Goal: Task Accomplishment & Management: Manage account settings

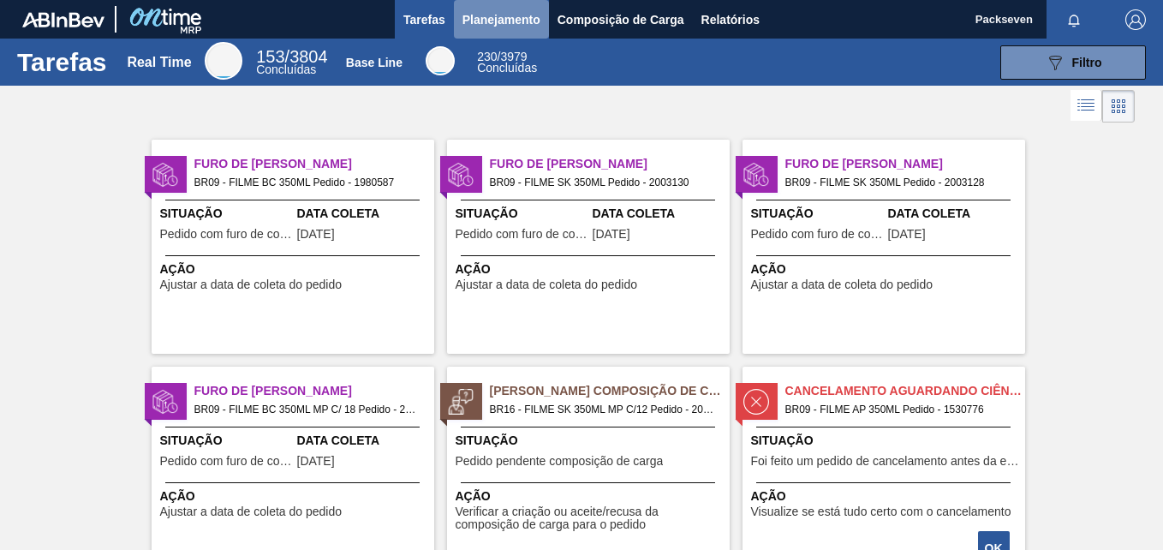
click at [489, 23] on span "Planejamento" at bounding box center [501, 19] width 78 height 21
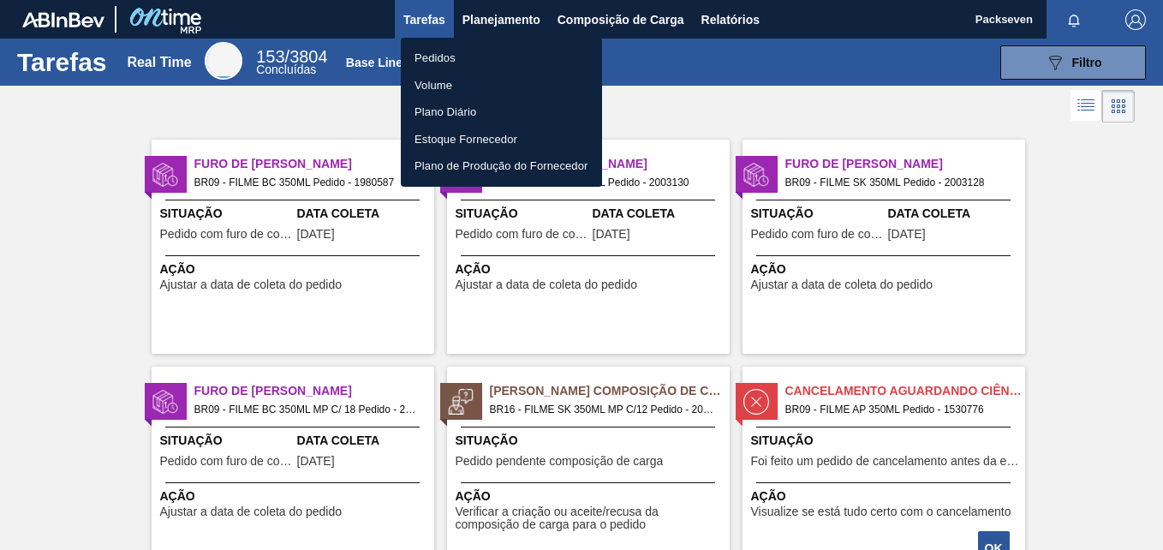
click at [436, 64] on li "Pedidos" at bounding box center [501, 58] width 201 height 27
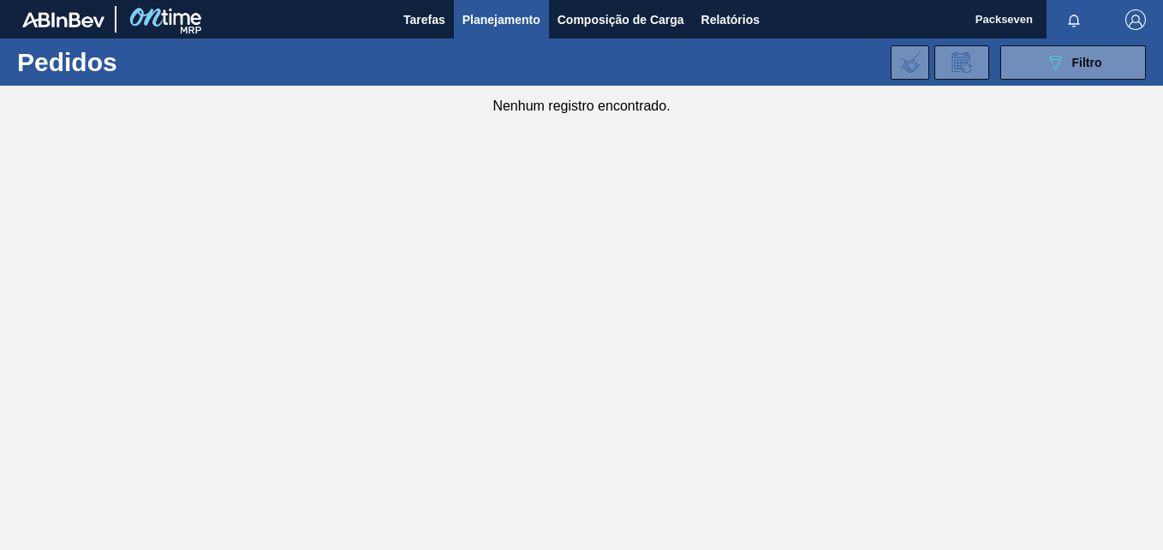
click at [1096, 88] on div "Nenhum registro encontrado." at bounding box center [581, 100] width 1163 height 28
click at [1082, 75] on button "089F7B8B-B2A5-4AFE-B5C0-19BA573D28AC Filtro" at bounding box center [1073, 62] width 146 height 34
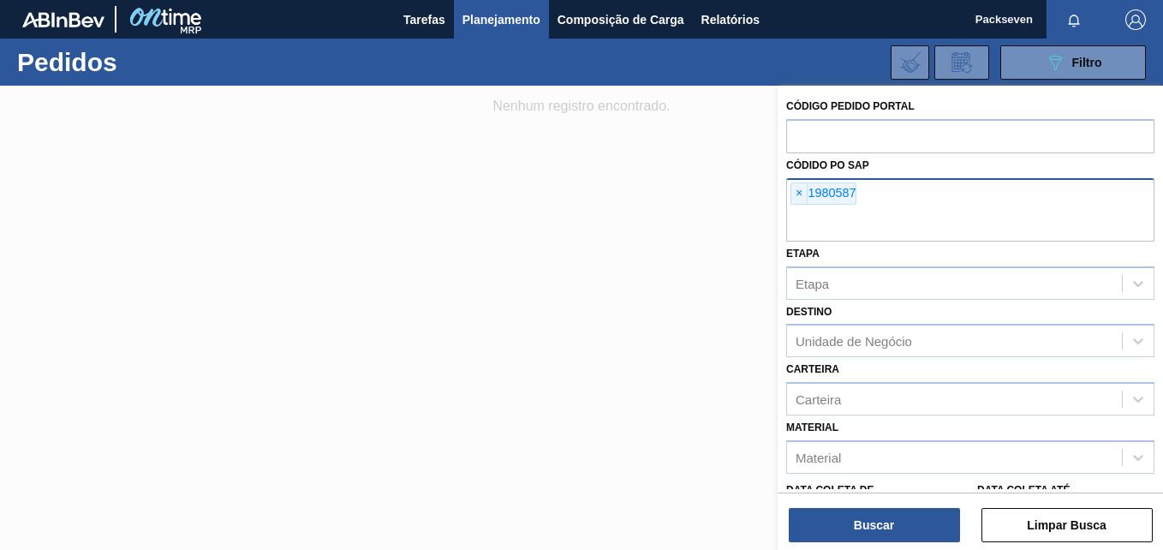
click at [947, 210] on input "text" at bounding box center [970, 225] width 368 height 33
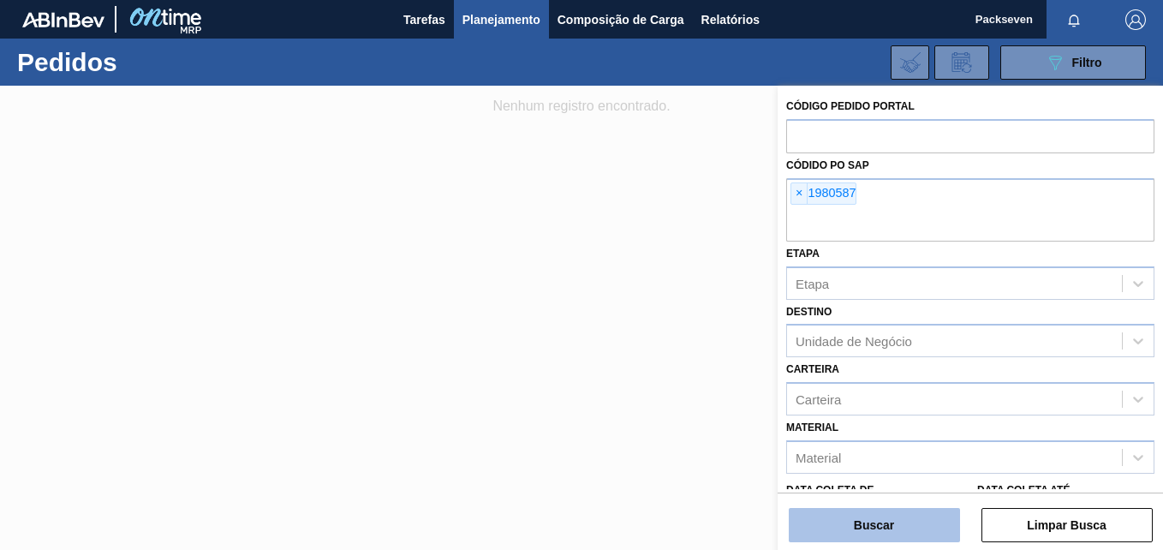
click at [877, 527] on button "Buscar" at bounding box center [874, 525] width 171 height 34
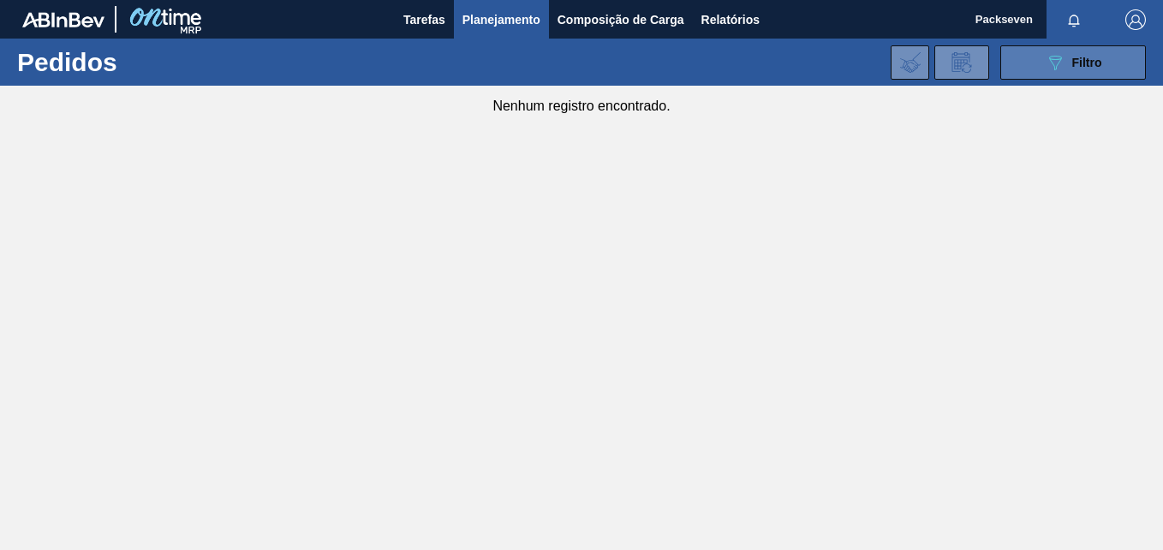
click at [1074, 62] on span "Filtro" at bounding box center [1087, 63] width 30 height 14
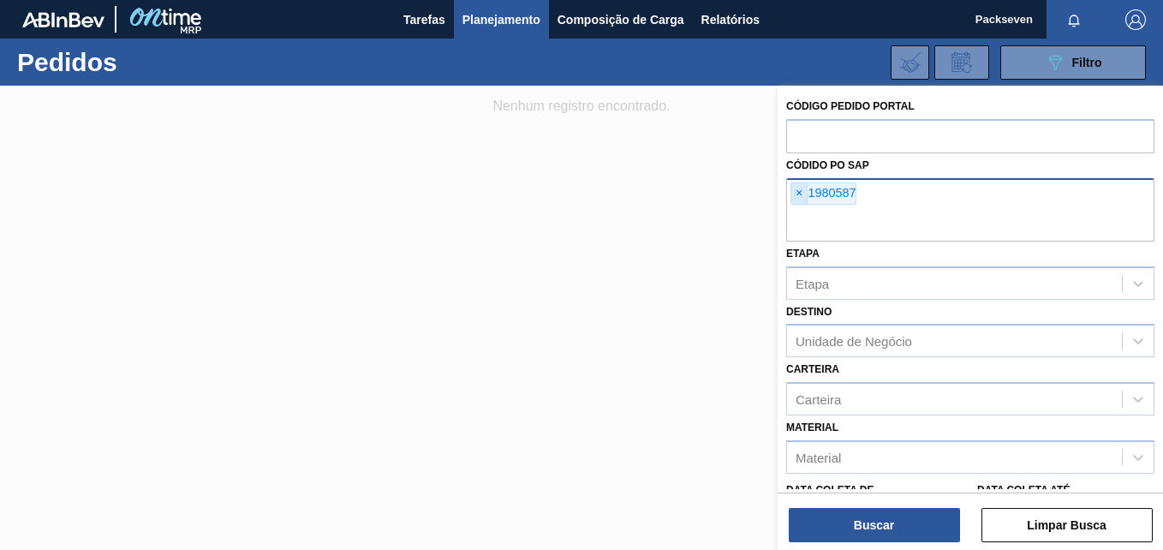
click at [795, 194] on span "×" at bounding box center [799, 193] width 16 height 21
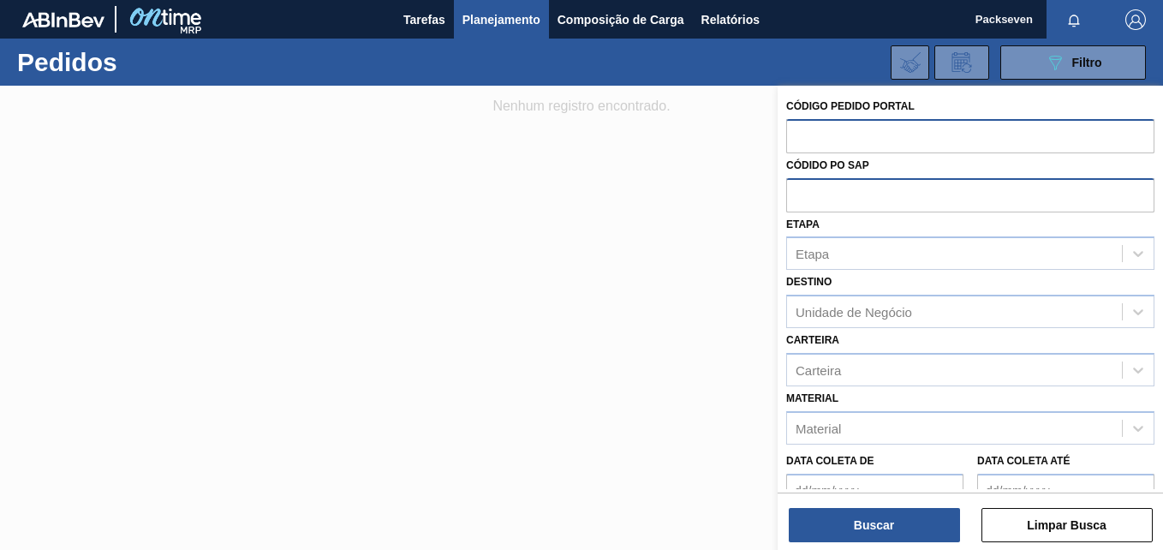
click at [862, 131] on input "text" at bounding box center [970, 135] width 368 height 33
type input "1980587"
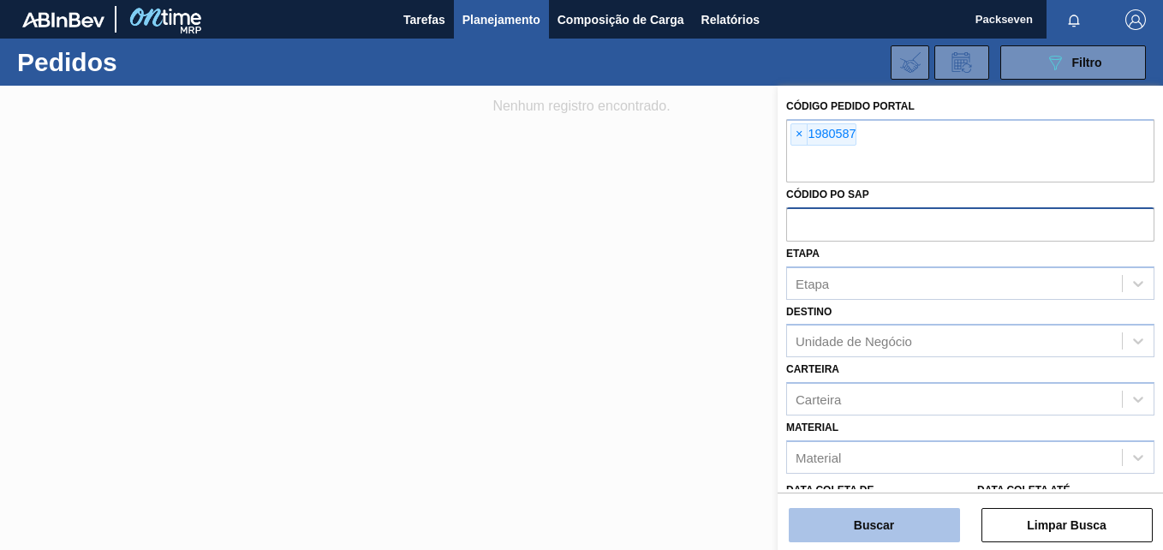
click at [886, 524] on button "Buscar" at bounding box center [874, 525] width 171 height 34
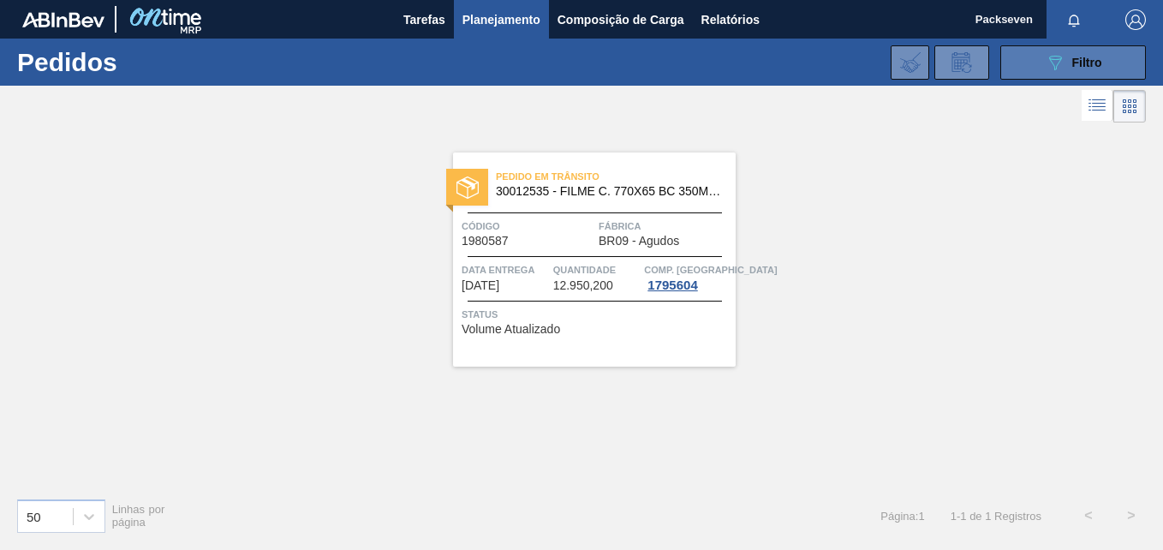
click at [1020, 75] on button "089F7B8B-B2A5-4AFE-B5C0-19BA573D28AC Filtro" at bounding box center [1073, 62] width 146 height 34
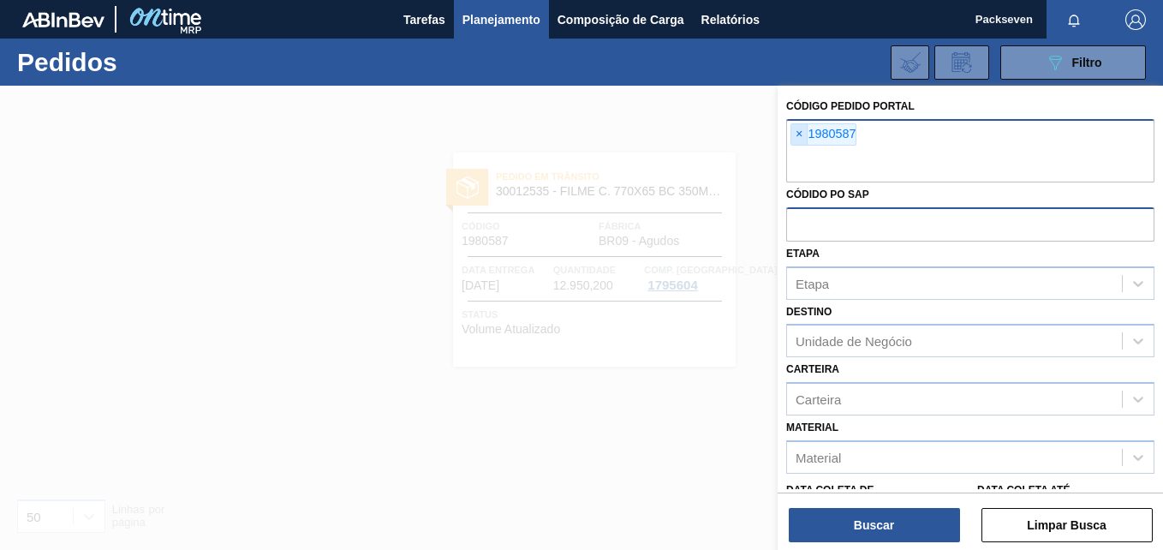
click at [798, 132] on span "×" at bounding box center [799, 134] width 16 height 21
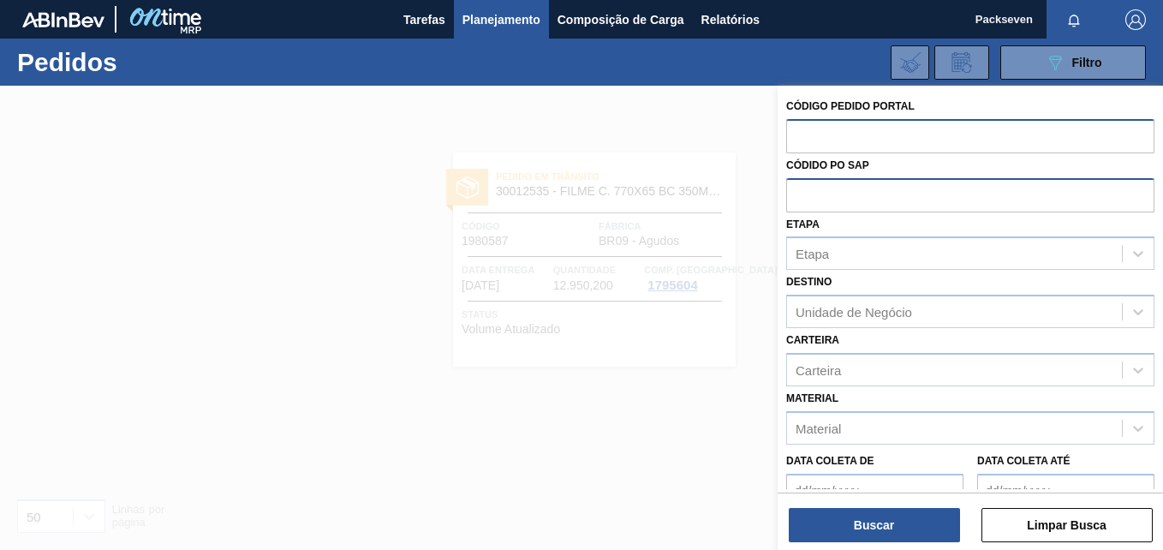
click at [816, 146] on input "text" at bounding box center [970, 135] width 368 height 33
type input "2027093"
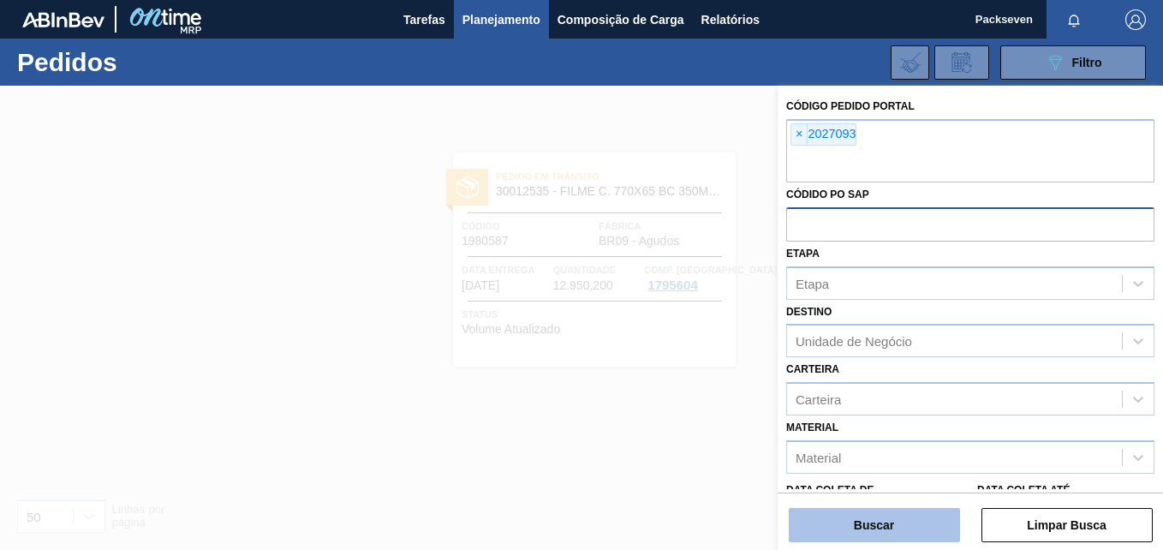
click at [843, 528] on button "Buscar" at bounding box center [874, 525] width 171 height 34
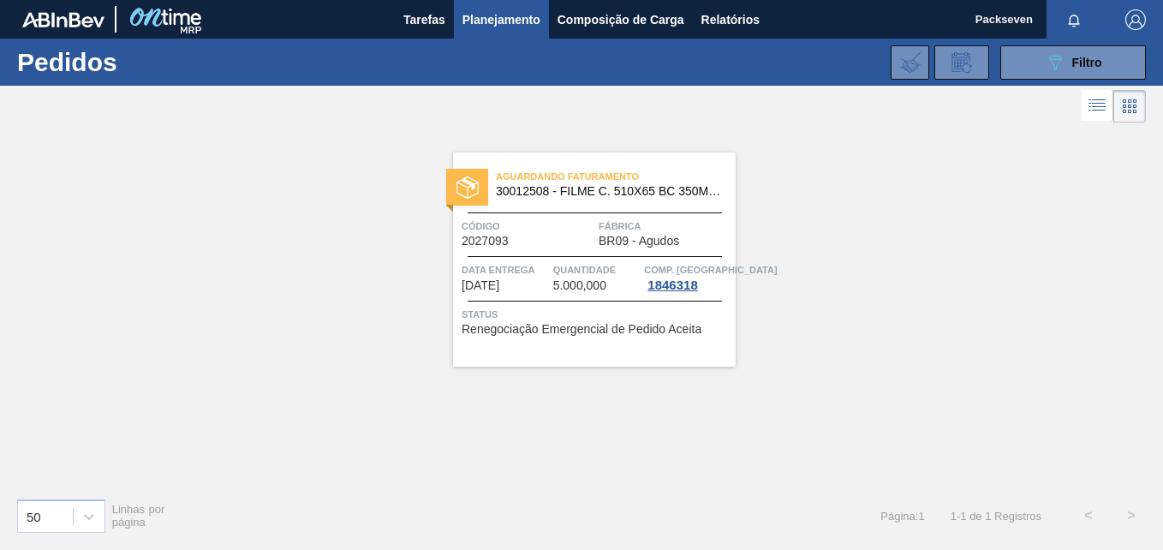
click at [863, 327] on div "Aguardando Faturamento 30012508 - FILME C. 510X65 BC 350ML MP C18 429 Código 20…" at bounding box center [581, 305] width 1163 height 357
click at [995, 74] on div "089F7B8B-B2A5-4AFE-B5C0-19BA573D28AC Filtro Código Pedido Portal × 2027093 Códi…" at bounding box center [705, 62] width 897 height 51
click at [1028, 72] on button "089F7B8B-B2A5-4AFE-B5C0-19BA573D28AC Filtro" at bounding box center [1073, 62] width 146 height 34
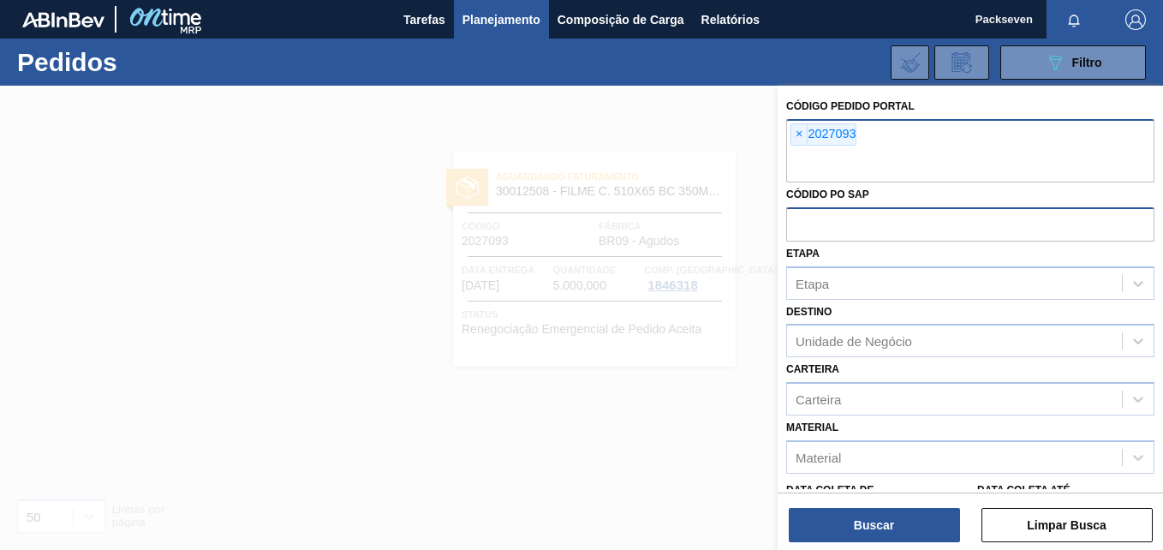
click at [914, 131] on div "× 2027093" at bounding box center [970, 150] width 368 height 63
click at [799, 134] on span "×" at bounding box center [799, 134] width 16 height 21
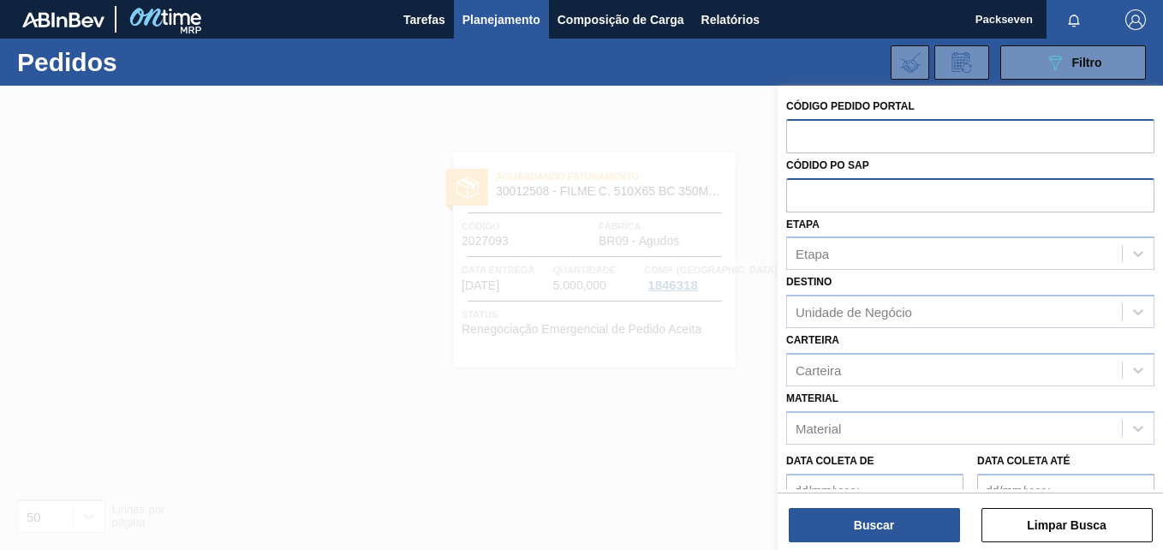
click at [808, 140] on input "text" at bounding box center [970, 135] width 368 height 33
paste input "2003130"
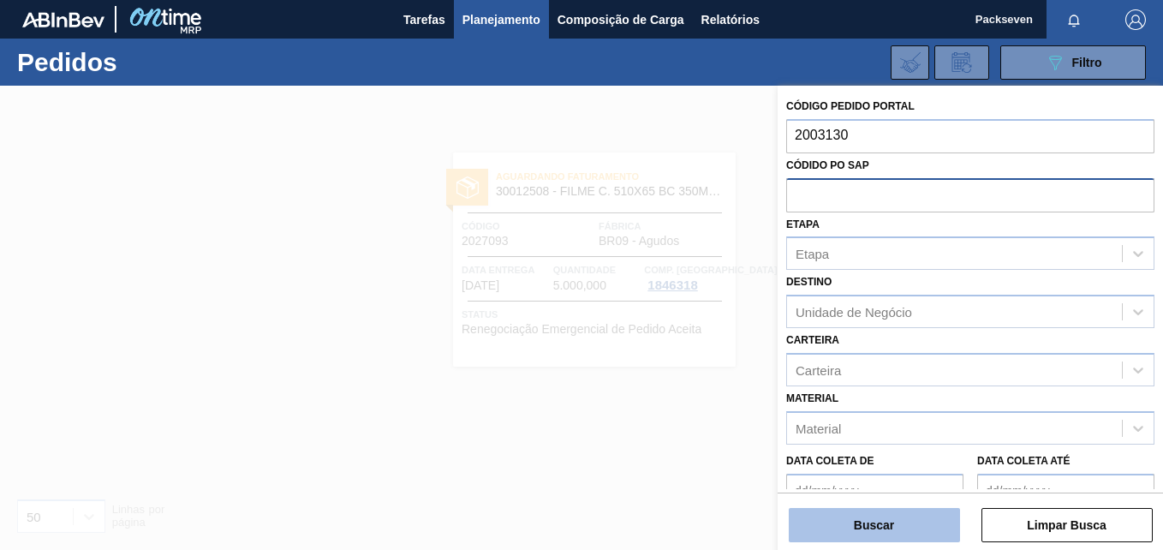
type input "2003130"
click at [904, 540] on button "Buscar" at bounding box center [874, 525] width 171 height 34
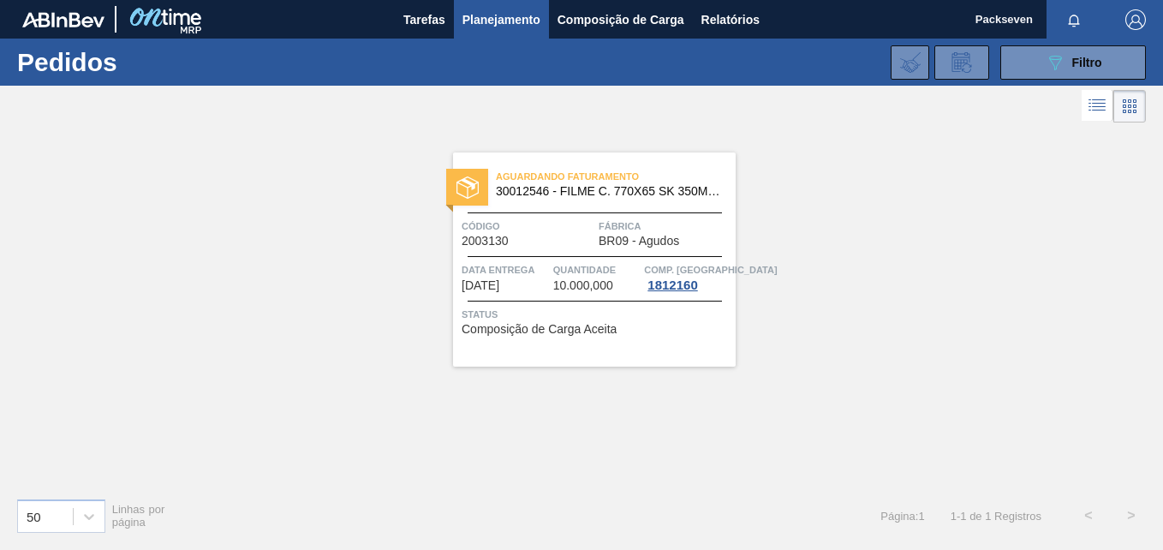
click at [540, 223] on span "Código" at bounding box center [528, 226] width 133 height 17
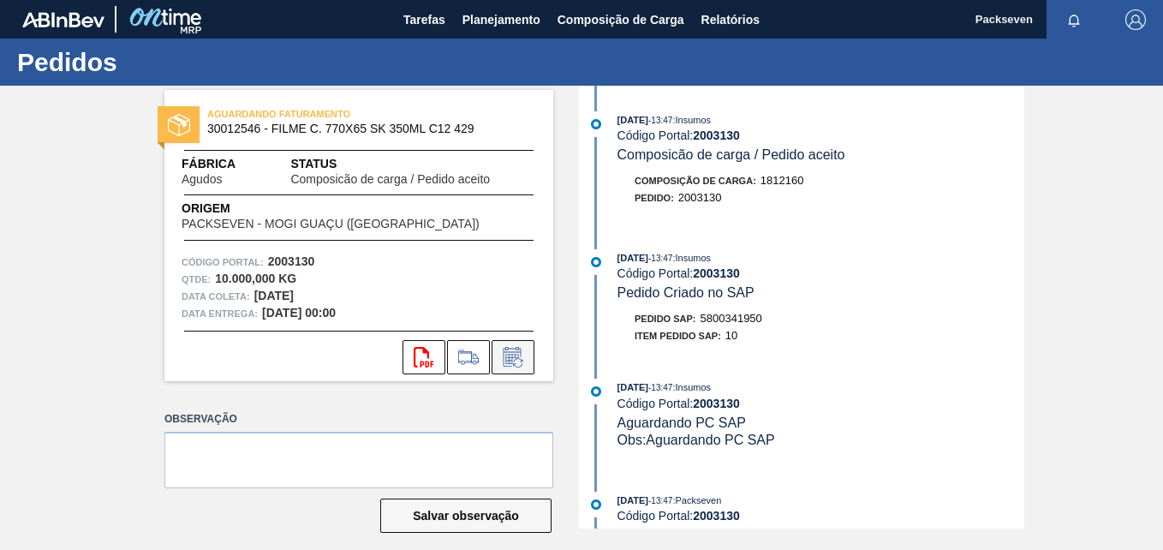
click at [515, 359] on icon at bounding box center [512, 357] width 27 height 21
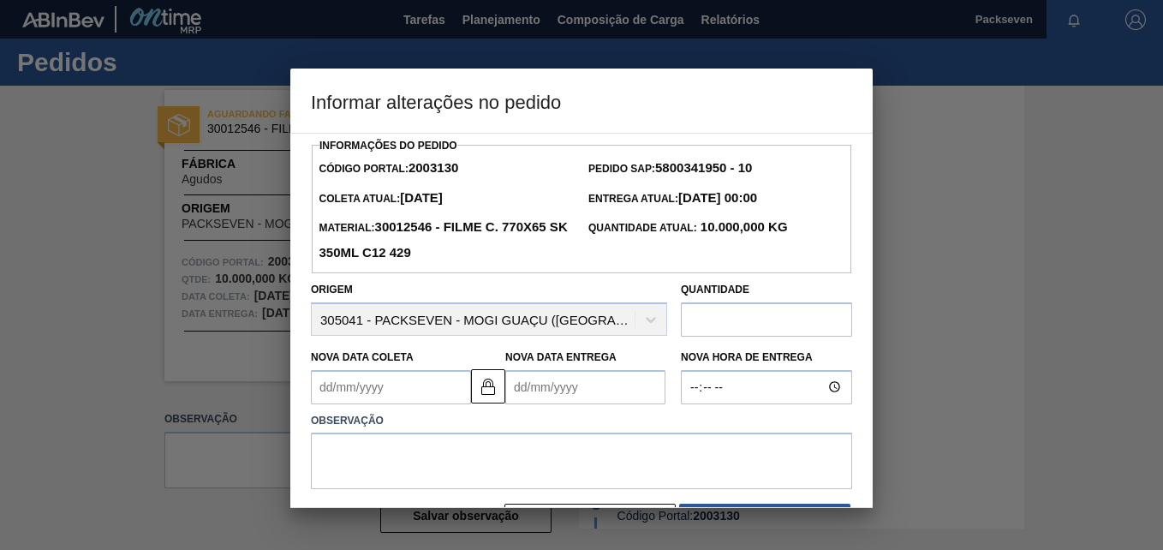
click at [550, 397] on Entrega2003130 "Nova Data Entrega" at bounding box center [585, 387] width 160 height 34
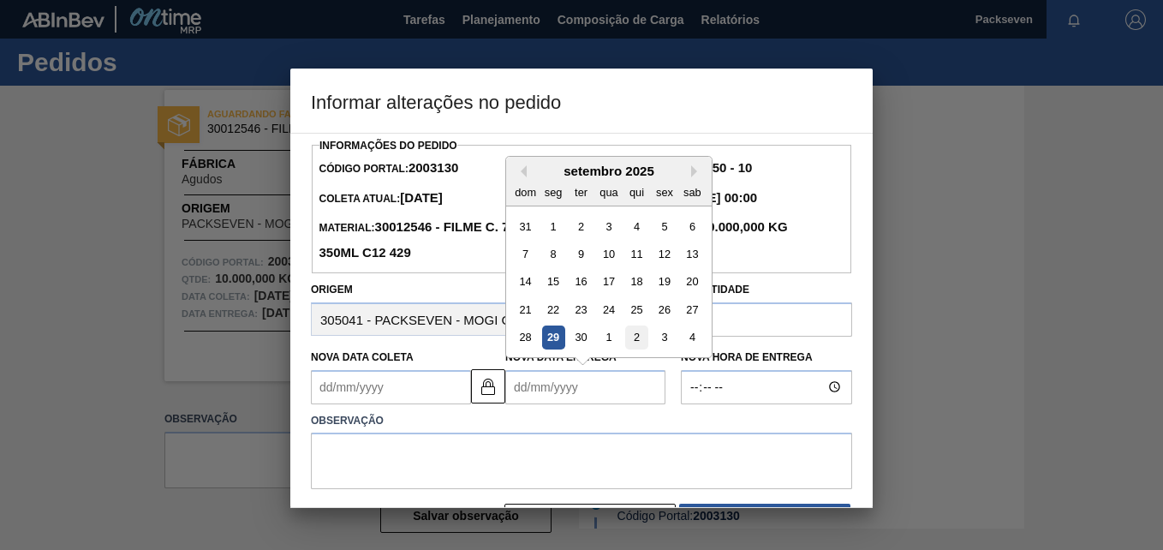
click at [626, 343] on div "2" at bounding box center [636, 336] width 23 height 23
type Coleta2003130 "01/10/2025"
type Entrega2003130 "02/10/2025"
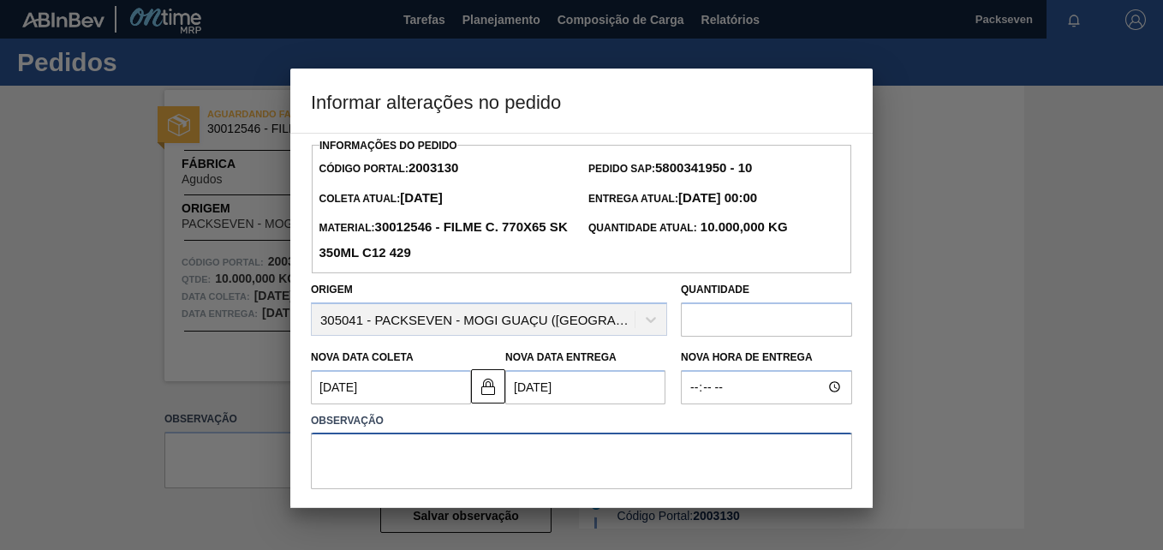
click at [490, 451] on textarea at bounding box center [581, 460] width 541 height 57
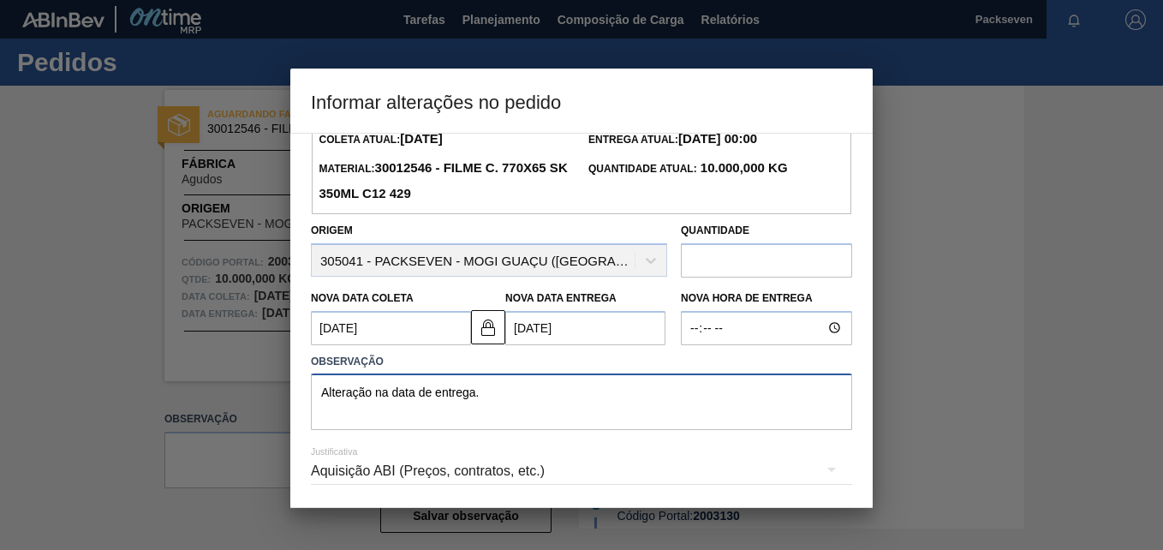
scroll to position [120, 0]
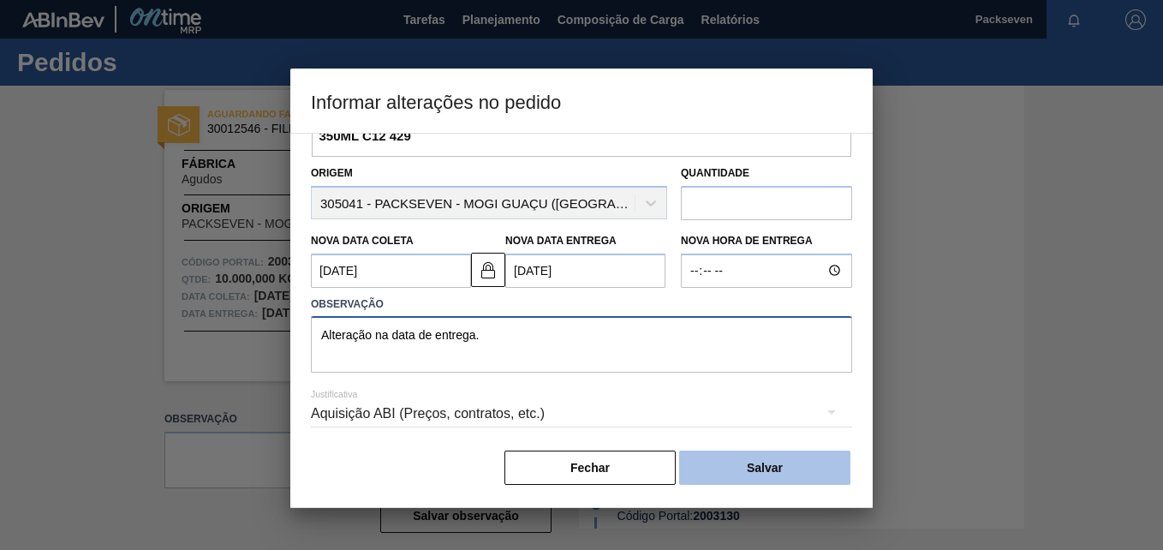
type textarea "Alteração na data de entrega."
click at [738, 460] on button "Salvar" at bounding box center [764, 467] width 171 height 34
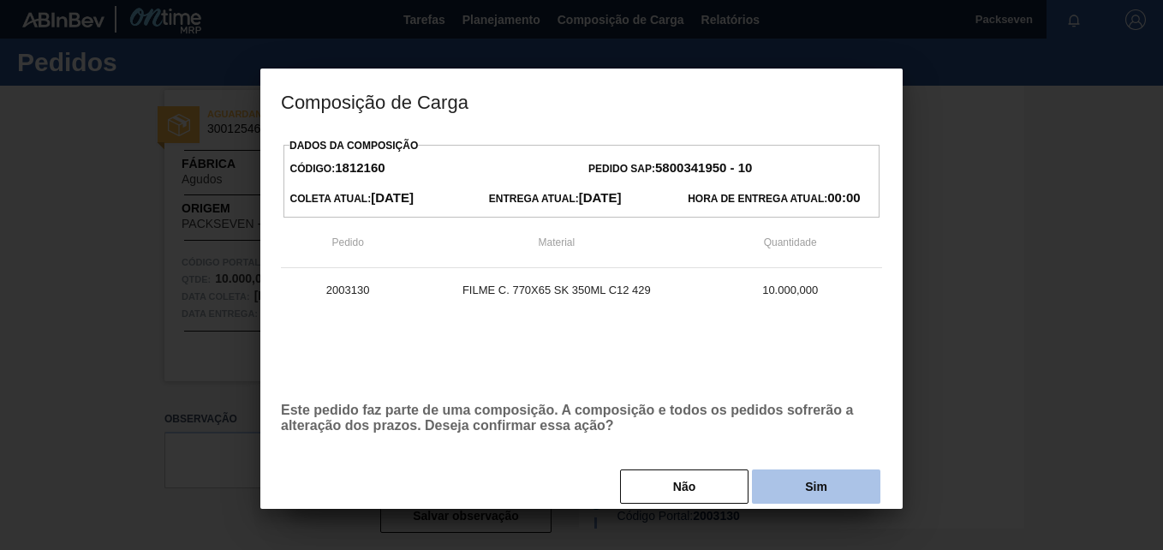
click at [820, 486] on button "Sim" at bounding box center [816, 486] width 128 height 34
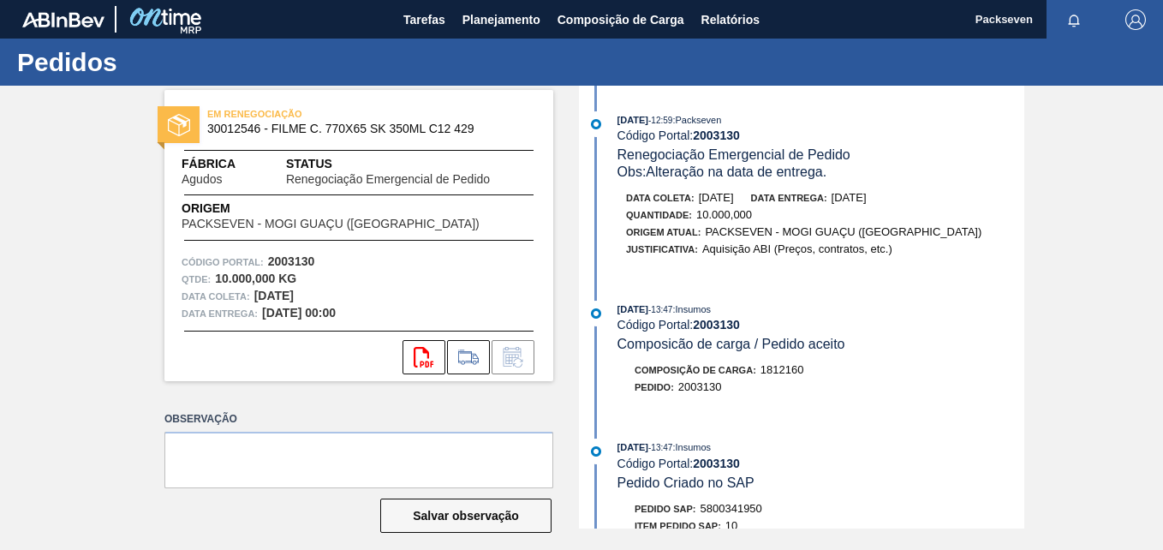
drag, startPoint x: 481, startPoint y: 33, endPoint x: 481, endPoint y: 47, distance: 13.7
click at [481, 33] on button "Planejamento" at bounding box center [501, 19] width 95 height 39
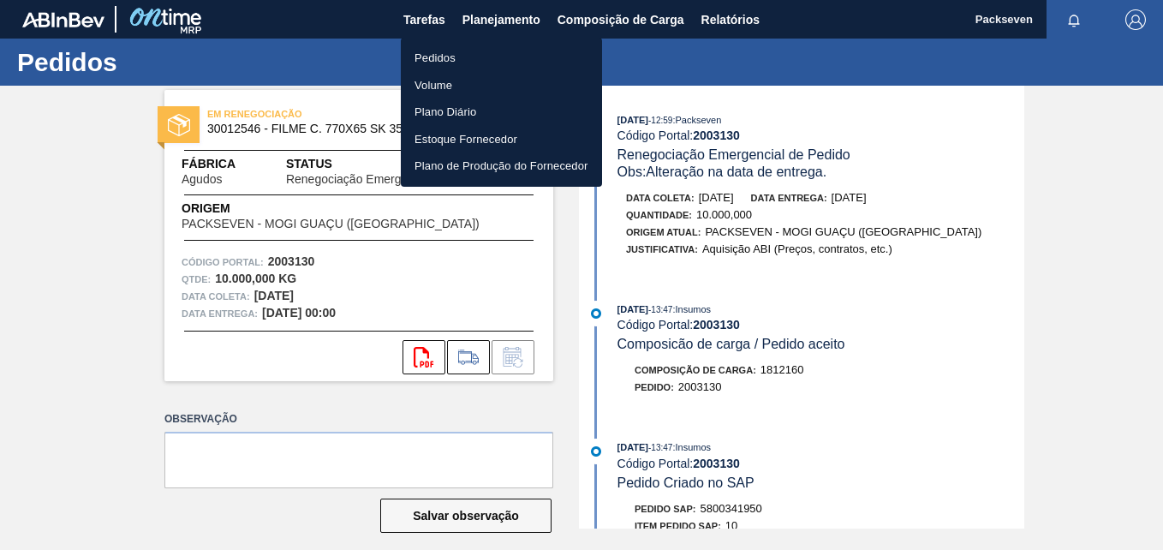
click at [436, 59] on li "Pedidos" at bounding box center [501, 58] width 201 height 27
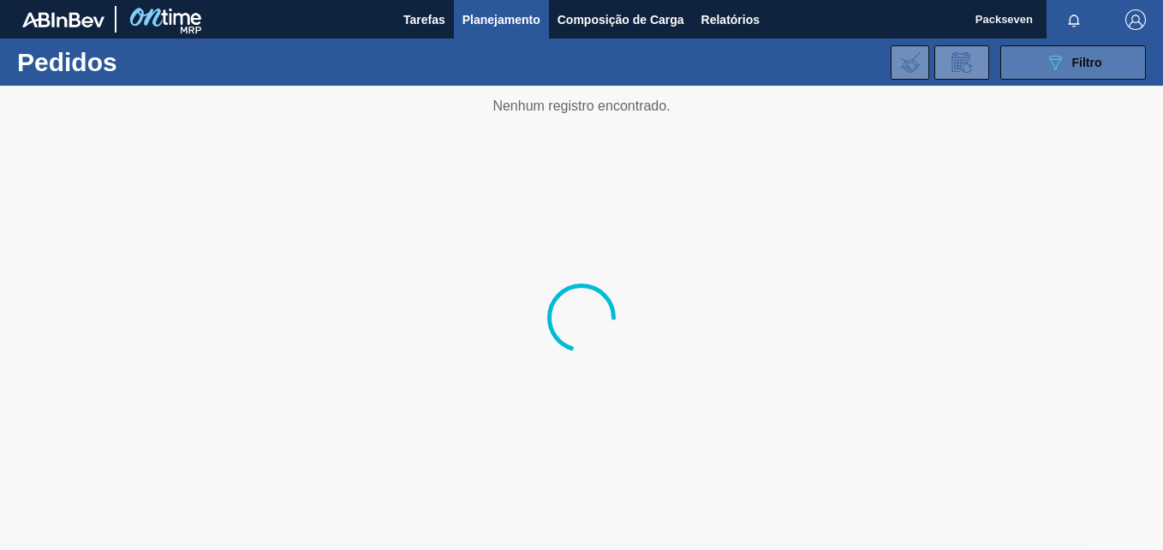
click at [1013, 73] on button "089F7B8B-B2A5-4AFE-B5C0-19BA573D28AC Filtro" at bounding box center [1073, 62] width 146 height 34
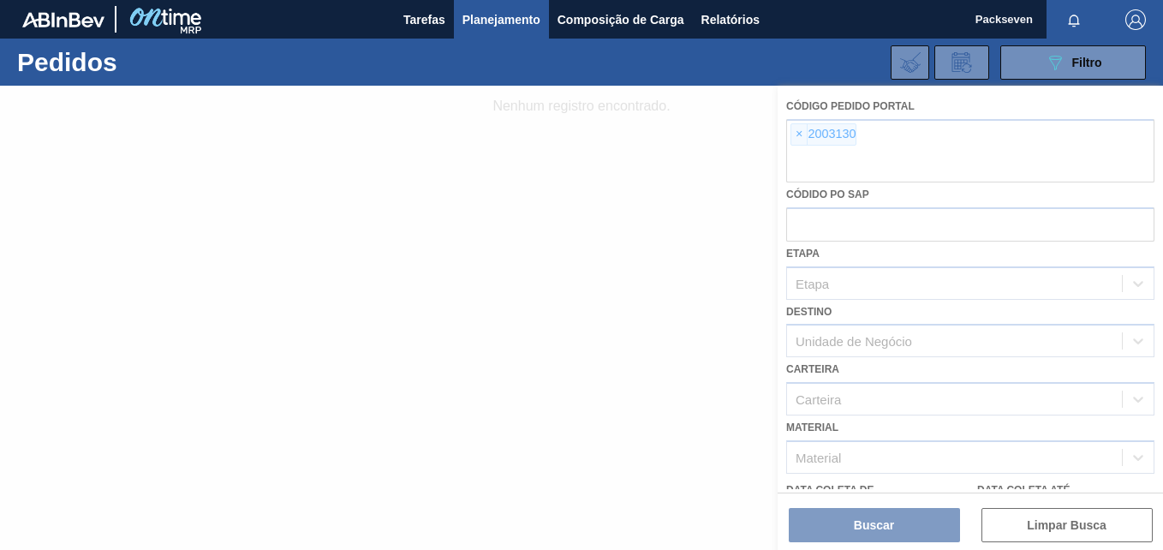
click at [793, 134] on div at bounding box center [581, 318] width 1163 height 464
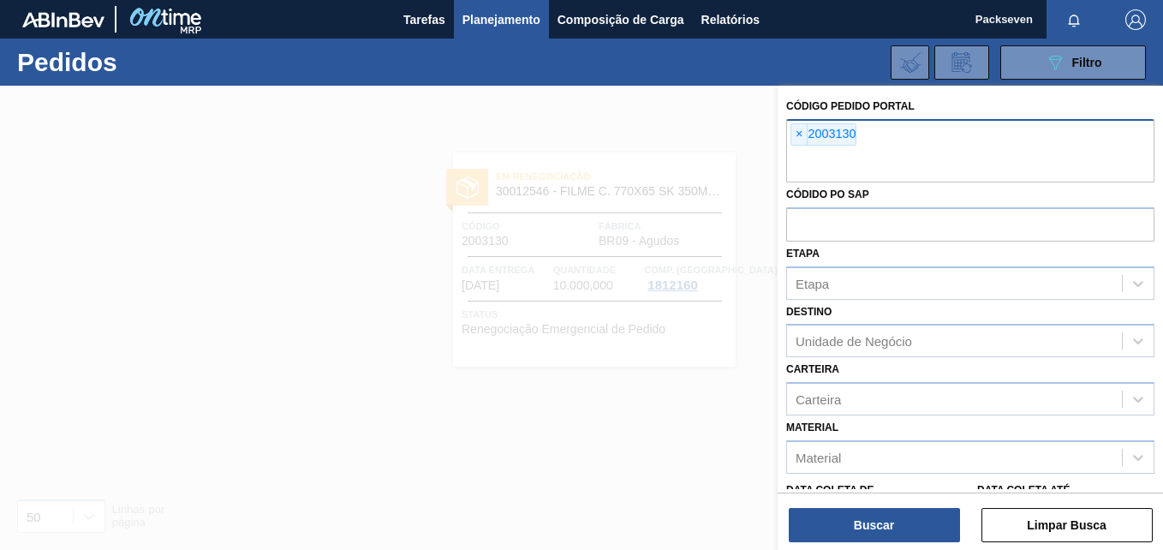
click at [873, 136] on div "× 2003130" at bounding box center [970, 150] width 368 height 63
click at [795, 136] on span "×" at bounding box center [799, 134] width 16 height 21
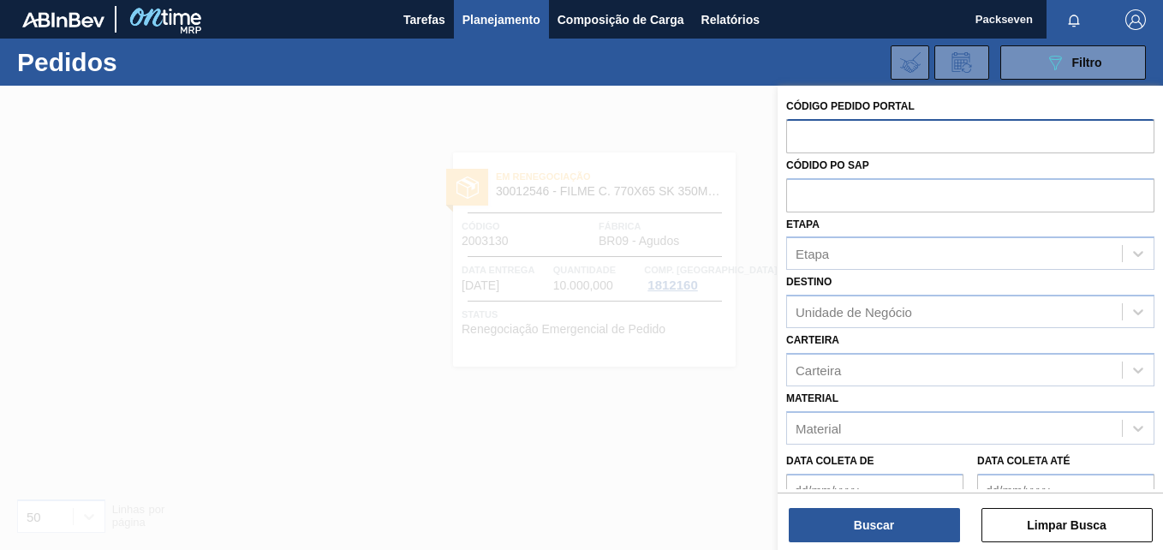
paste input "2027094"
type input "2027094"
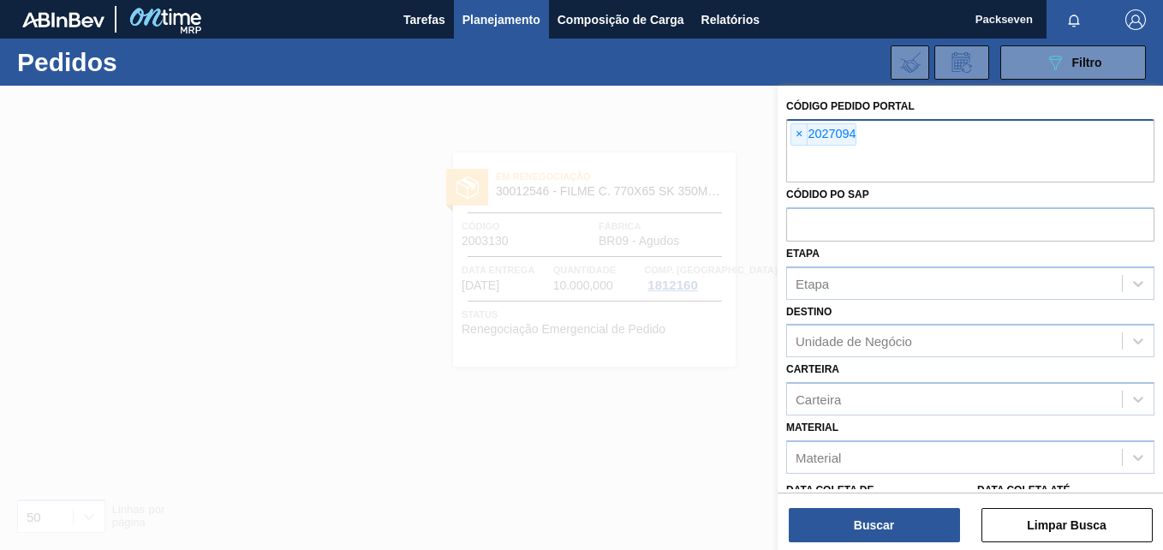
click at [897, 542] on div "Código Pedido Portal × 2027094 Códido PO SAP Etapa Etapa Destino Unidade de Neg…" at bounding box center [970, 320] width 385 height 468
click at [886, 533] on button "Buscar" at bounding box center [874, 525] width 171 height 34
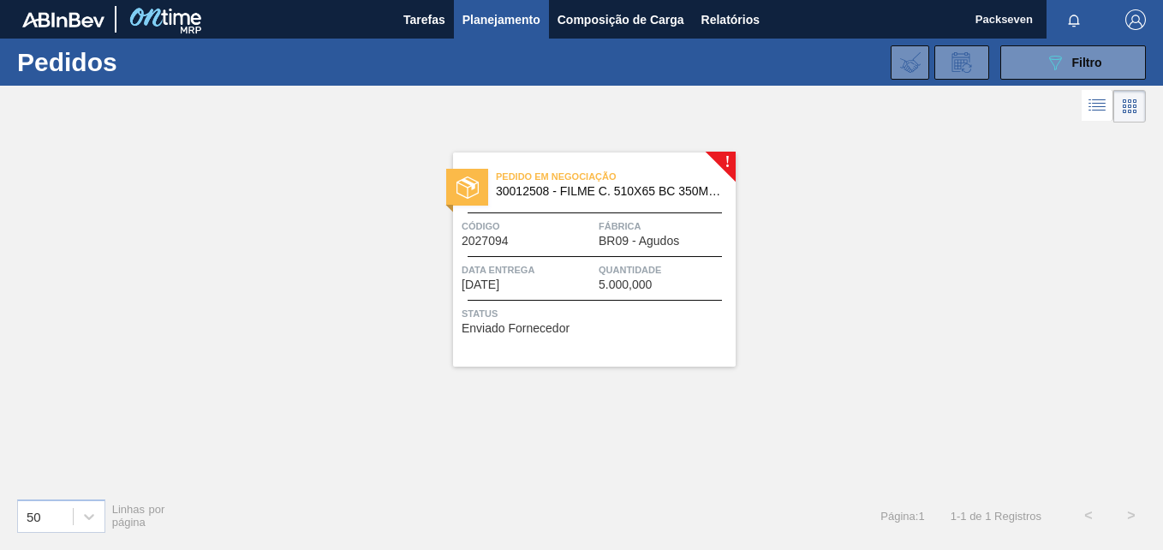
click at [565, 307] on span "Status" at bounding box center [597, 313] width 270 height 17
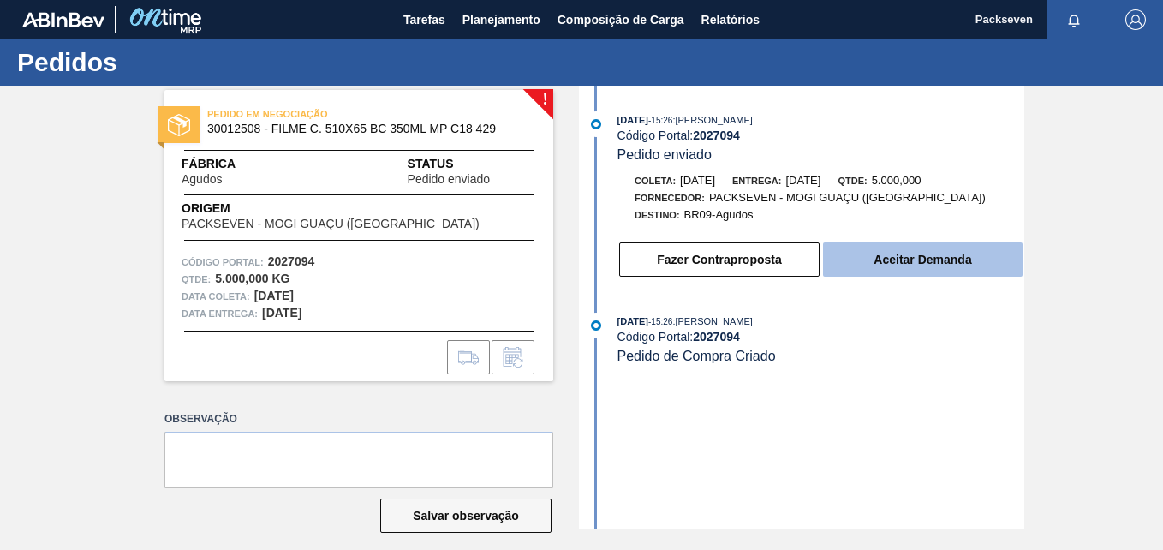
click at [880, 265] on button "Aceitar Demanda" at bounding box center [923, 259] width 200 height 34
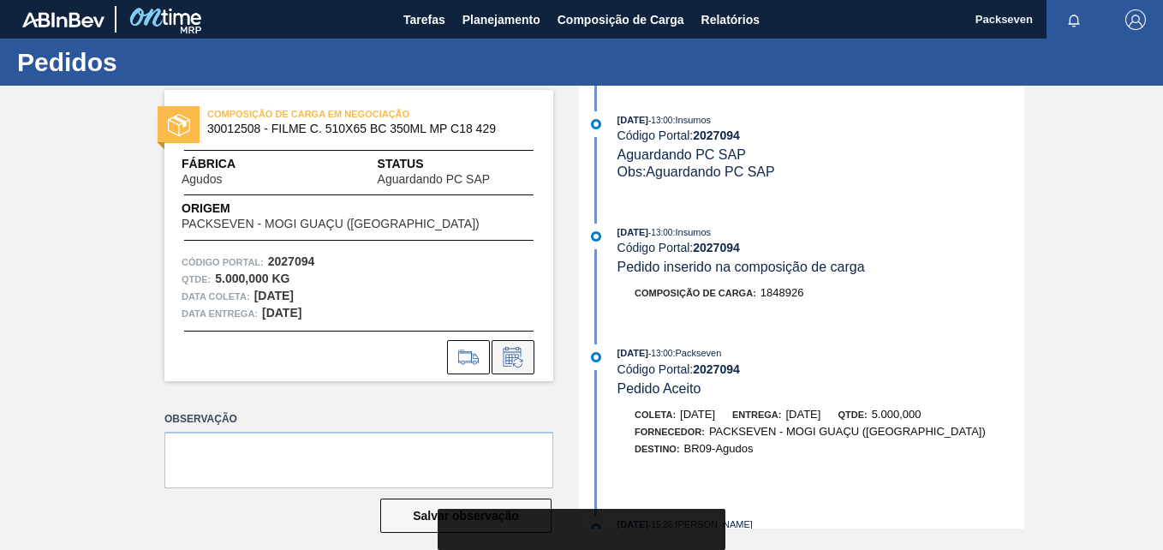
click at [517, 356] on icon at bounding box center [511, 359] width 13 height 10
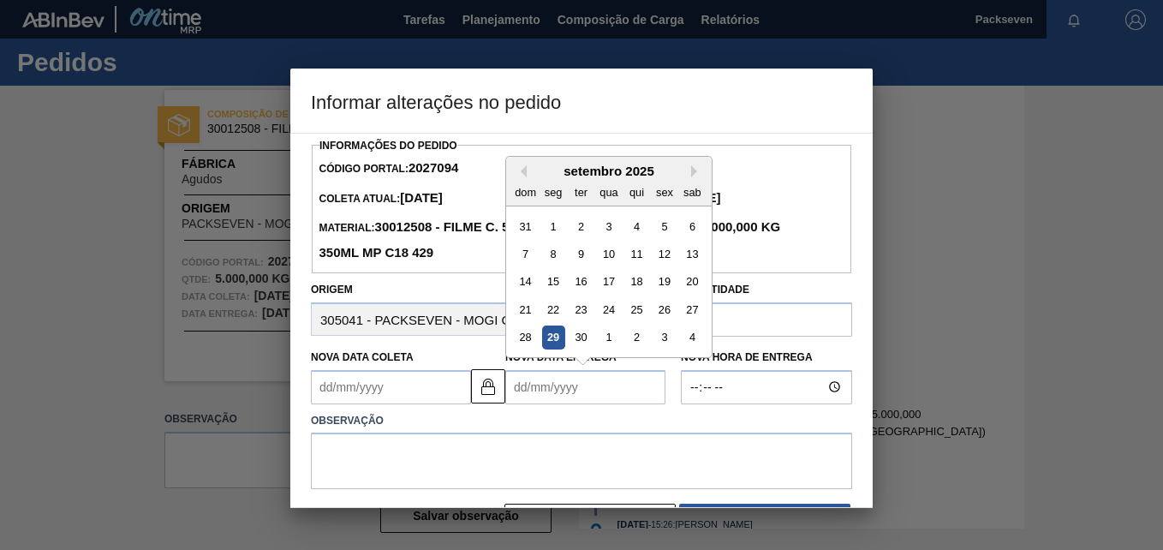
click at [563, 384] on Entrega2027094 "Nova Data Entrega" at bounding box center [585, 387] width 160 height 34
type Entrega2027094 "2"
type Coleta2027094 "19/09/2025"
type Entrega2027094 "201"
type Coleta2027094 "30/12/2009"
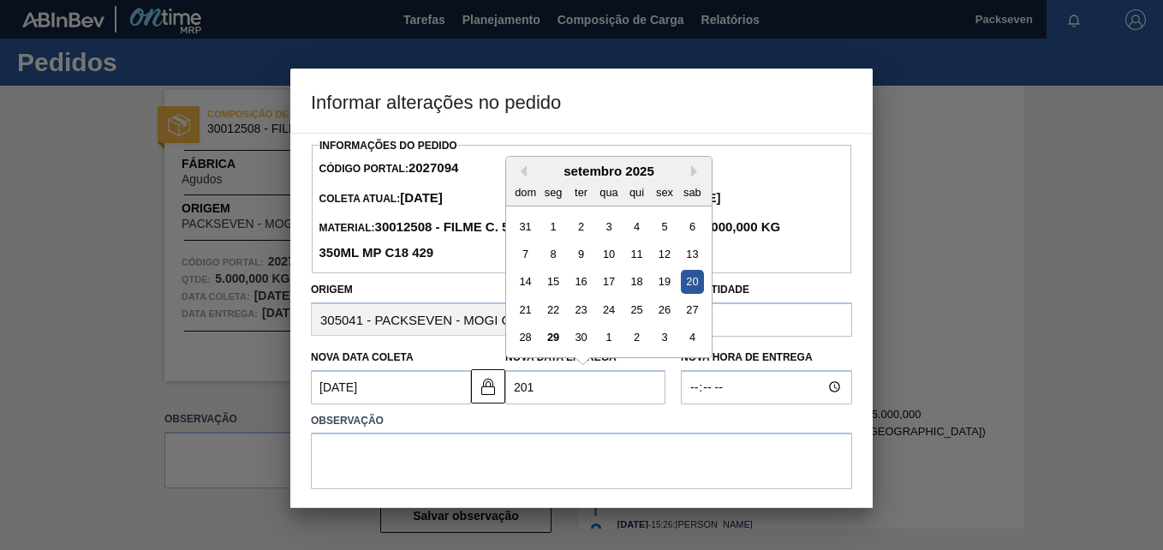
type Entrega2027094 "2010"
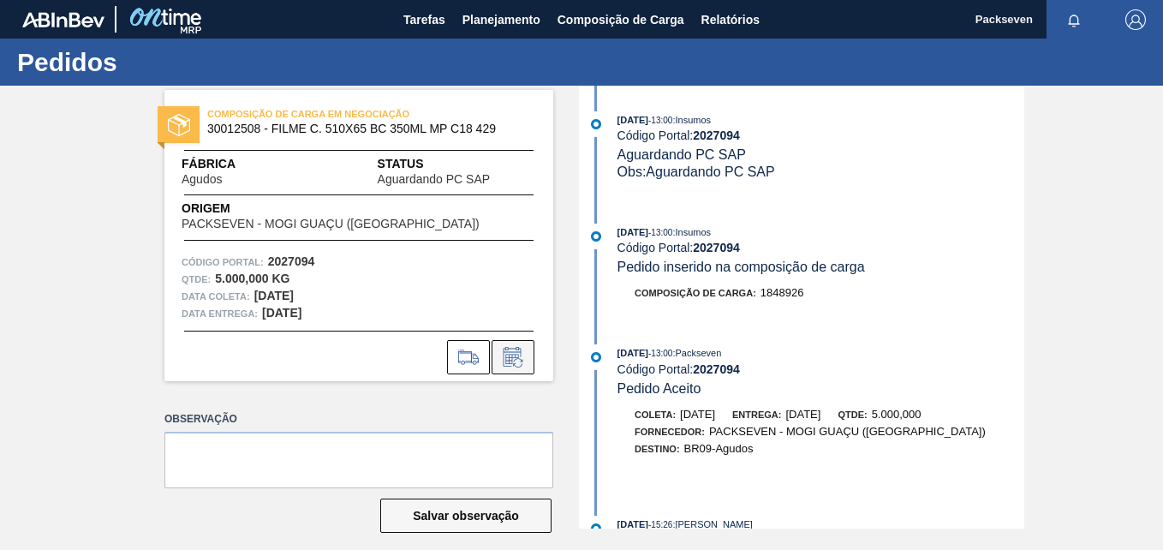
click at [520, 368] on button at bounding box center [513, 357] width 43 height 34
click at [522, 358] on icon at bounding box center [512, 357] width 27 height 21
click at [511, 364] on icon at bounding box center [512, 357] width 27 height 21
click at [521, 362] on icon at bounding box center [512, 357] width 27 height 21
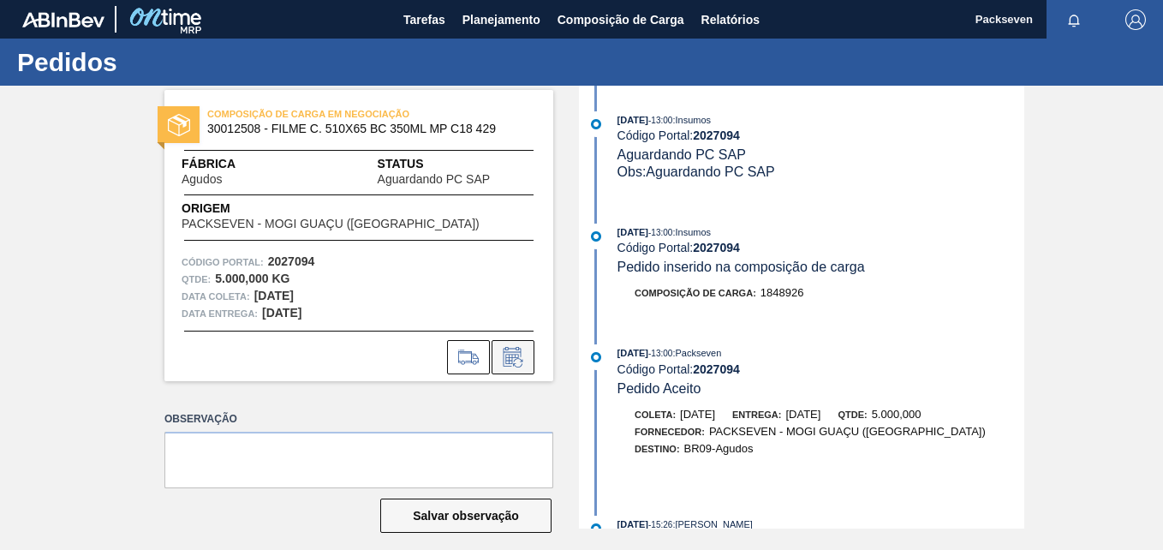
click at [521, 362] on icon at bounding box center [512, 357] width 27 height 21
click at [523, 365] on icon at bounding box center [512, 357] width 27 height 21
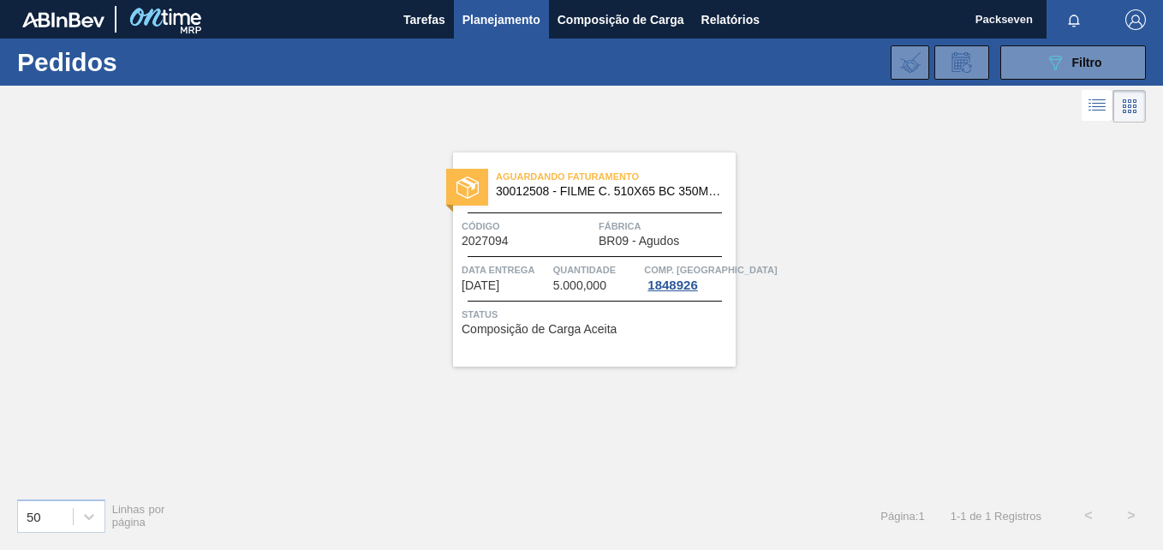
click at [537, 295] on div "Aguardando Faturamento 30012508 - FILME C. 510X65 BC 350ML MP C18 429 Código 20…" at bounding box center [594, 259] width 283 height 214
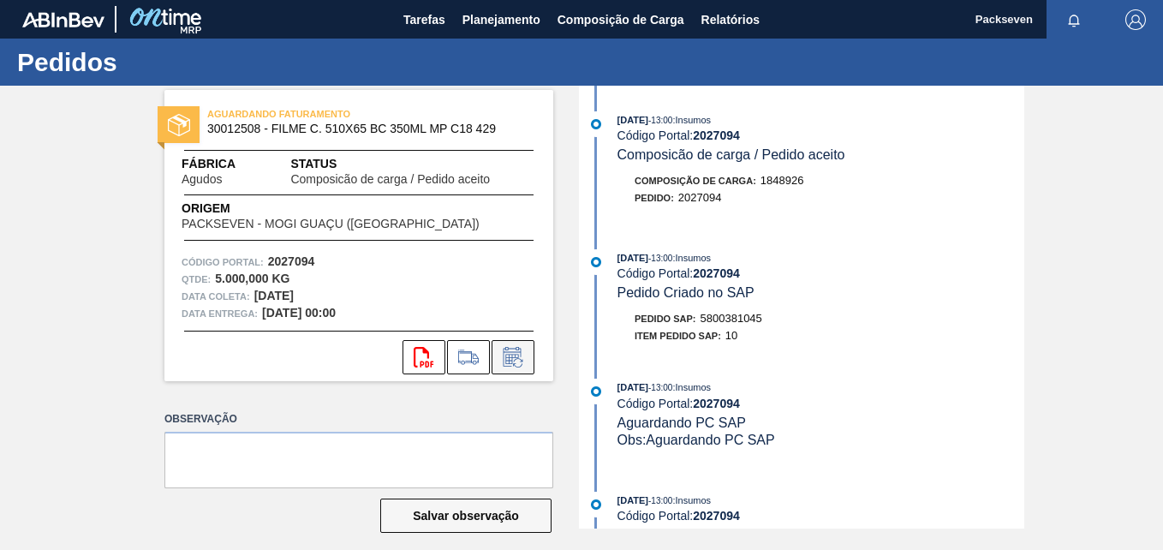
click at [510, 360] on icon at bounding box center [512, 357] width 27 height 21
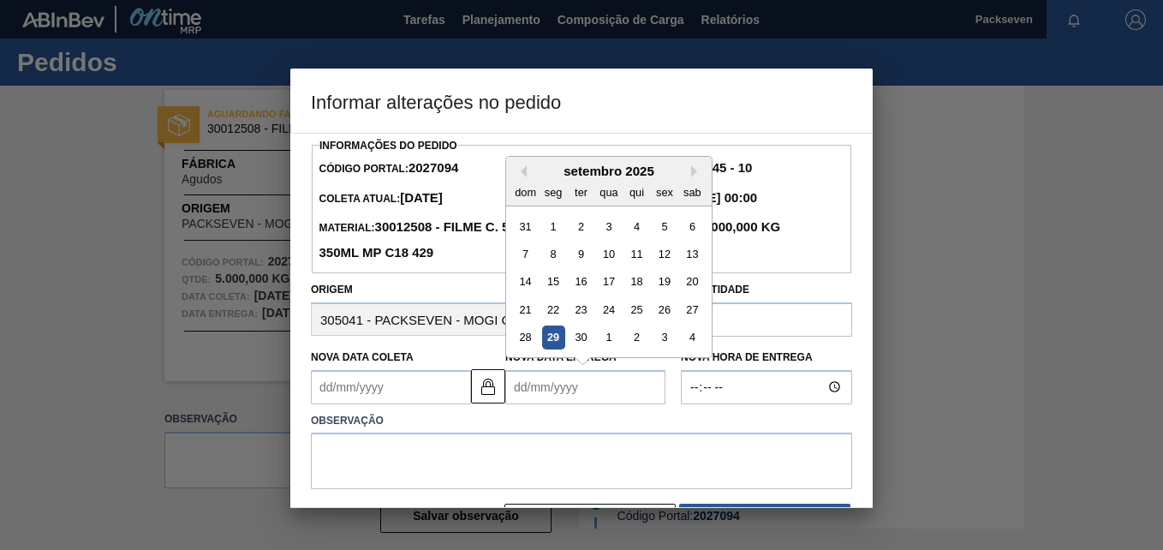
click at [528, 386] on Entrega2027094 "Nova Data Entrega" at bounding box center [585, 387] width 160 height 34
type Coleta2027094 "01/09/2025"
type Entrega2027094 "2"
type Coleta2027094 "19/09/2025"
type Entrega2027094 "20/"
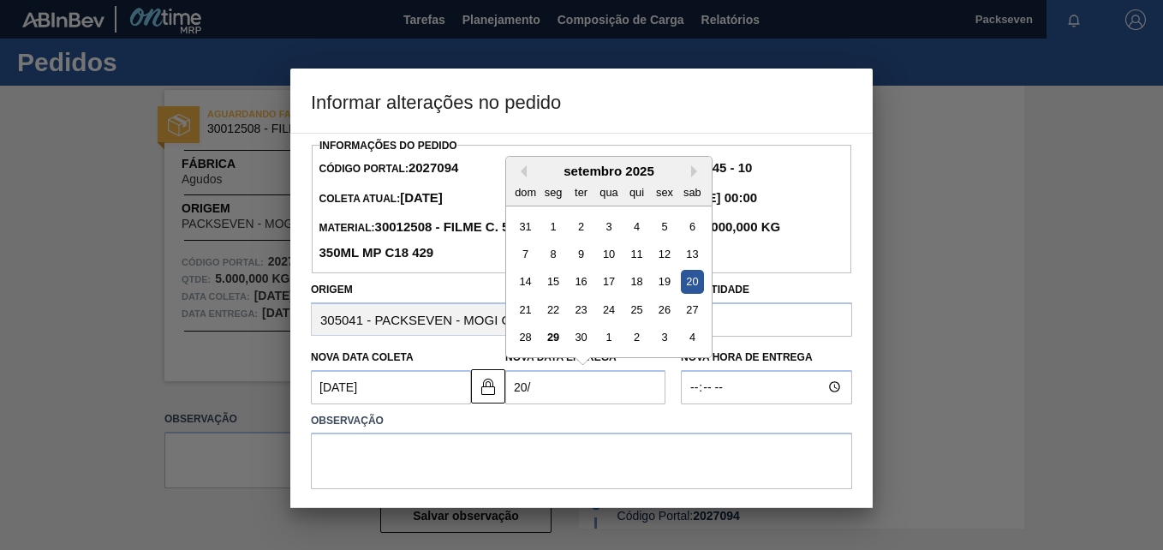
type Coleta2027094 "19/01/2025"
type Entrega2027094 "20/1"
type Coleta2027094 "19/10/2025"
type Entrega2027094 "20/10/2"
type Coleta2027094 "19/10/2020"
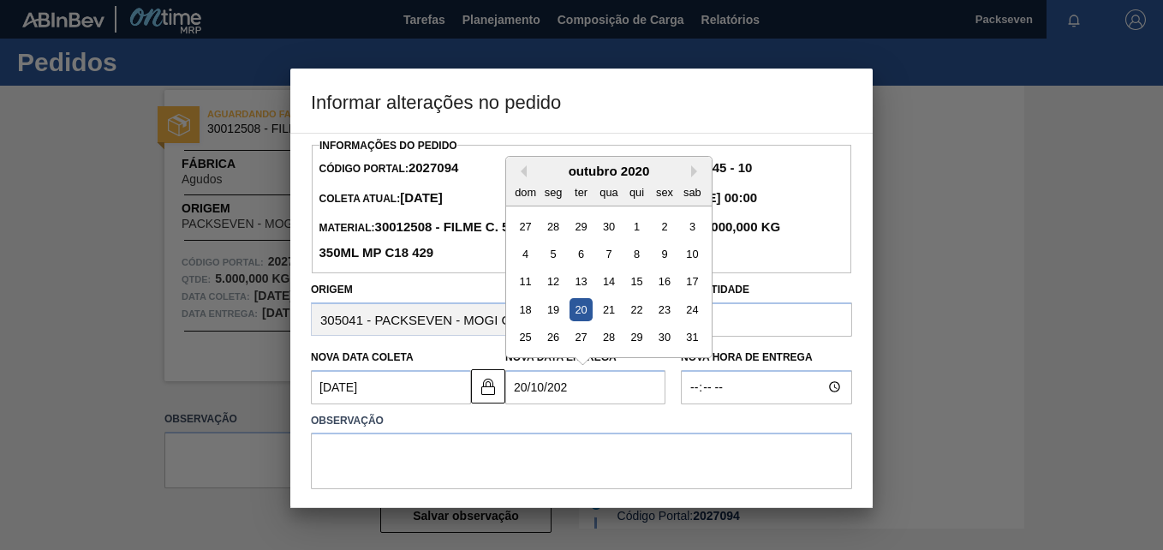
type Entrega2027094 "20/10/2025"
type Coleta2027094 "19/10/2025"
type Entrega2027094 "20/10/2025"
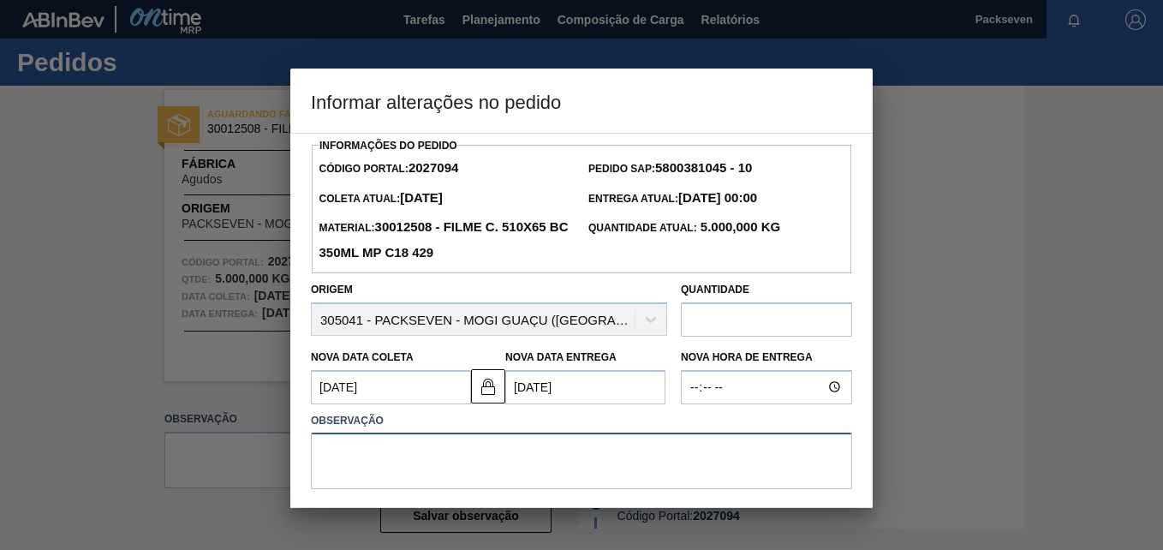
click at [454, 445] on textarea at bounding box center [581, 460] width 541 height 57
type textarea "a"
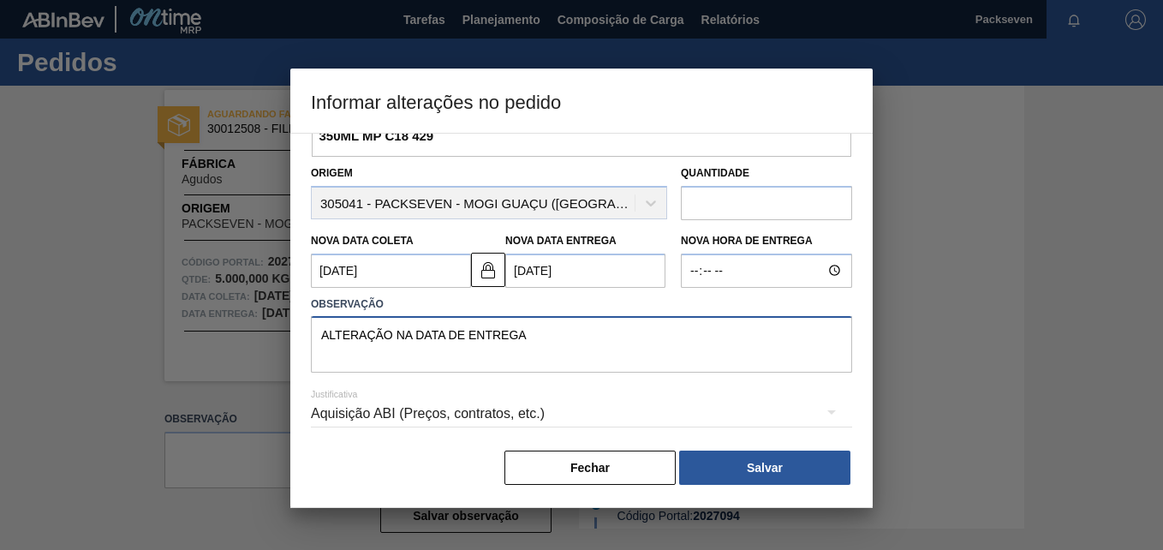
scroll to position [120, 0]
type textarea "ALTERAÇÃO NA DATA DE ENTREGA"
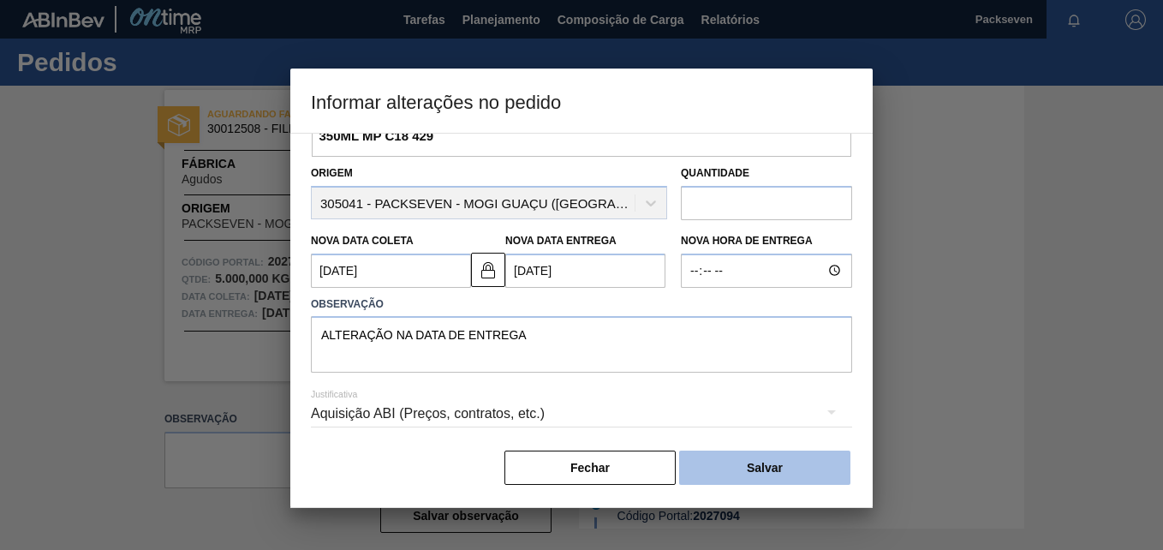
click at [758, 468] on button "Salvar" at bounding box center [764, 467] width 171 height 34
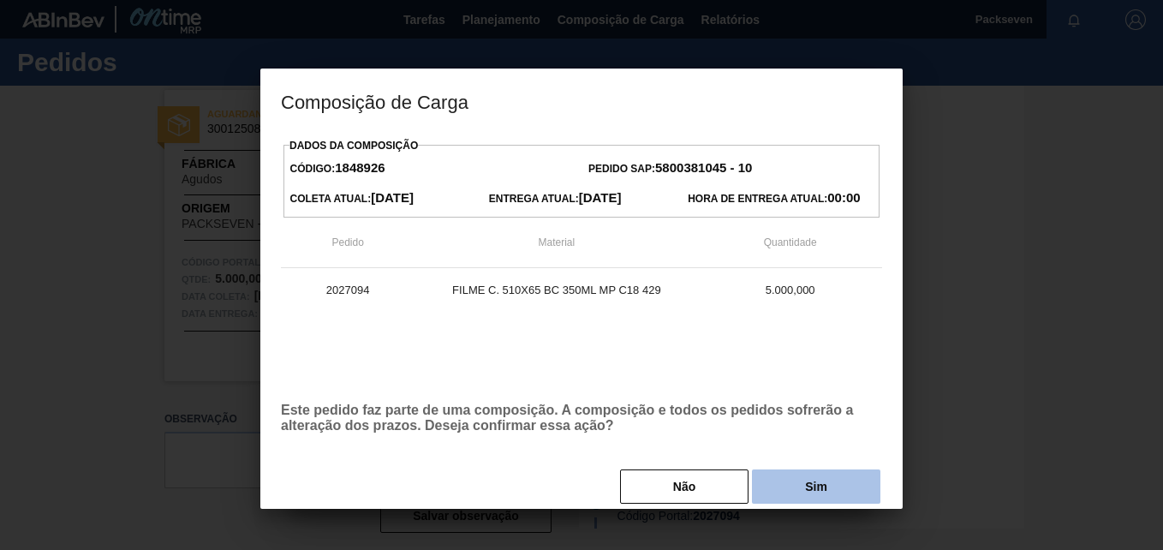
click at [803, 477] on button "Sim" at bounding box center [816, 486] width 128 height 34
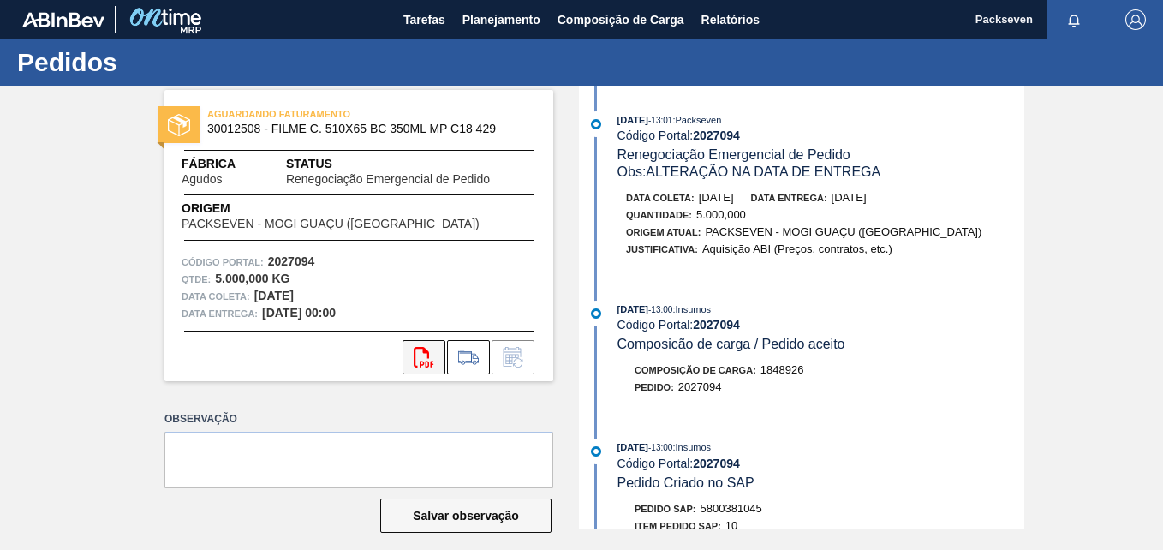
click at [430, 355] on icon "svg{fill:#ff0000}" at bounding box center [424, 357] width 21 height 21
drag, startPoint x: 695, startPoint y: 133, endPoint x: 751, endPoint y: 133, distance: 55.7
click at [751, 133] on div "Código Portal: 2027094" at bounding box center [820, 135] width 407 height 14
drag, startPoint x: 208, startPoint y: 131, endPoint x: 262, endPoint y: 130, distance: 54.0
click at [262, 130] on span "30012508 - FILME C. 510X65 BC 350ML MP C18 429" at bounding box center [362, 128] width 311 height 13
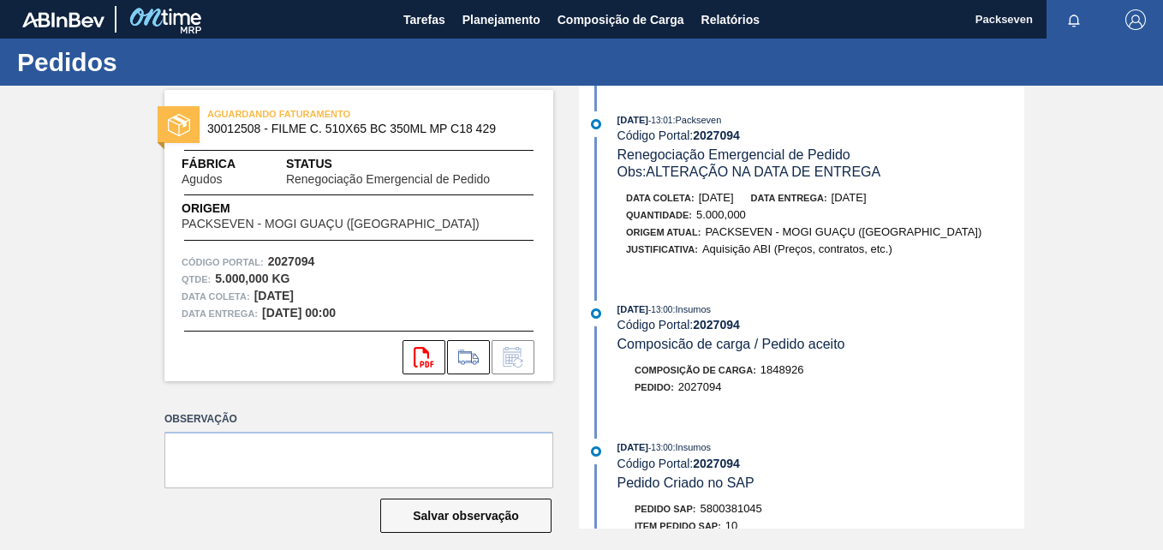
drag, startPoint x: 415, startPoint y: 124, endPoint x: 473, endPoint y: 121, distance: 57.5
click at [473, 121] on div "AGUARDANDO FATURAMENTO 30012508 - FILME C. 510X65 BC 350ML MP C18 429" at bounding box center [401, 120] width 389 height 30
drag, startPoint x: 473, startPoint y: 121, endPoint x: 361, endPoint y: 138, distance: 113.5
click at [361, 138] on div "AGUARDANDO FATURAMENTO 30012508 - FILME C. 510X65 BC 350ML MP C18 429" at bounding box center [358, 122] width 389 height 39
drag, startPoint x: 325, startPoint y: 130, endPoint x: 355, endPoint y: 133, distance: 30.9
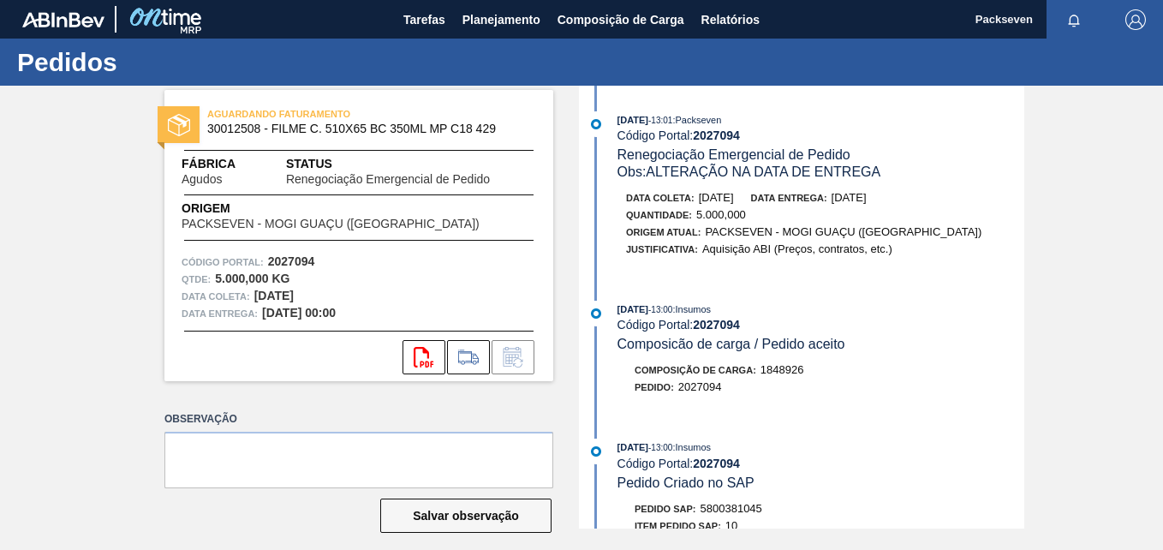
click at [355, 133] on span "30012508 - FILME C. 510X65 BC 350ML MP C18 429" at bounding box center [362, 128] width 311 height 13
click at [425, 360] on icon "svg{fill:#ff0000}" at bounding box center [424, 357] width 21 height 21
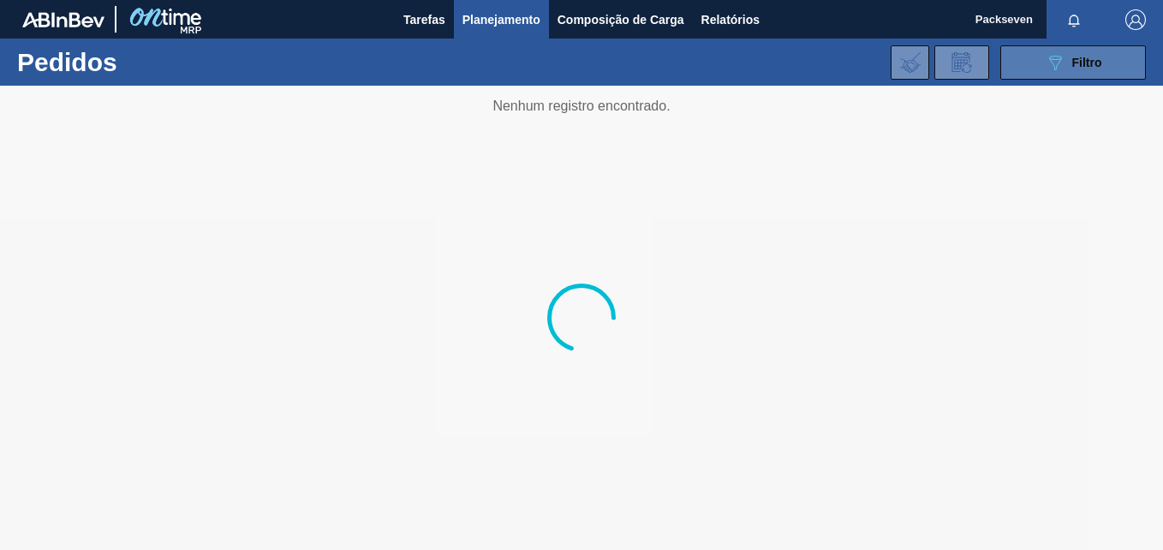
click at [1082, 63] on span "Filtro" at bounding box center [1087, 63] width 30 height 14
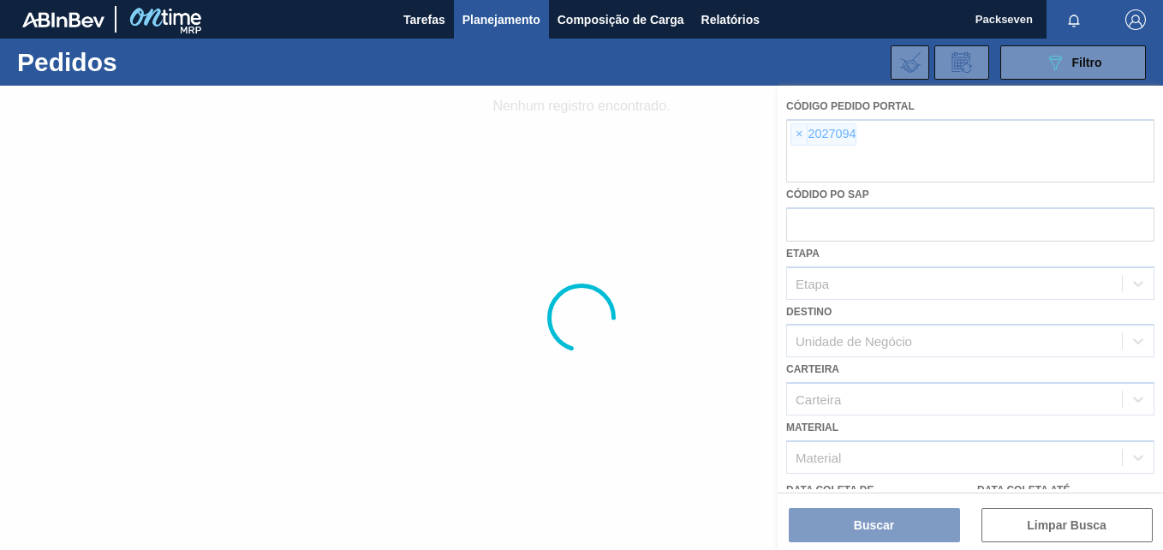
click at [802, 132] on div at bounding box center [581, 318] width 1163 height 464
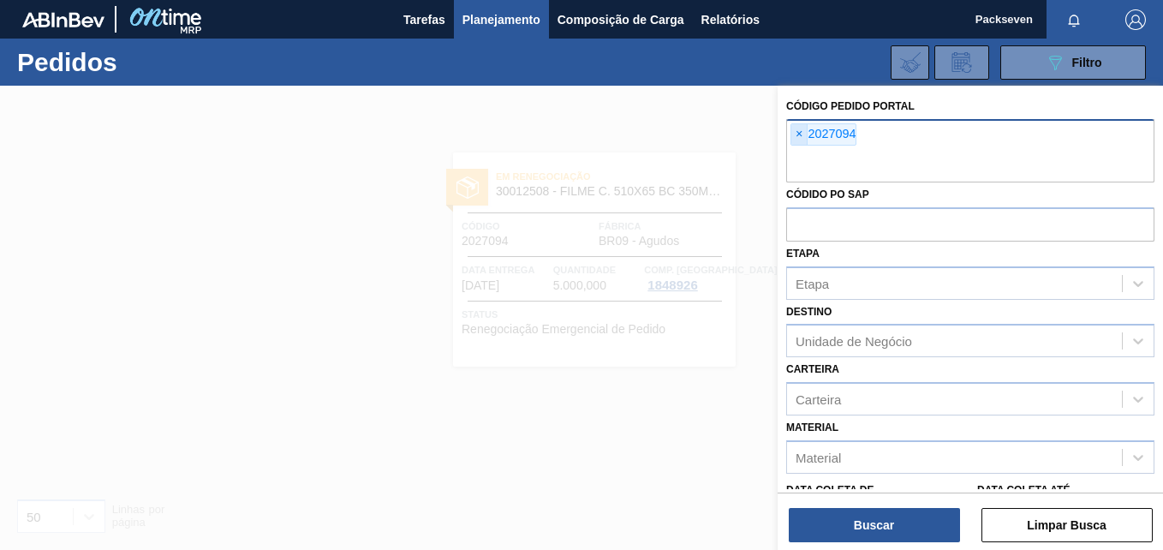
click at [798, 134] on span "×" at bounding box center [799, 134] width 16 height 21
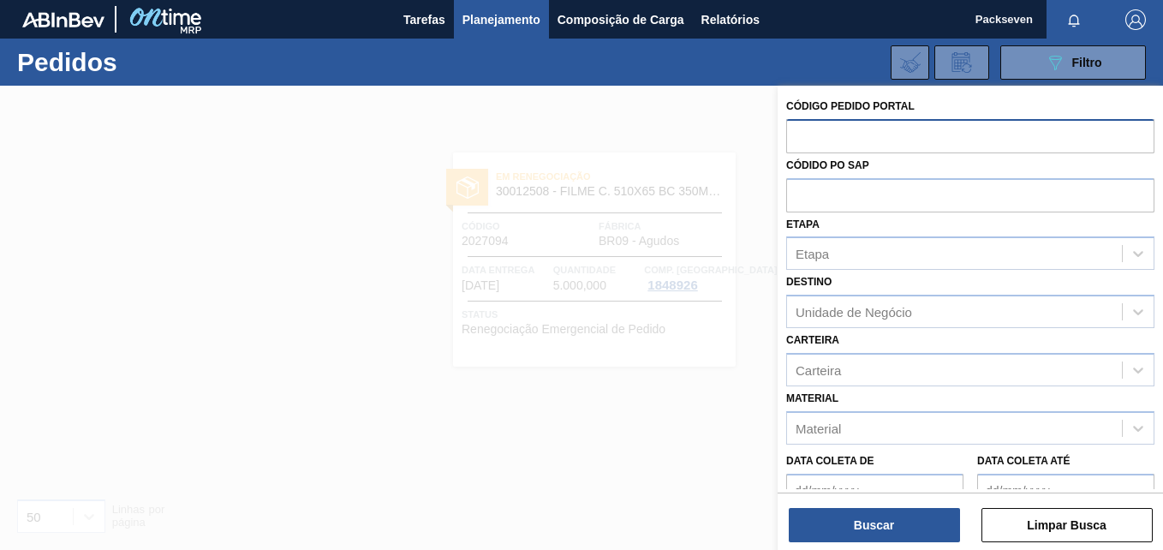
paste input "2031715"
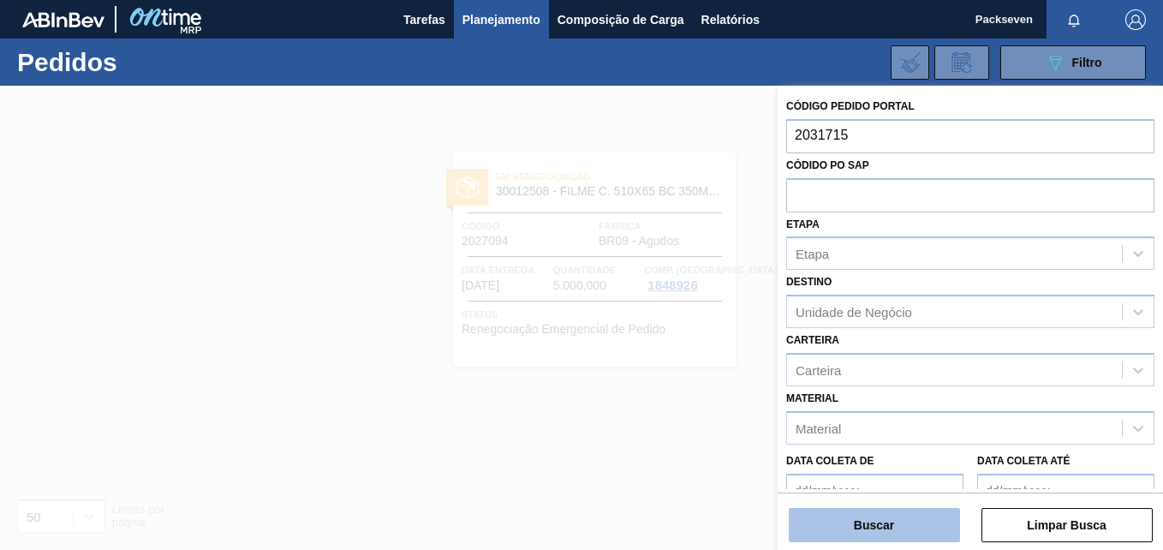
type input "2031715"
click at [903, 509] on button "Buscar" at bounding box center [874, 525] width 171 height 34
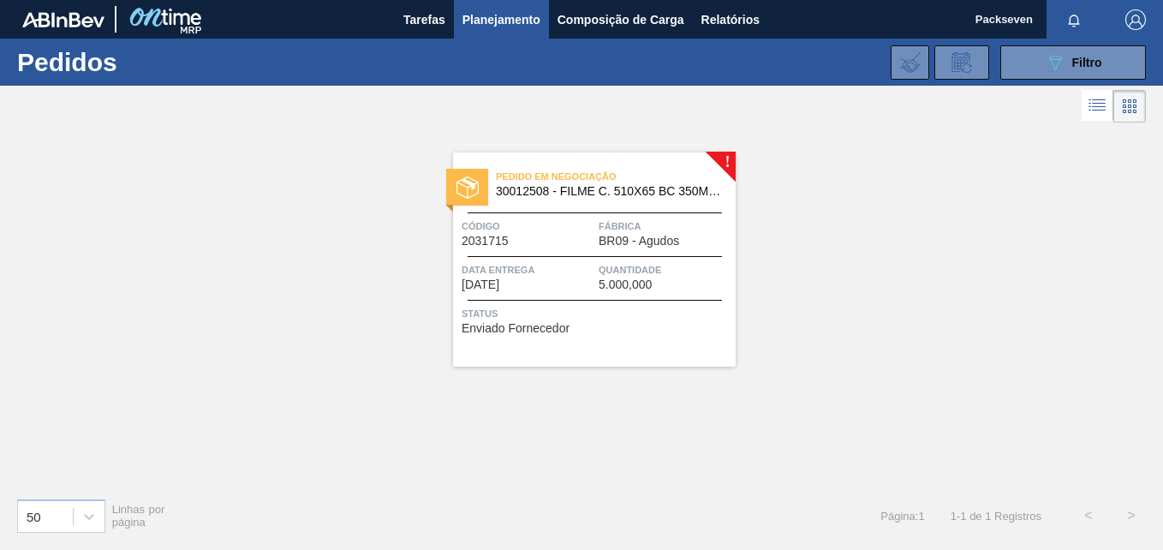
click at [527, 257] on div "Pedido em Negociação 30012508 - FILME C. 510X65 BC 350ML MP C18 429 Código 2031…" at bounding box center [594, 259] width 283 height 214
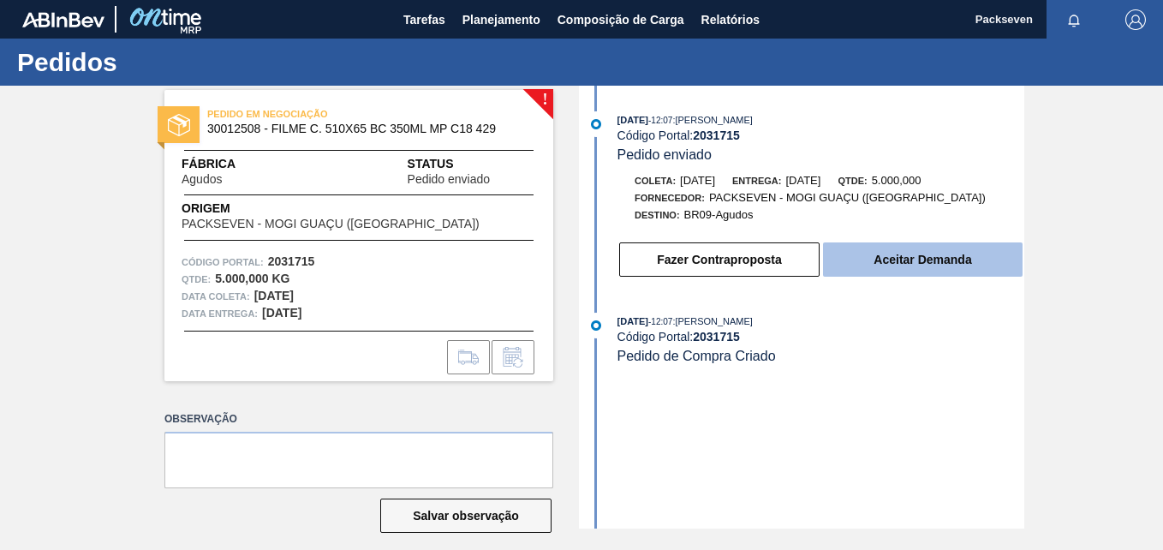
click at [939, 258] on button "Aceitar Demanda" at bounding box center [923, 259] width 200 height 34
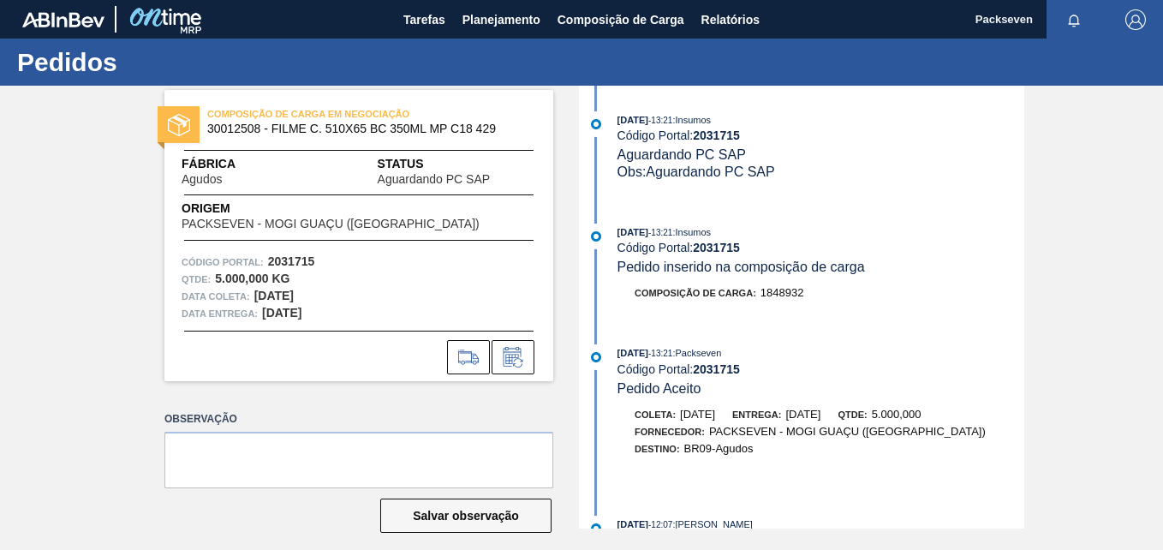
click at [240, 128] on span "30012508 - FILME C. 510X65 BC 350ML MP C18 429" at bounding box center [362, 128] width 311 height 13
drag, startPoint x: 345, startPoint y: 224, endPoint x: 364, endPoint y: 248, distance: 30.5
click at [345, 224] on span "PACKSEVEN - MOGI GUAÇU ([GEOGRAPHIC_DATA])" at bounding box center [331, 224] width 298 height 13
click at [396, 352] on div at bounding box center [358, 357] width 389 height 34
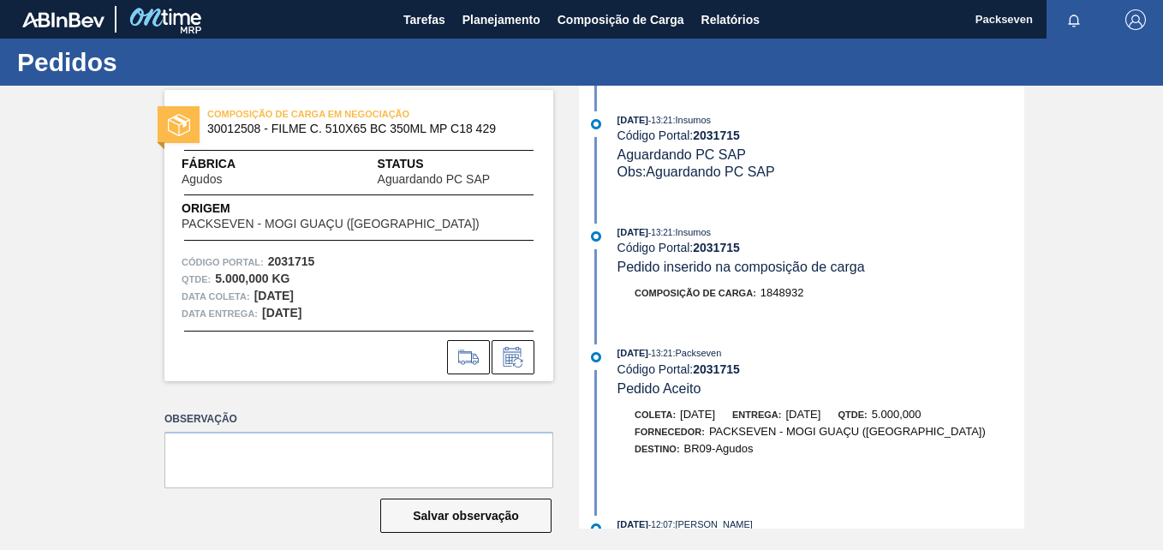
click at [402, 342] on div at bounding box center [358, 357] width 389 height 34
click at [486, 15] on span "Planejamento" at bounding box center [501, 19] width 78 height 21
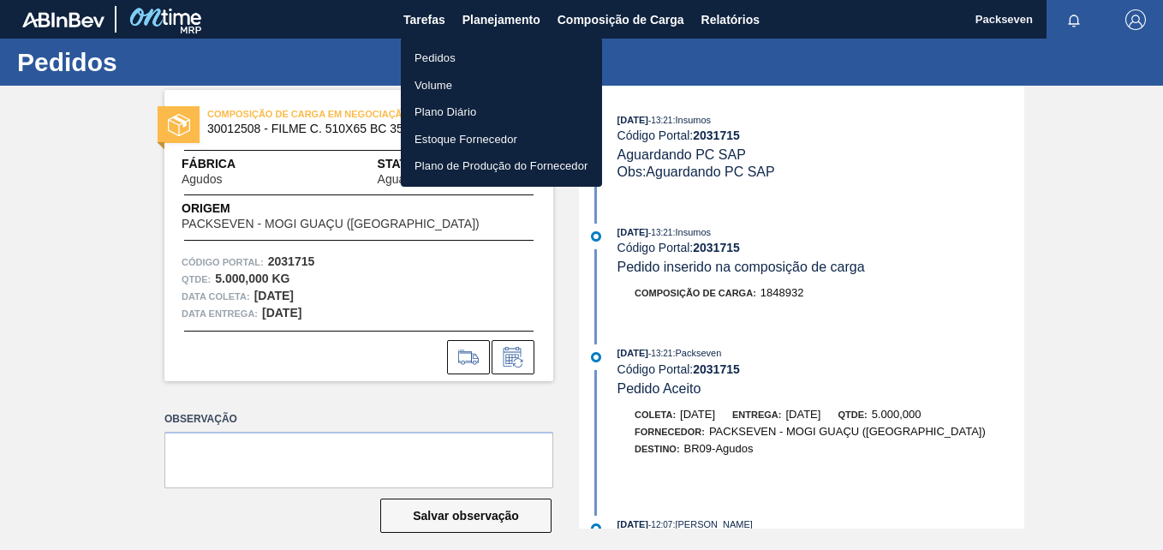
click at [442, 54] on li "Pedidos" at bounding box center [501, 58] width 201 height 27
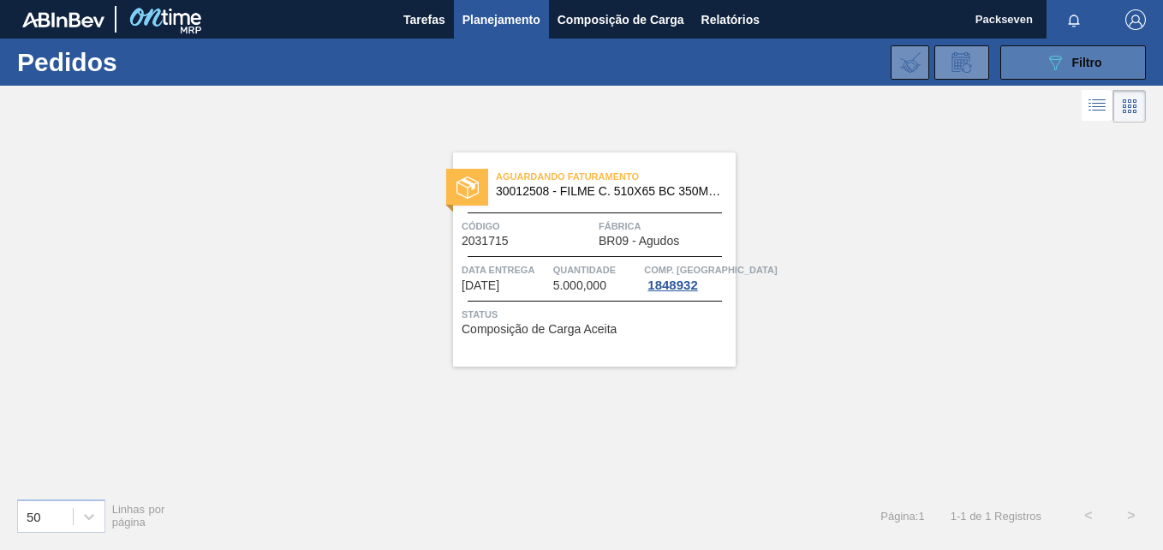
click at [1054, 63] on icon "089F7B8B-B2A5-4AFE-B5C0-19BA573D28AC" at bounding box center [1055, 62] width 21 height 21
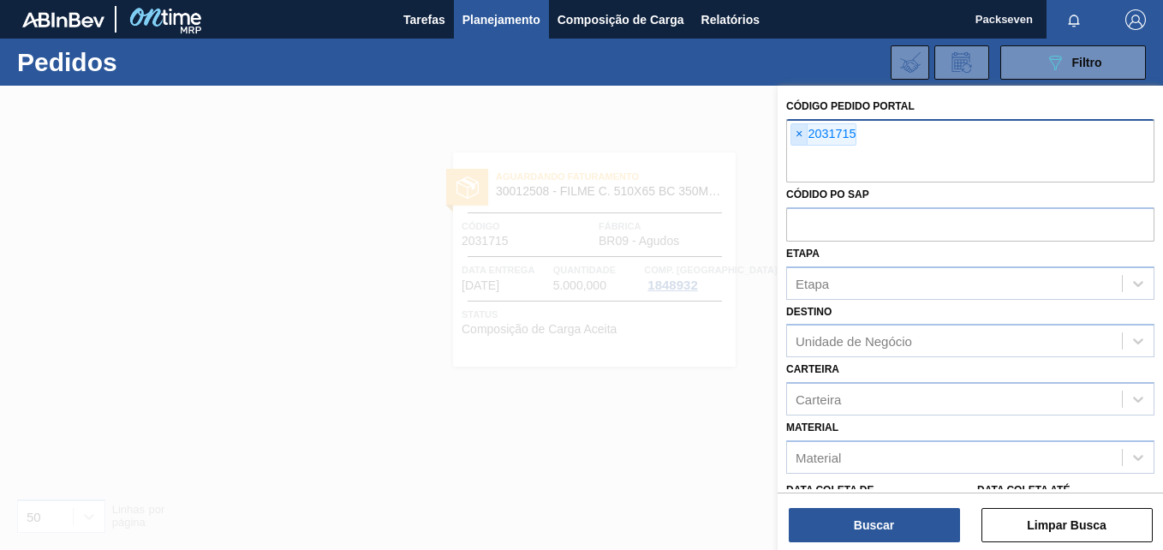
click at [799, 130] on span "×" at bounding box center [799, 134] width 16 height 21
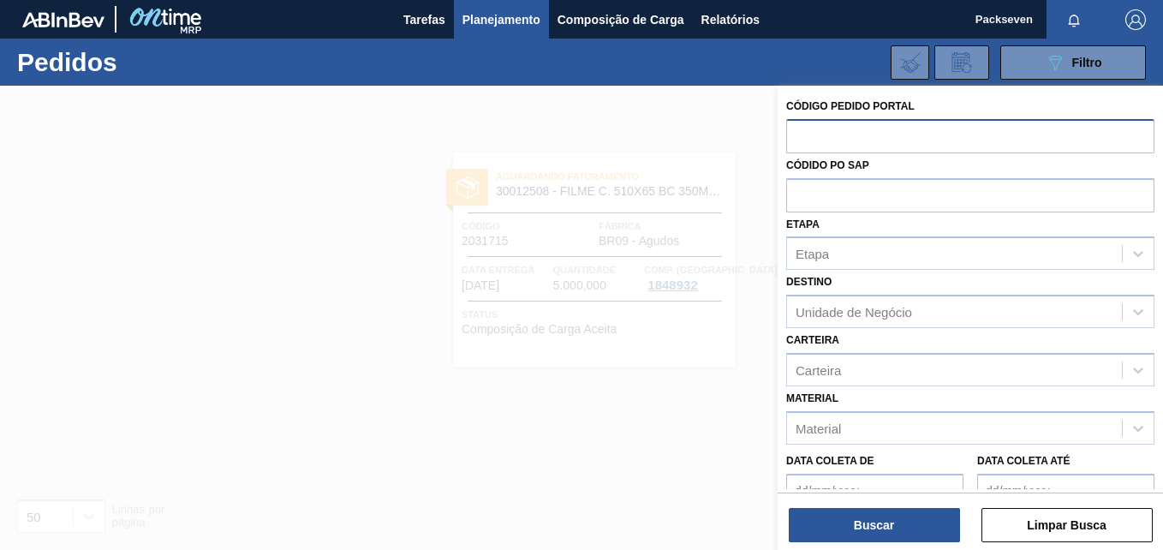
paste input "2029836"
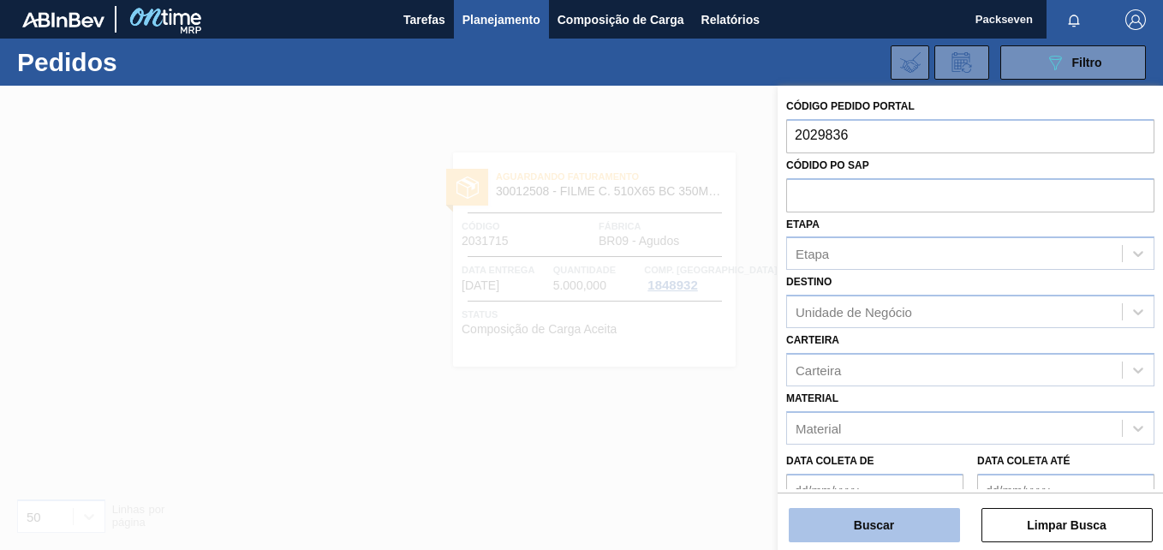
type input "2029836"
click at [880, 528] on button "Buscar" at bounding box center [874, 525] width 171 height 34
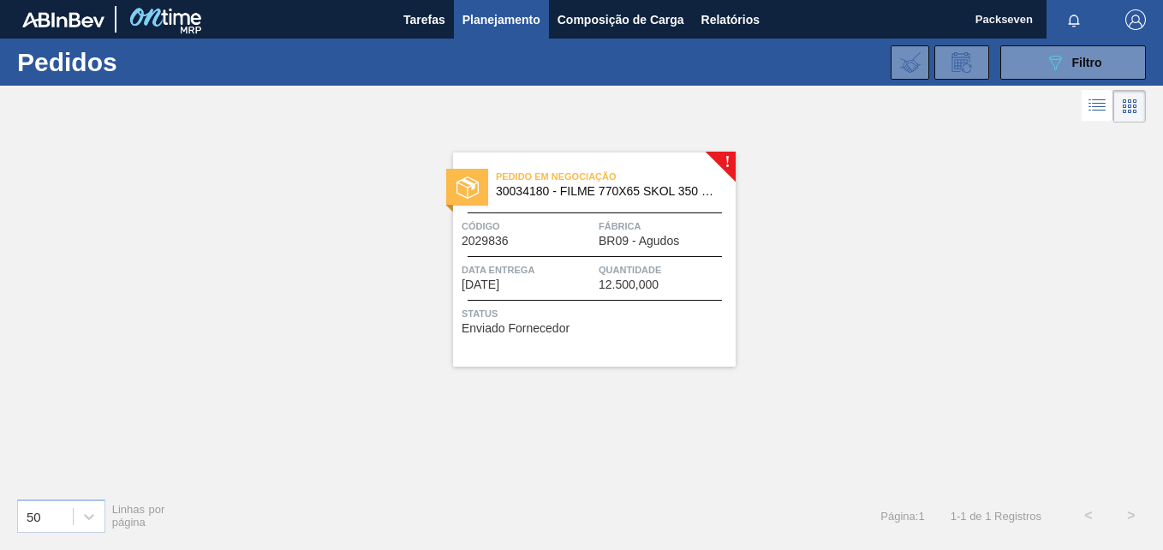
click at [548, 235] on div "Código 2029836" at bounding box center [528, 233] width 133 height 30
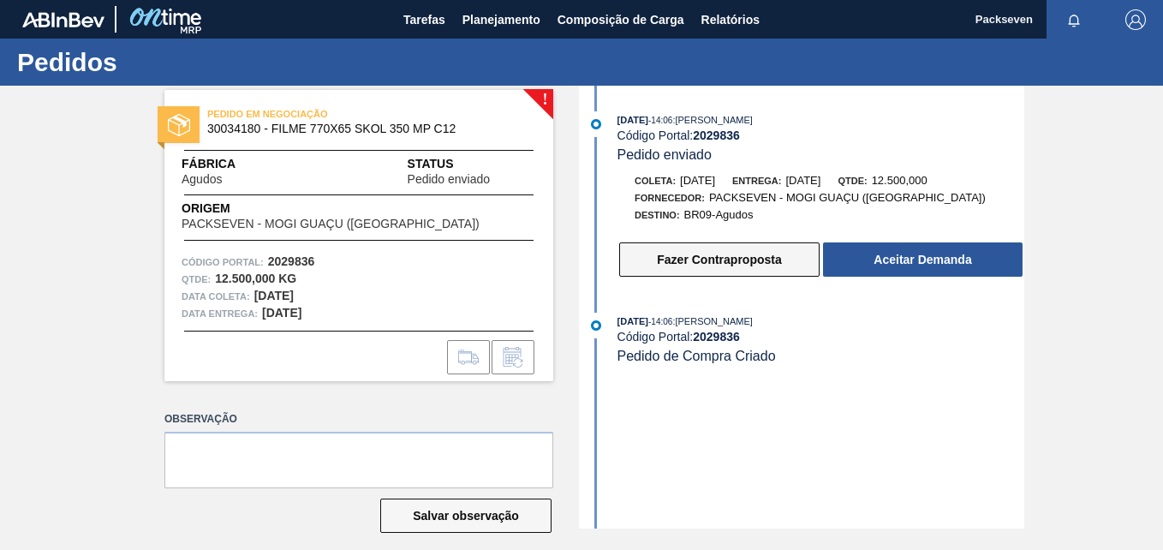
click at [721, 259] on button "Fazer Contraproposta" at bounding box center [719, 259] width 200 height 34
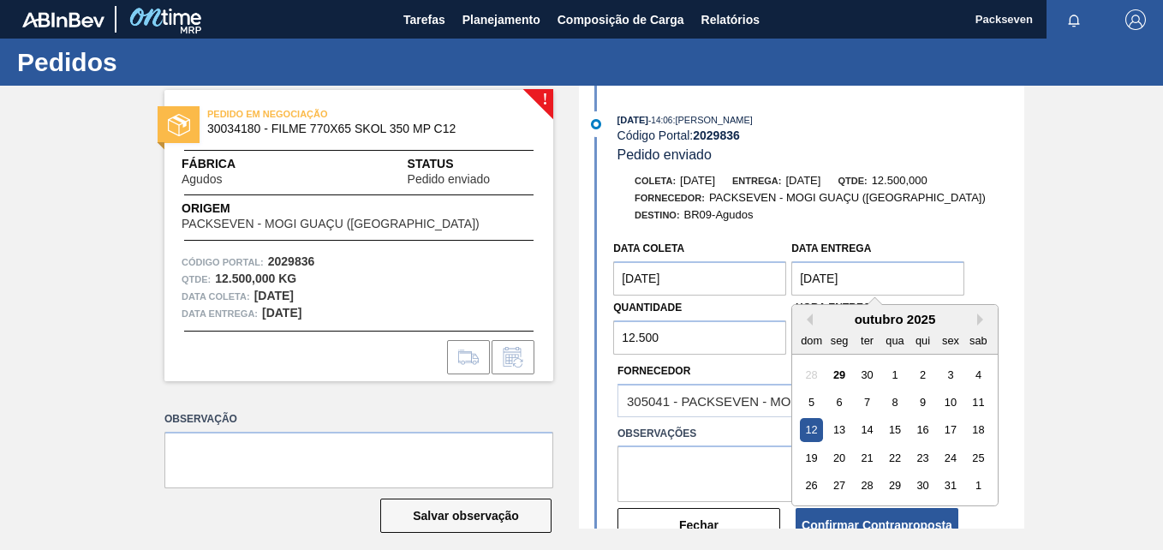
click at [810, 280] on entrega "12/10/2025" at bounding box center [877, 278] width 173 height 34
click at [813, 478] on div "26" at bounding box center [811, 485] width 23 height 23
type entrega "26/10/2025"
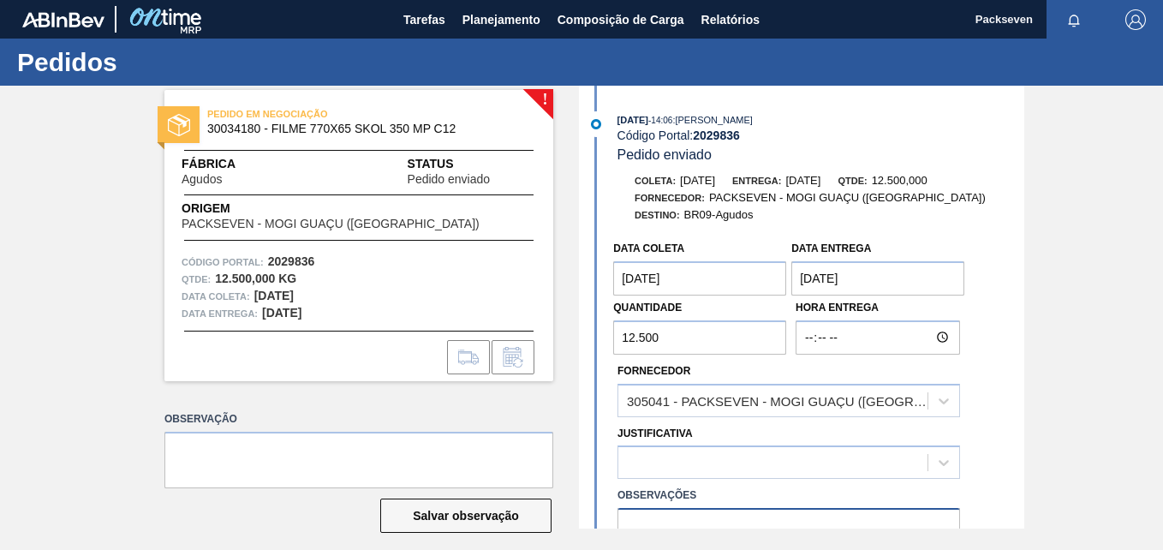
click at [692, 508] on textarea at bounding box center [788, 536] width 343 height 57
click at [943, 454] on icon at bounding box center [943, 462] width 17 height 17
click at [759, 508] on textarea at bounding box center [788, 536] width 343 height 57
type textarea "SOLICITO ALTERAÇÃO NA DATA DE ENTREGA."
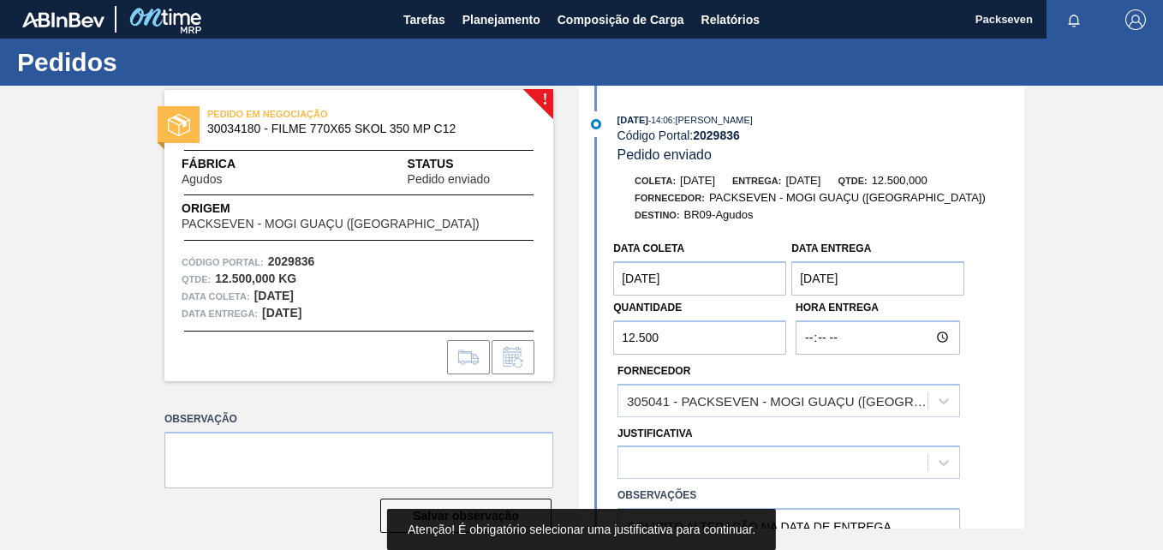
drag, startPoint x: 1010, startPoint y: 325, endPoint x: 992, endPoint y: 326, distance: 18.1
click at [1010, 325] on div "Data coleta 11/10/2025 Data entrega 26/10/2025 Quantidade 12.500 Hora Entrega F…" at bounding box center [803, 419] width 441 height 374
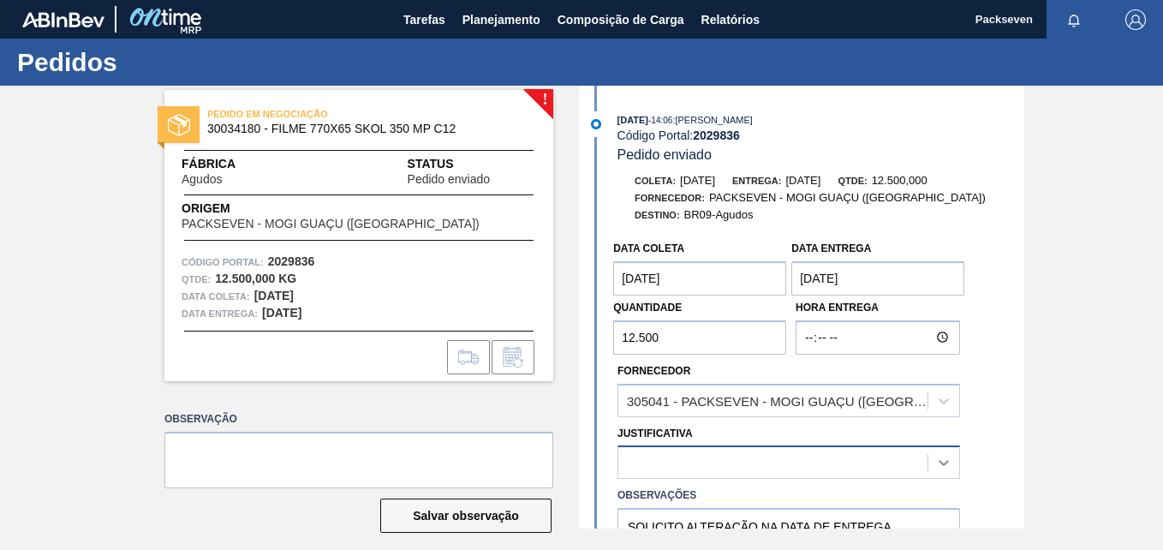
click at [955, 293] on div "Data coleta 11/10/2025 Data entrega 26/10/2025 Quantidade 12.500 Hora Entrega F…" at bounding box center [803, 419] width 441 height 374
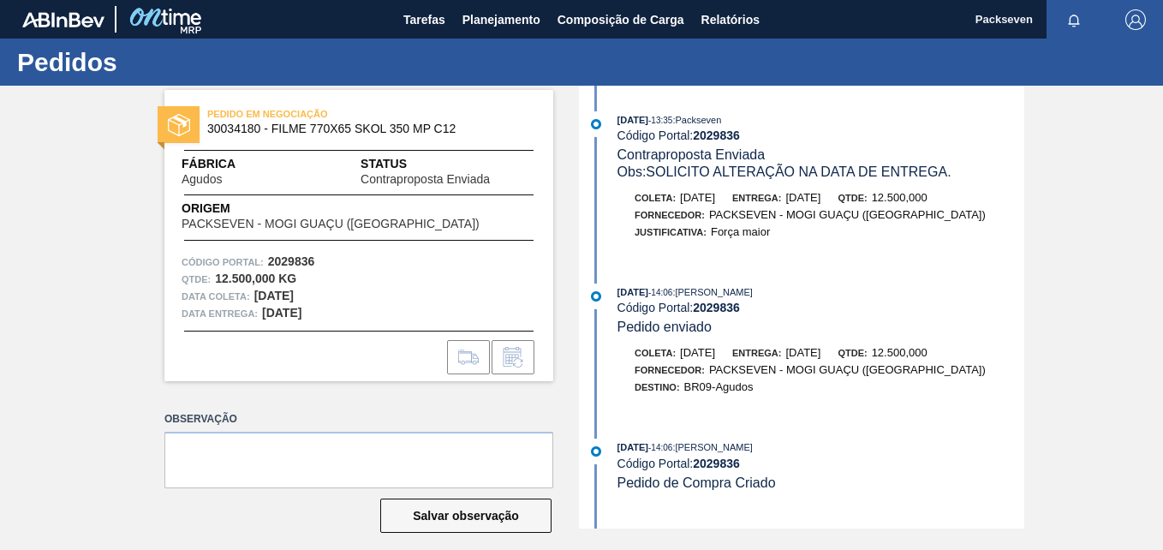
click at [105, 143] on div "PEDIDO EM NEGOCIAÇÃO 30034180 - FILME 770X65 SKOL 350 MP C12 Fábrica Agudos Sta…" at bounding box center [581, 307] width 1163 height 443
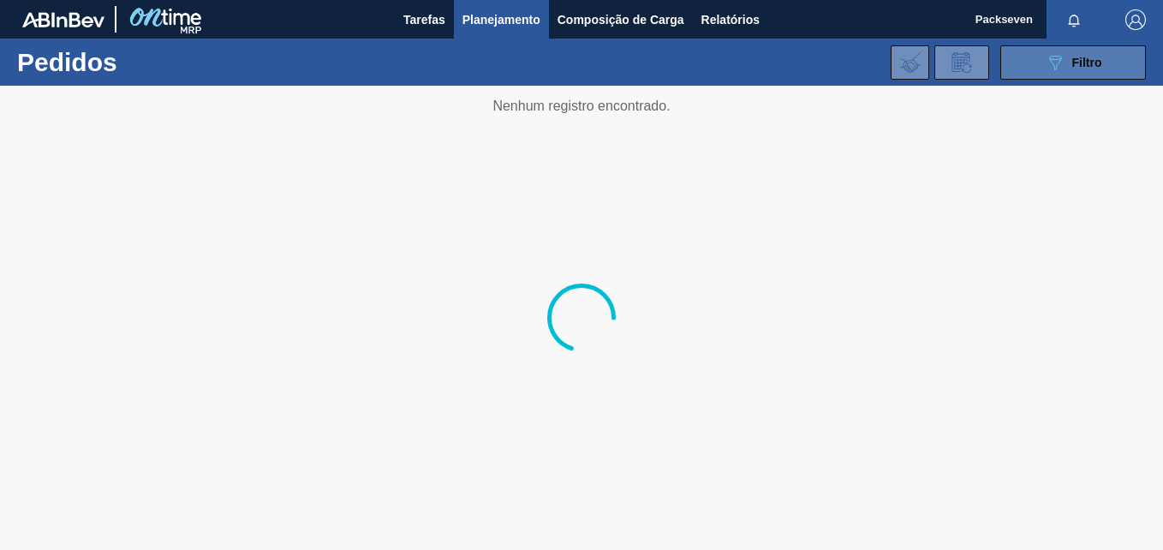
click at [1054, 56] on icon at bounding box center [1055, 63] width 13 height 15
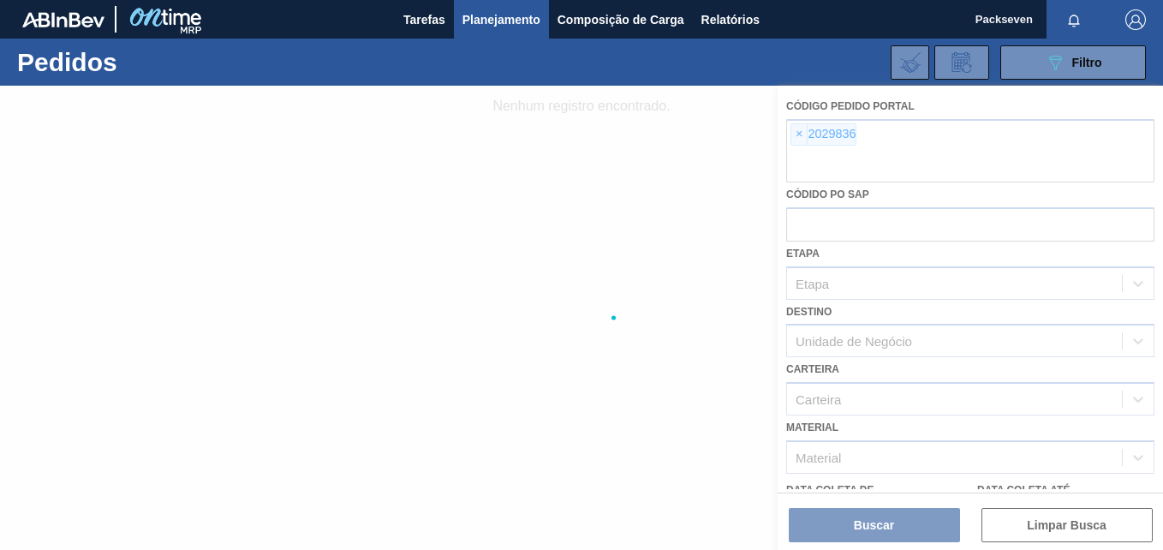
click at [802, 136] on div at bounding box center [581, 318] width 1163 height 464
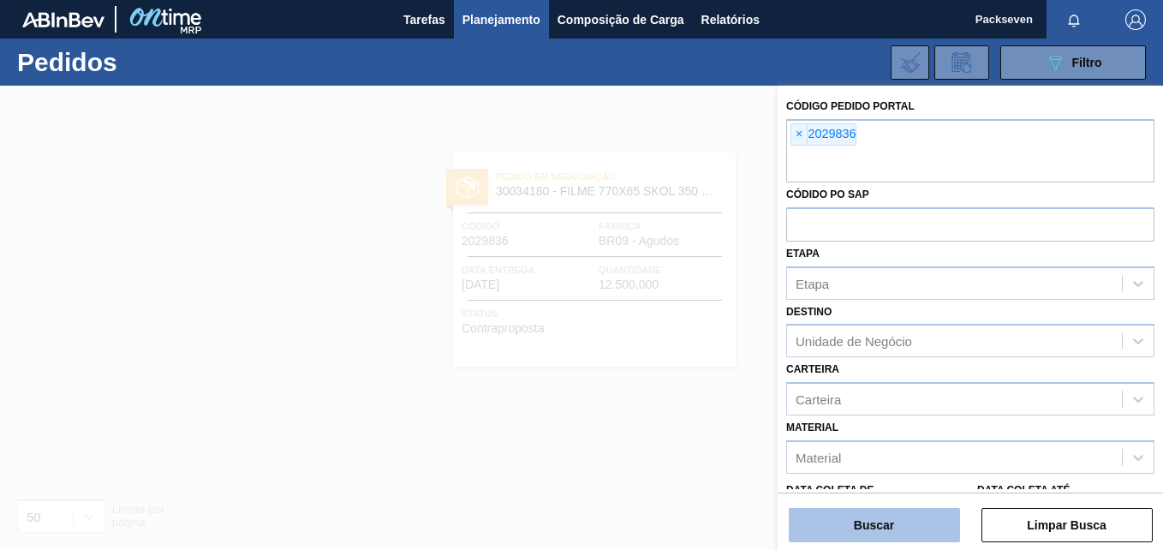
click at [880, 533] on button "Buscar" at bounding box center [874, 525] width 171 height 34
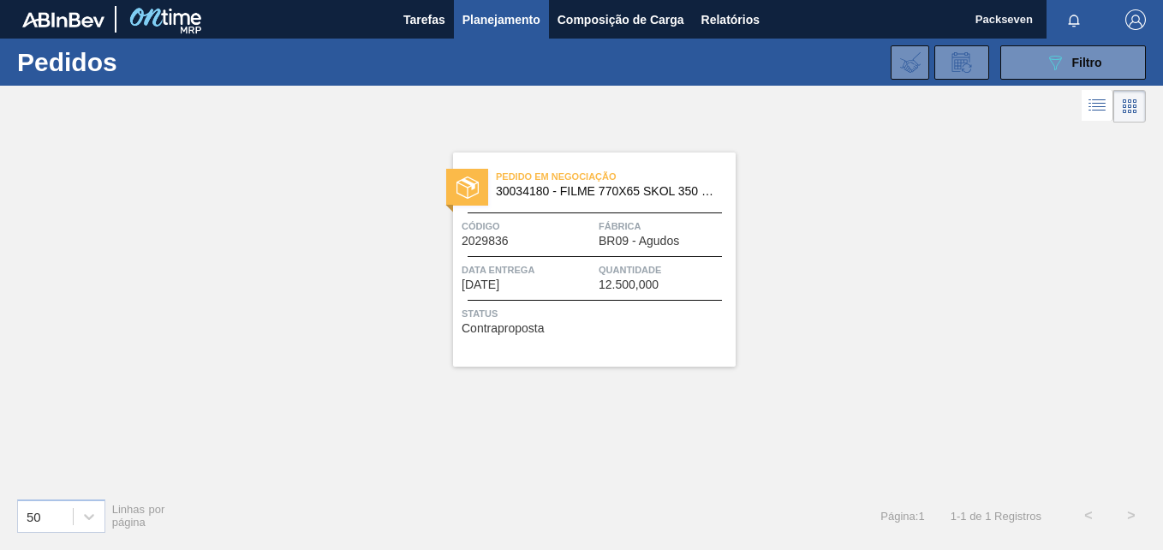
click at [487, 313] on span "Status" at bounding box center [597, 313] width 270 height 17
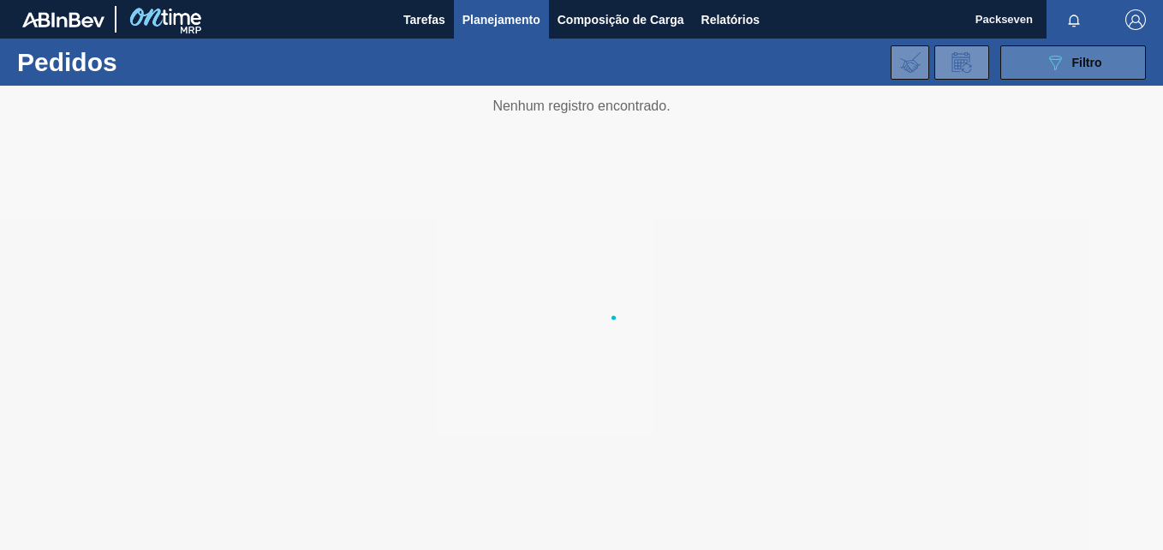
click at [1050, 63] on icon "089F7B8B-B2A5-4AFE-B5C0-19BA573D28AC" at bounding box center [1055, 62] width 21 height 21
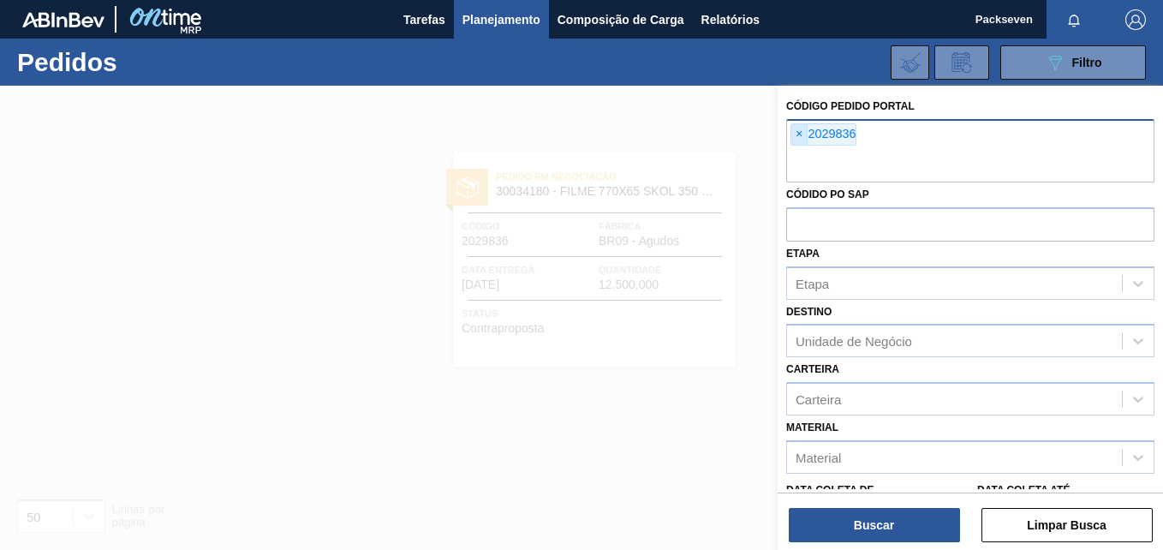
click at [799, 131] on span "×" at bounding box center [799, 134] width 16 height 21
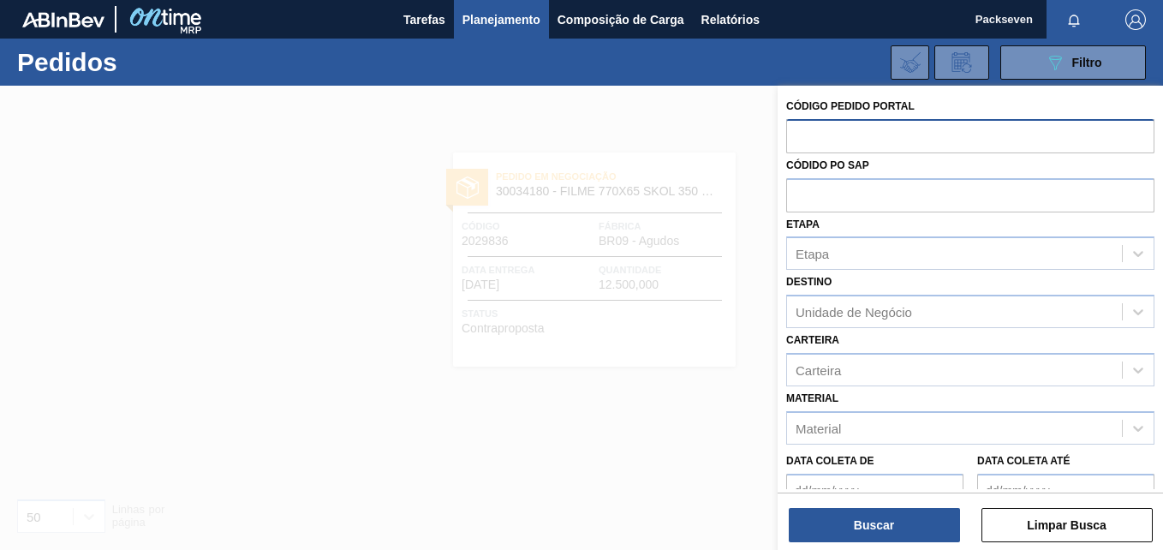
paste input "2036016"
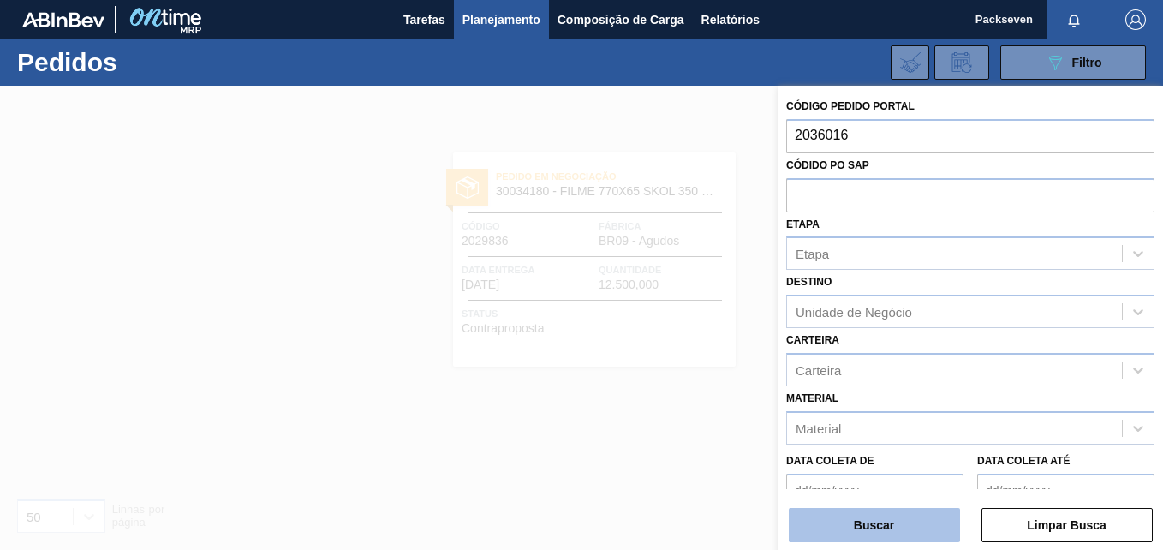
type input "2036016"
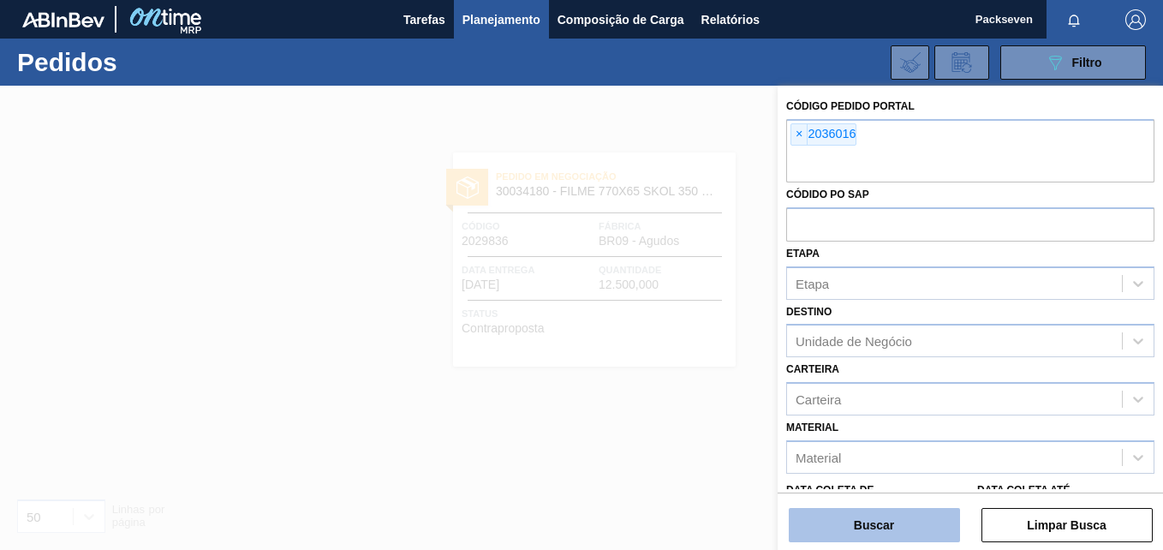
click at [921, 525] on button "Buscar" at bounding box center [874, 525] width 171 height 34
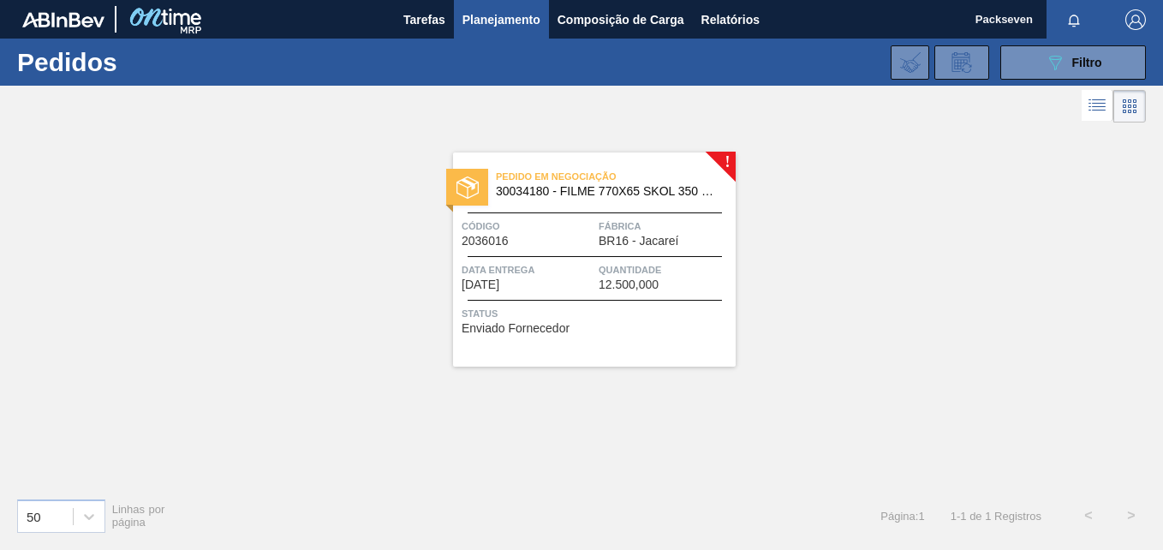
click at [556, 252] on div "Pedido em Negociação 30034180 - FILME 770X65 SKOL 350 MP C12 Código 2036016 Fáb…" at bounding box center [594, 259] width 283 height 214
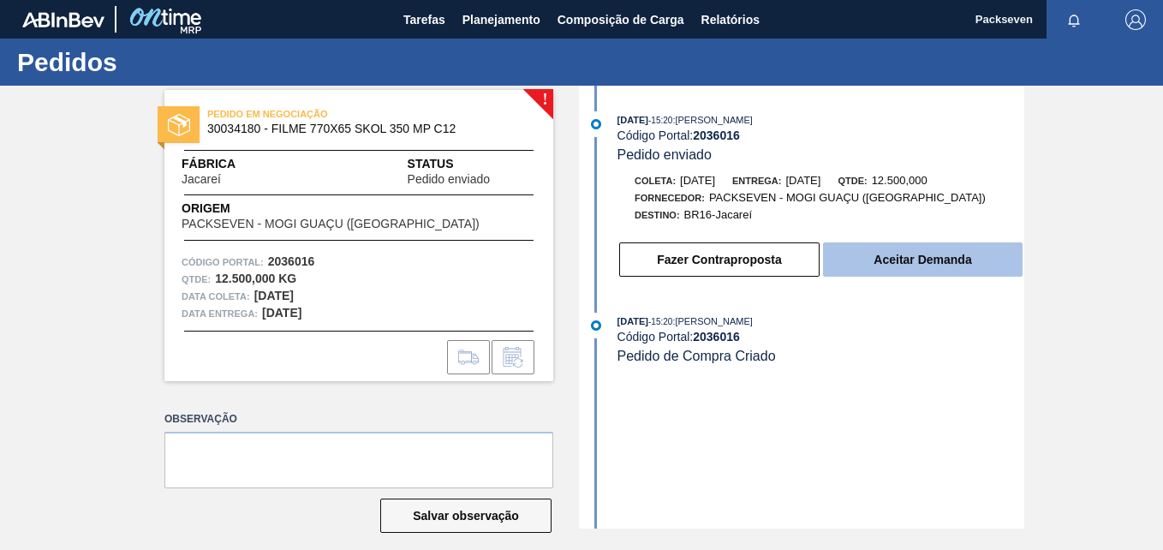
click at [903, 268] on button "Aceitar Demanda" at bounding box center [923, 259] width 200 height 34
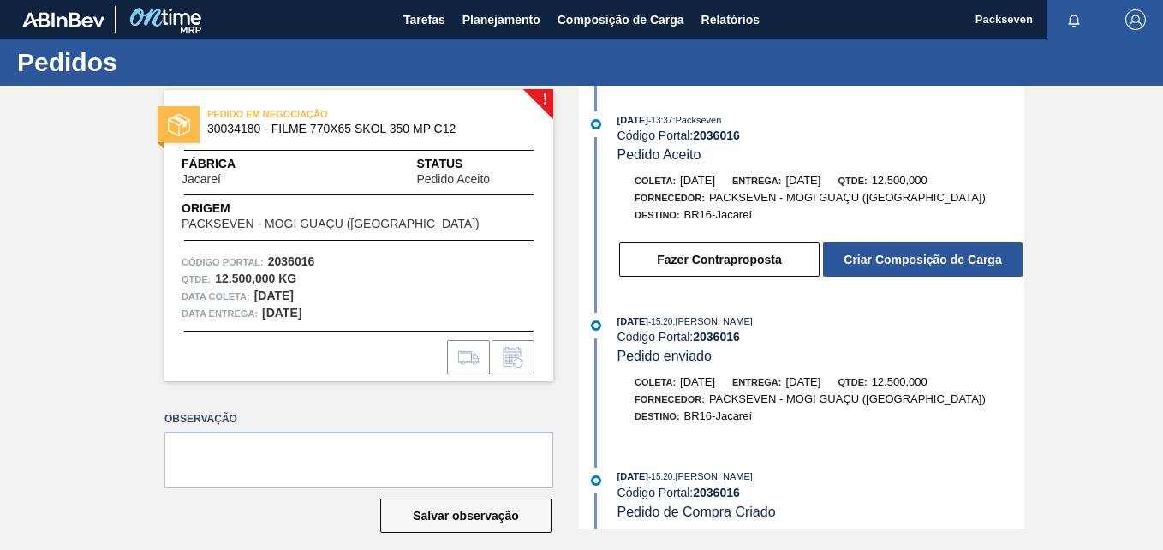
click at [722, 132] on strong "2036016" at bounding box center [716, 135] width 47 height 14
click at [235, 128] on span "30034180 - FILME 770X65 SKOL 350 MP C12" at bounding box center [362, 128] width 311 height 13
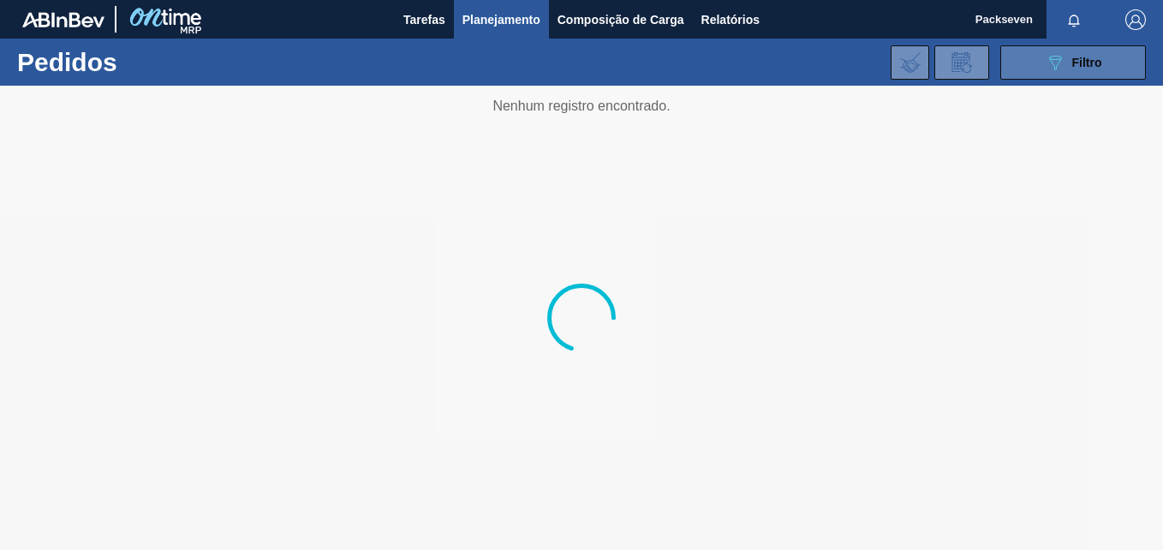
click at [1072, 63] on span "Filtro" at bounding box center [1087, 63] width 30 height 14
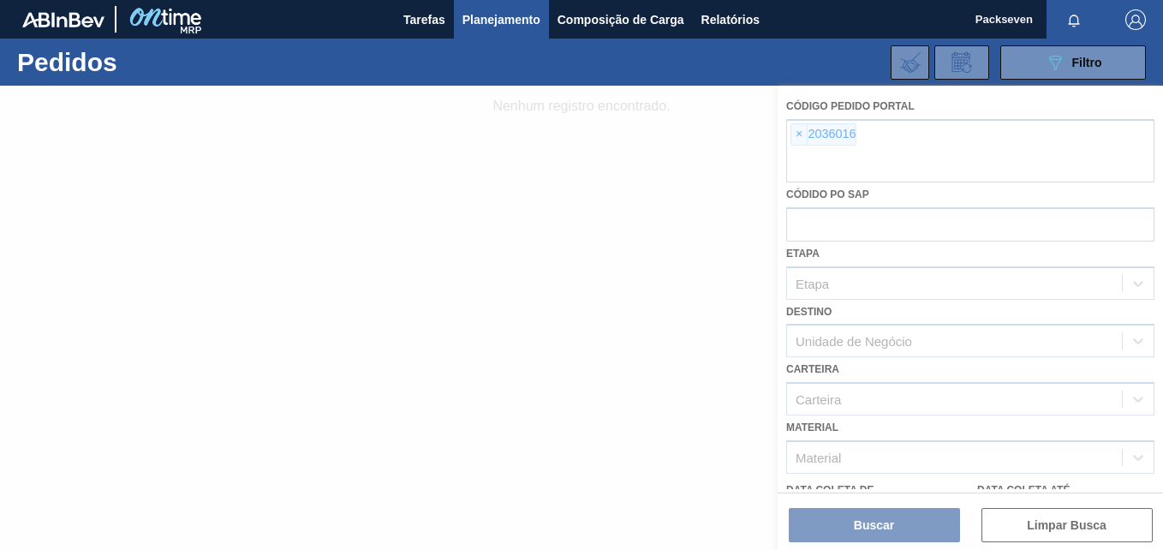
click at [807, 128] on div at bounding box center [581, 318] width 1163 height 464
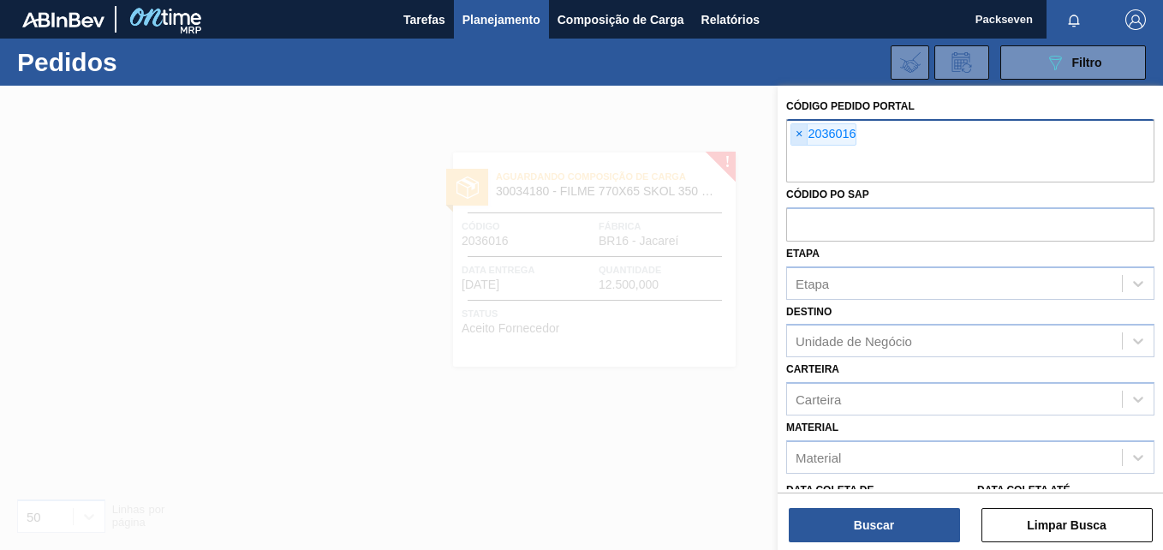
click at [797, 130] on span "×" at bounding box center [799, 134] width 16 height 21
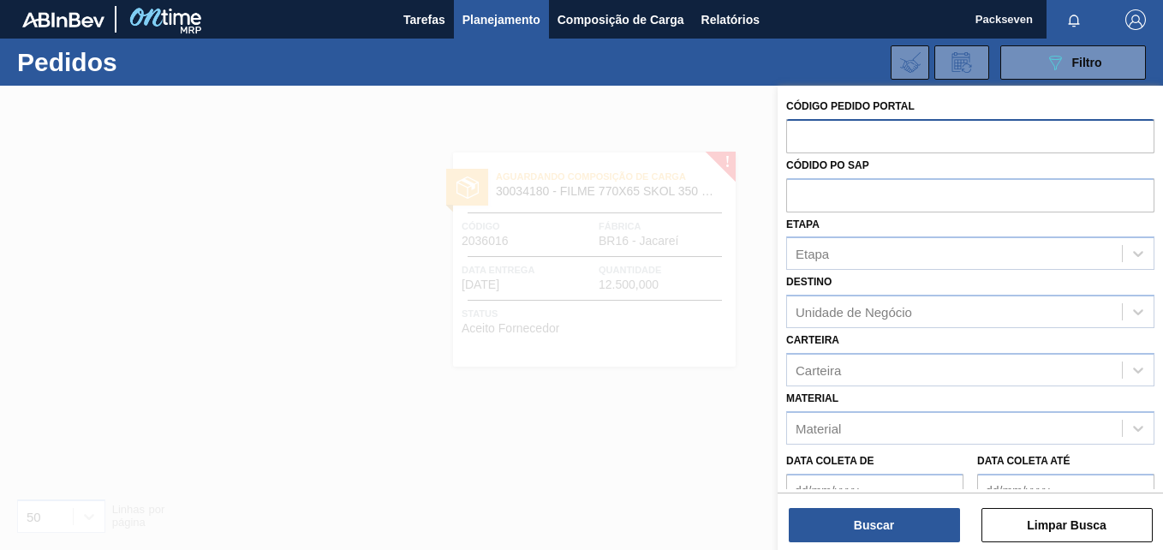
paste input "2016944"
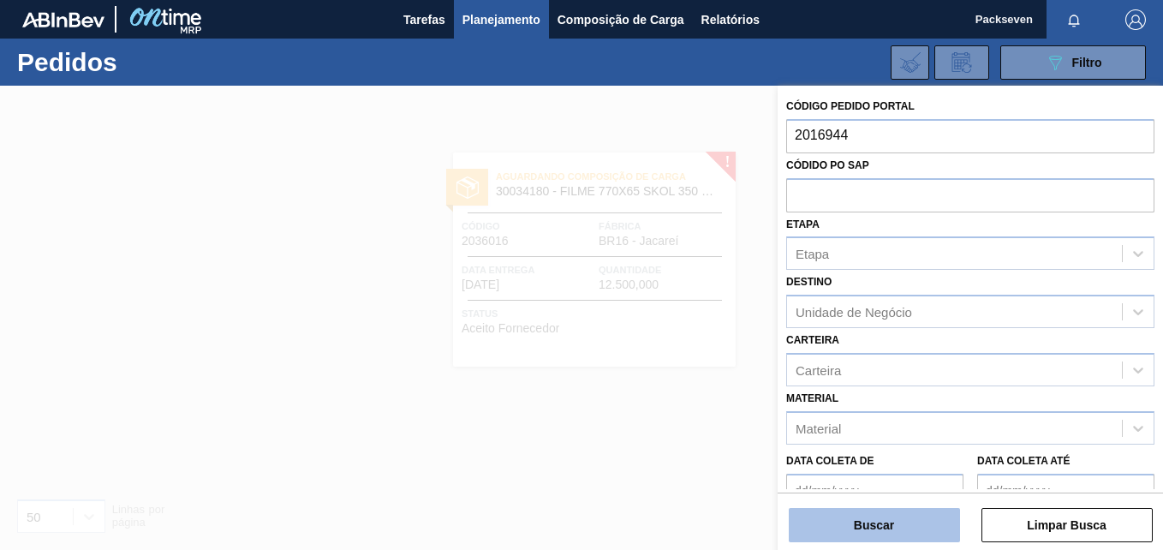
type input "2016944"
click at [900, 518] on button "Buscar" at bounding box center [874, 525] width 171 height 34
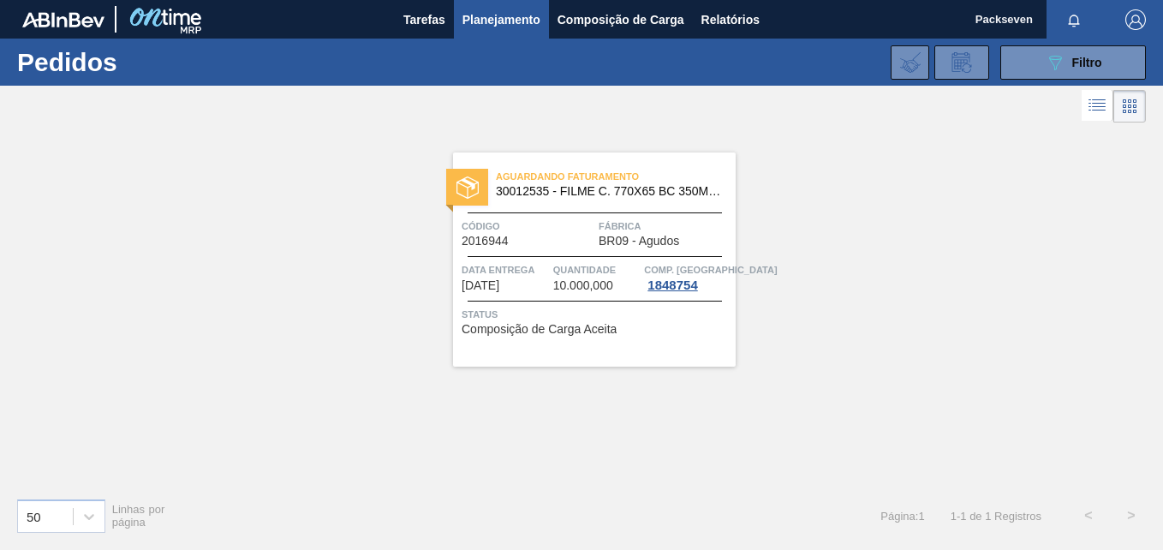
click at [563, 288] on span "10.000,000" at bounding box center [583, 285] width 60 height 13
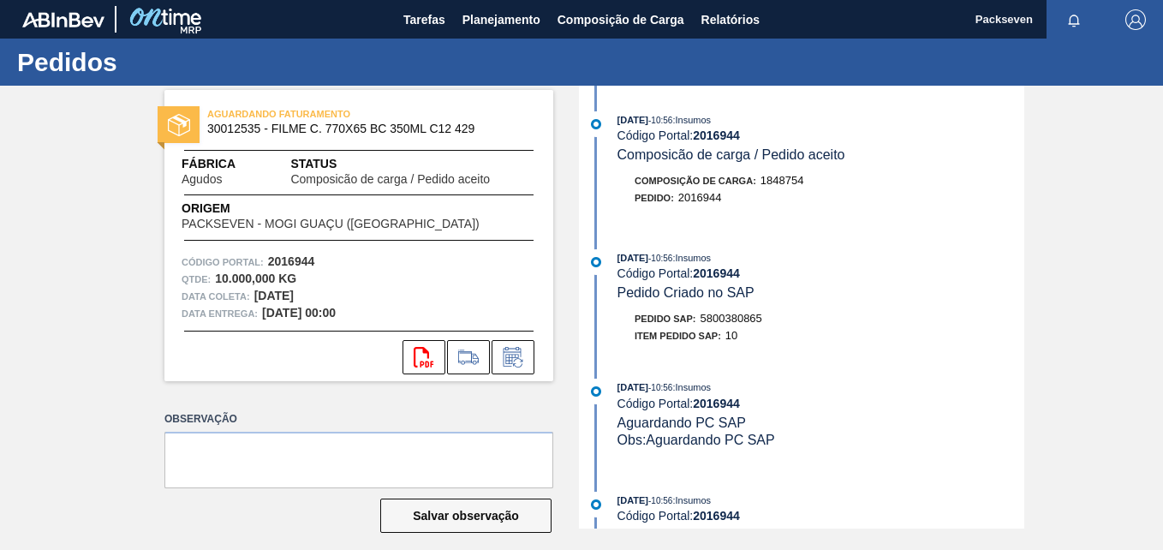
click at [733, 134] on strong "2016944" at bounding box center [716, 135] width 47 height 14
click at [515, 27] on span "Planejamento" at bounding box center [501, 19] width 78 height 21
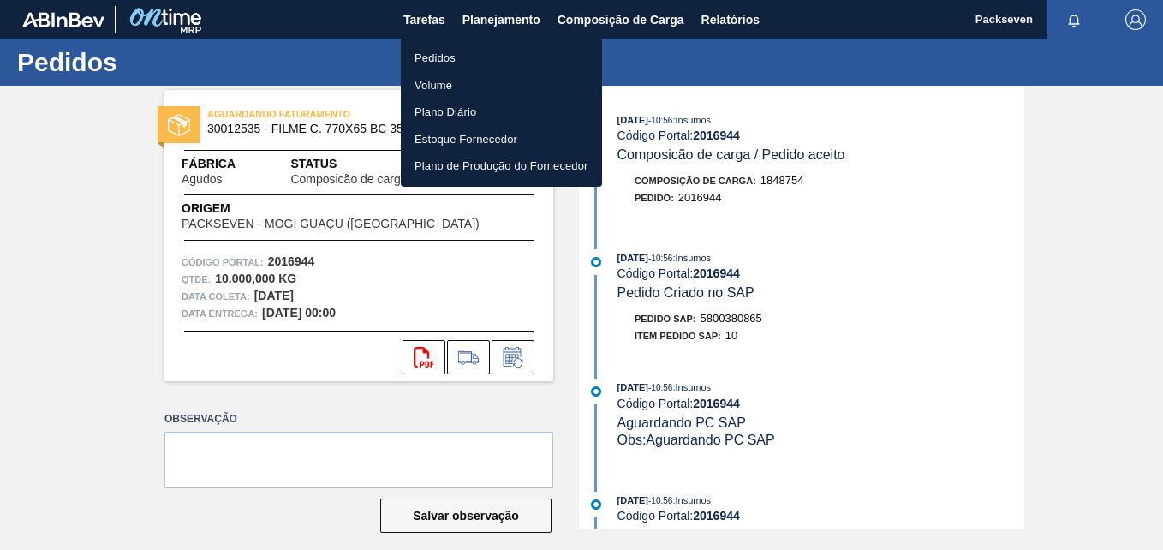
click at [454, 52] on li "Pedidos" at bounding box center [501, 58] width 201 height 27
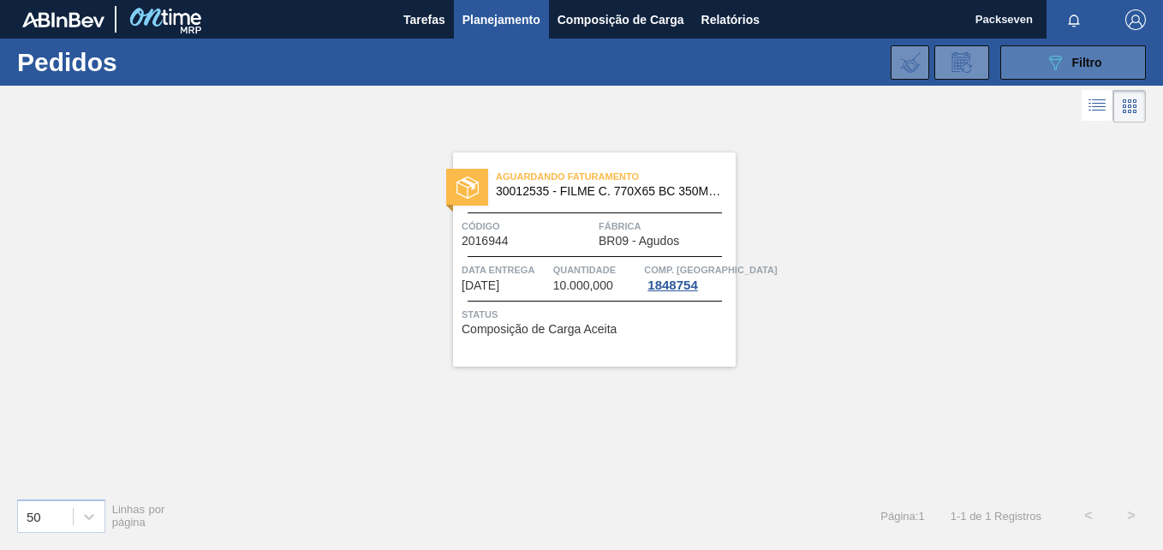
click at [1033, 57] on button "089F7B8B-B2A5-4AFE-B5C0-19BA573D28AC Filtro" at bounding box center [1073, 62] width 146 height 34
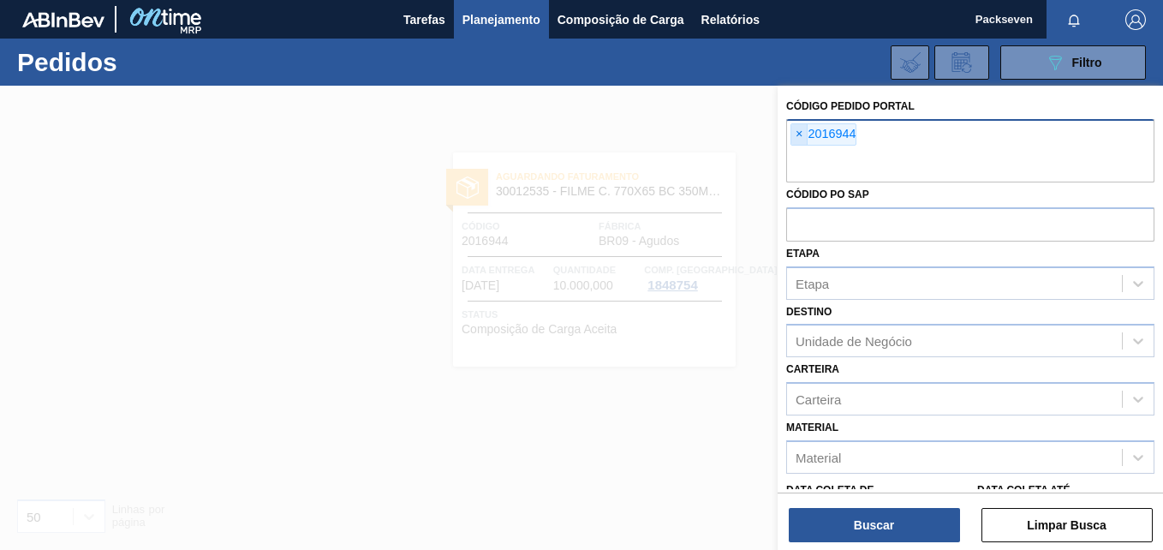
click at [801, 134] on span "×" at bounding box center [799, 134] width 16 height 21
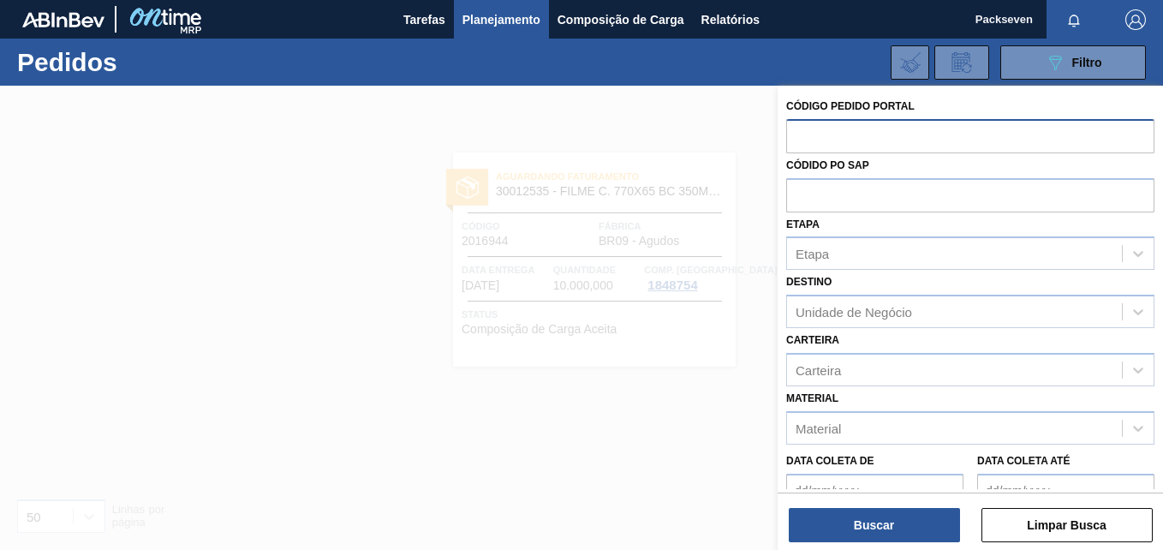
click at [816, 134] on input "text" at bounding box center [970, 135] width 368 height 33
paste input "2031716"
type input "2031716"
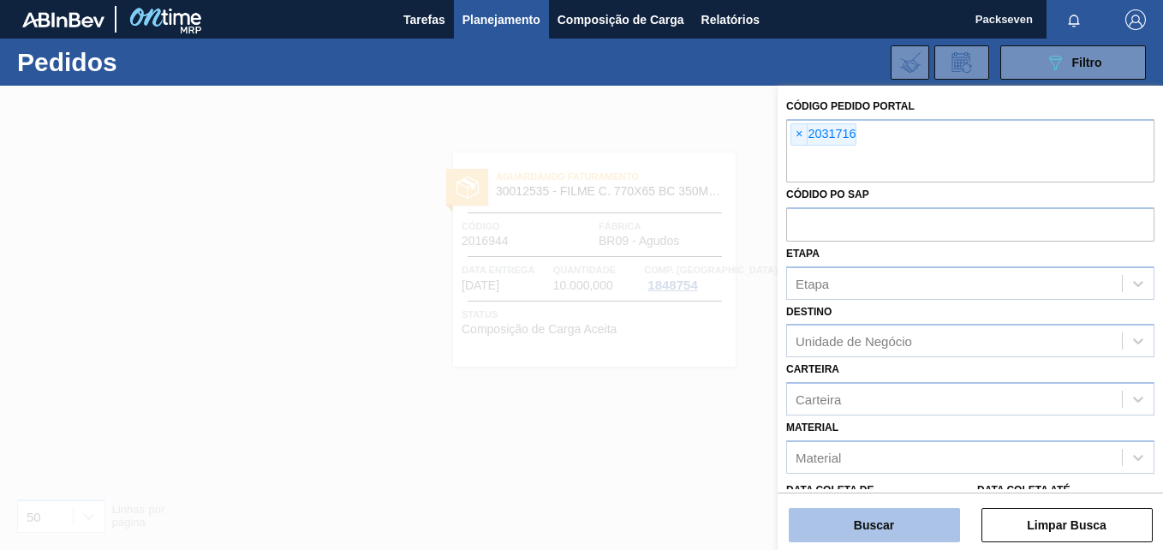
click at [871, 515] on button "Buscar" at bounding box center [874, 525] width 171 height 34
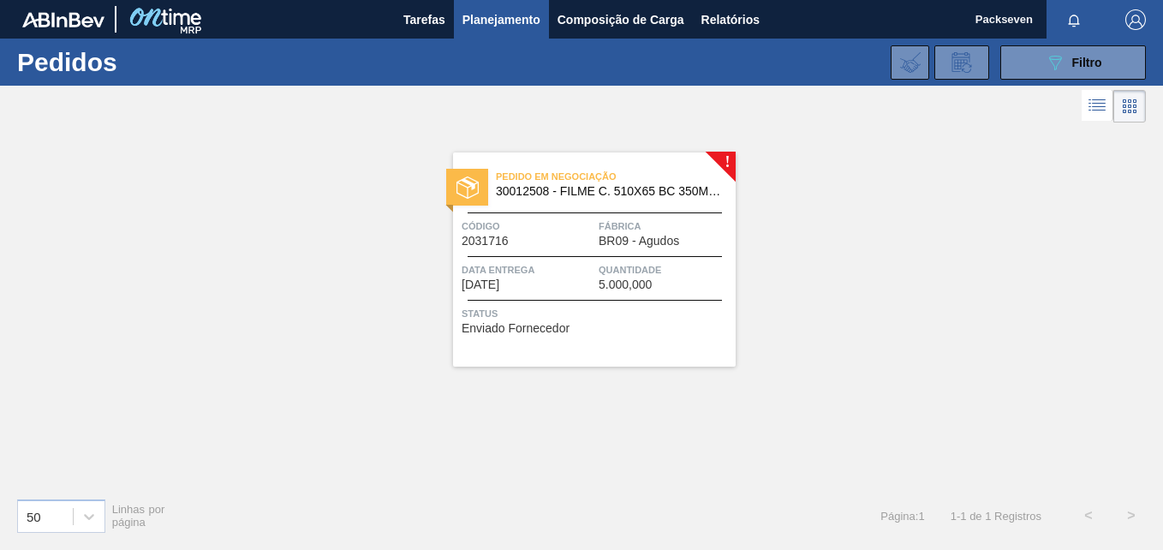
click at [526, 265] on span "Data entrega" at bounding box center [528, 269] width 133 height 17
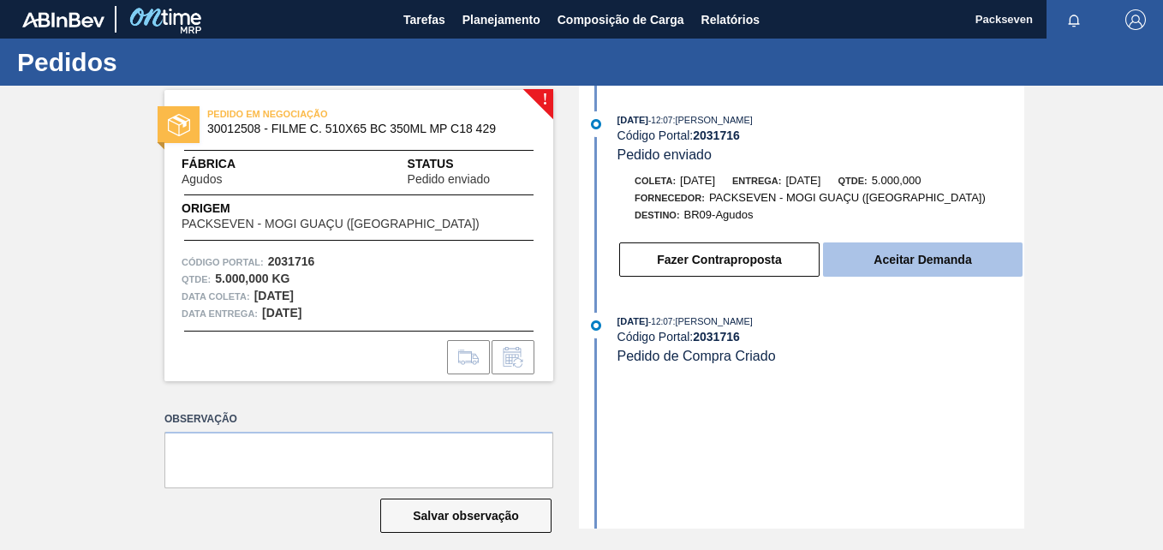
click at [908, 257] on button "Aceitar Demanda" at bounding box center [923, 259] width 200 height 34
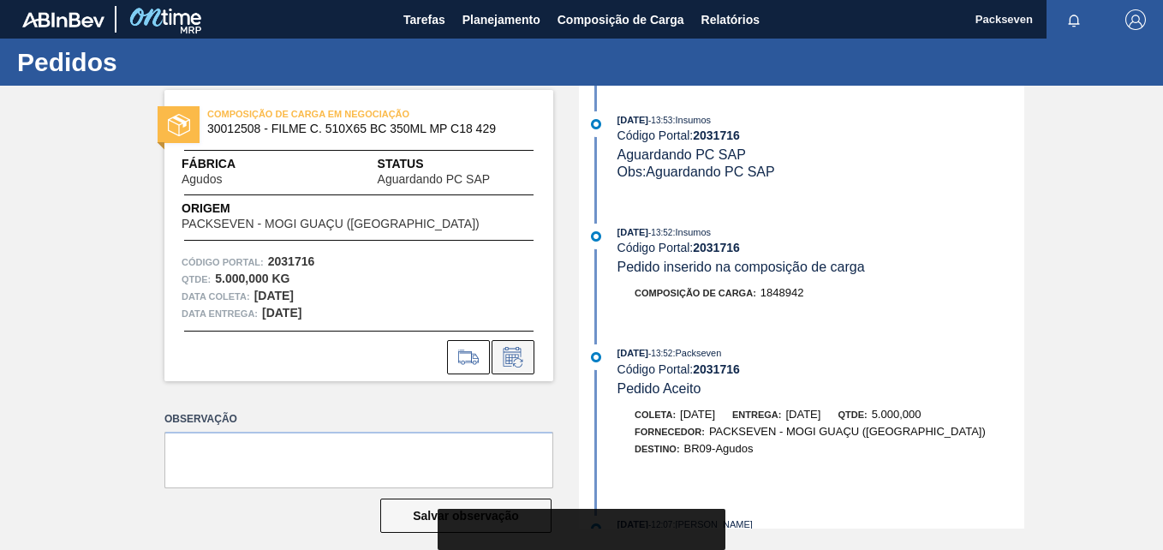
click at [512, 357] on icon at bounding box center [511, 359] width 13 height 10
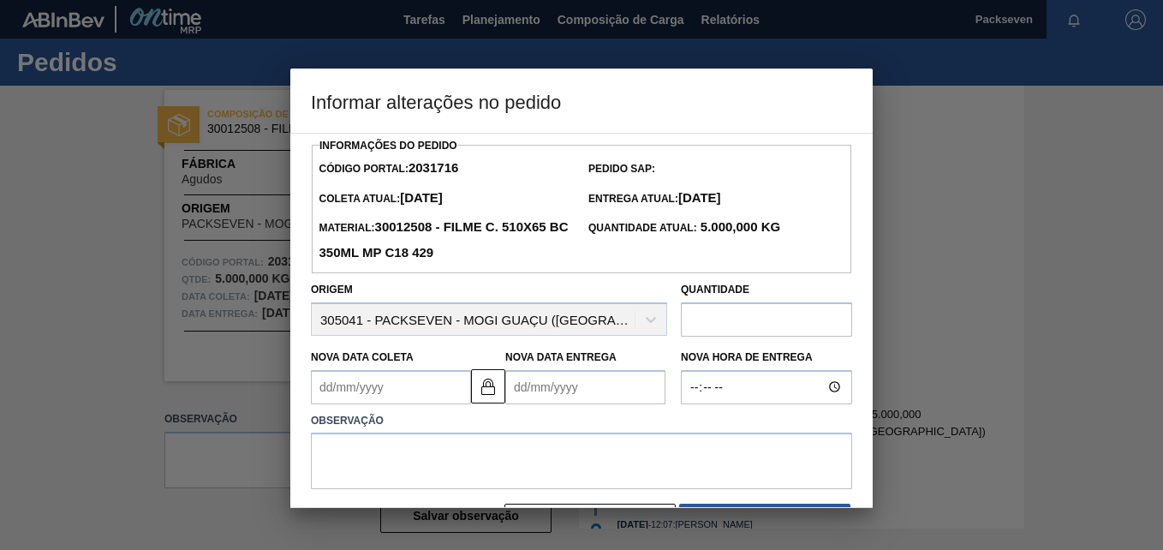
click at [537, 400] on Entrega2031716 "Nova Data Entrega" at bounding box center [585, 387] width 160 height 34
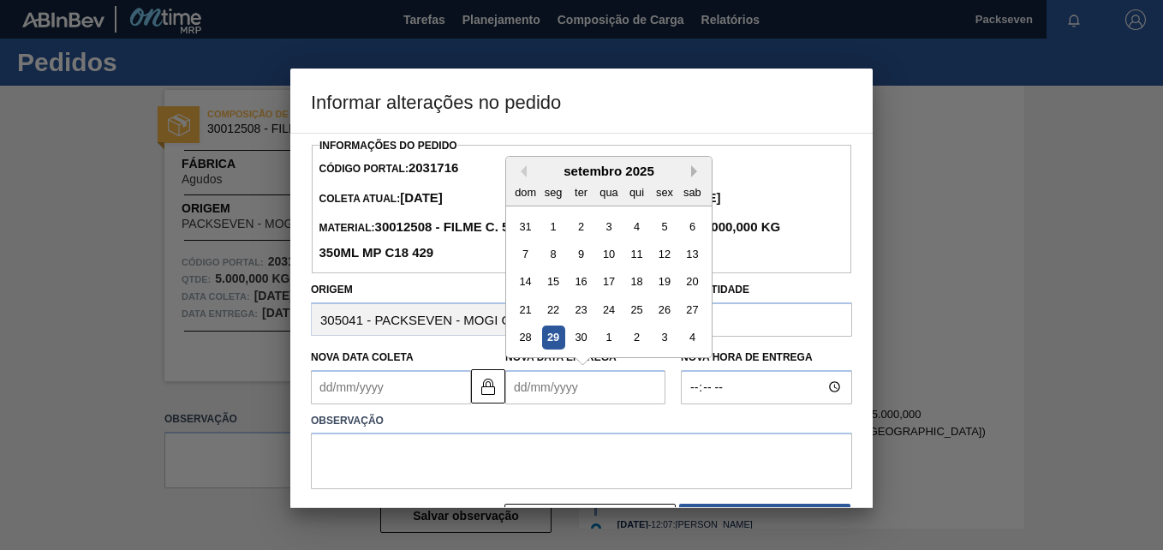
click at [699, 176] on button "Next Month" at bounding box center [697, 171] width 12 height 12
click at [697, 174] on button "Next Month" at bounding box center [697, 171] width 12 height 12
click at [527, 256] on div "2" at bounding box center [525, 253] width 23 height 23
type Coleta2031716 "01/11/2025"
type Entrega2031716 "02/11/2025"
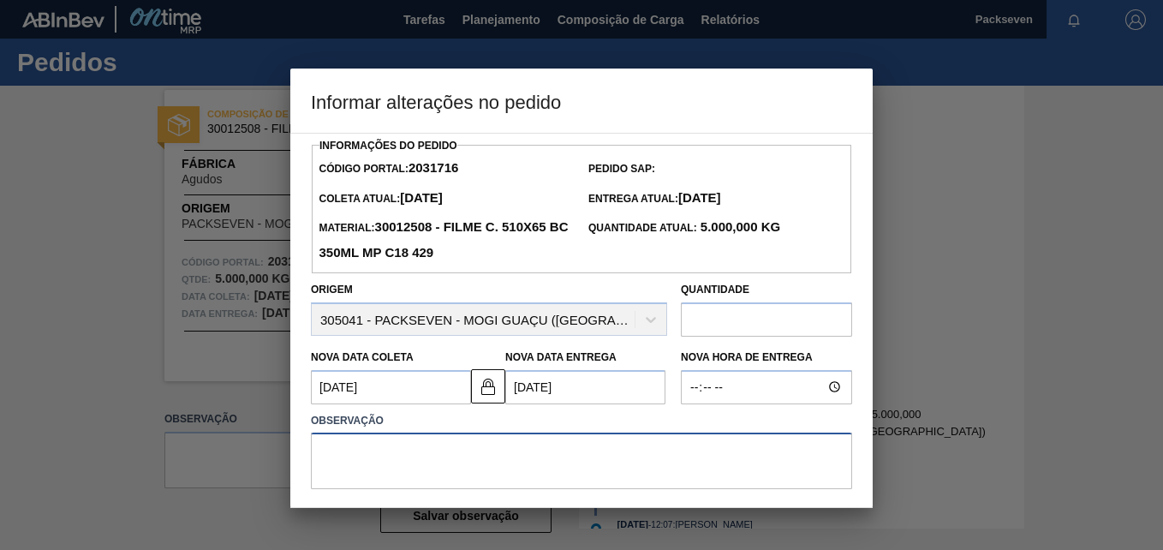
click at [590, 461] on textarea at bounding box center [581, 460] width 541 height 57
type textarea "s"
type textarea "Alteração na data de entrega"
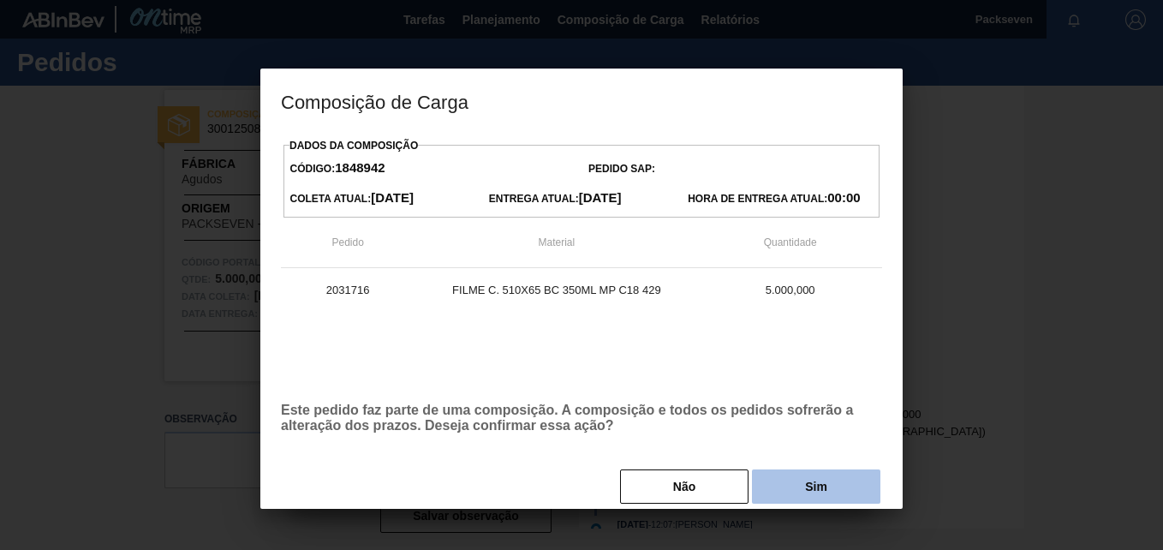
click at [801, 472] on button "Sim" at bounding box center [816, 486] width 128 height 34
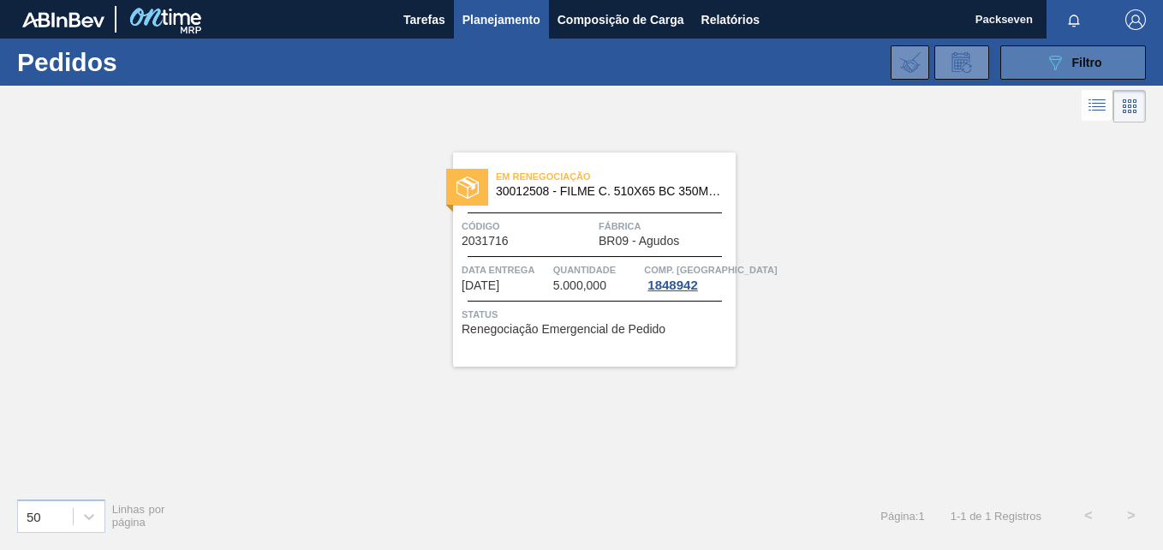
click at [1088, 63] on span "Filtro" at bounding box center [1087, 63] width 30 height 14
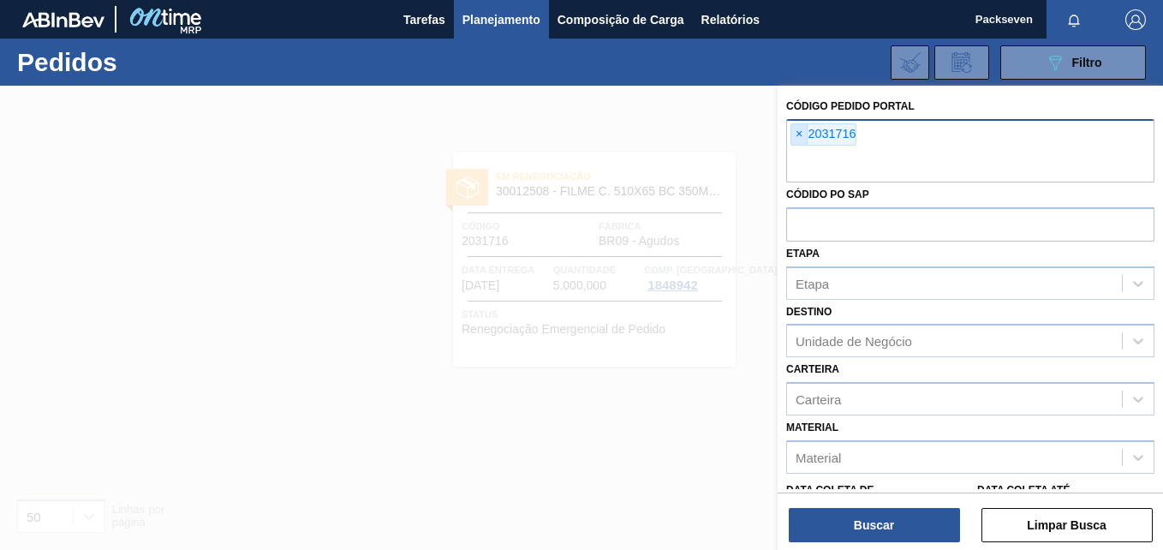
click at [802, 134] on span "×" at bounding box center [799, 134] width 16 height 21
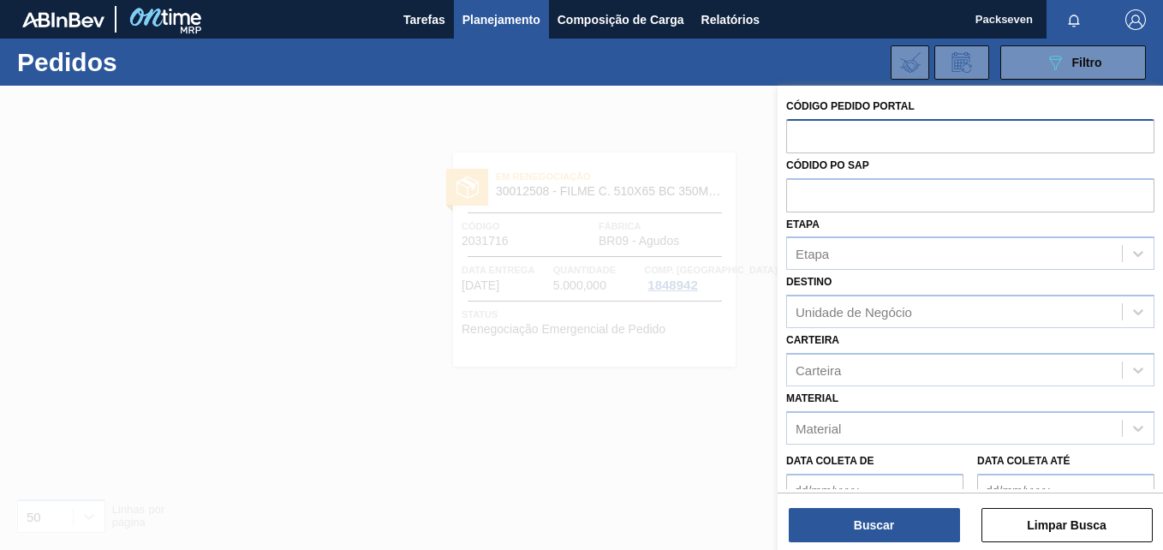
paste input "2031717"
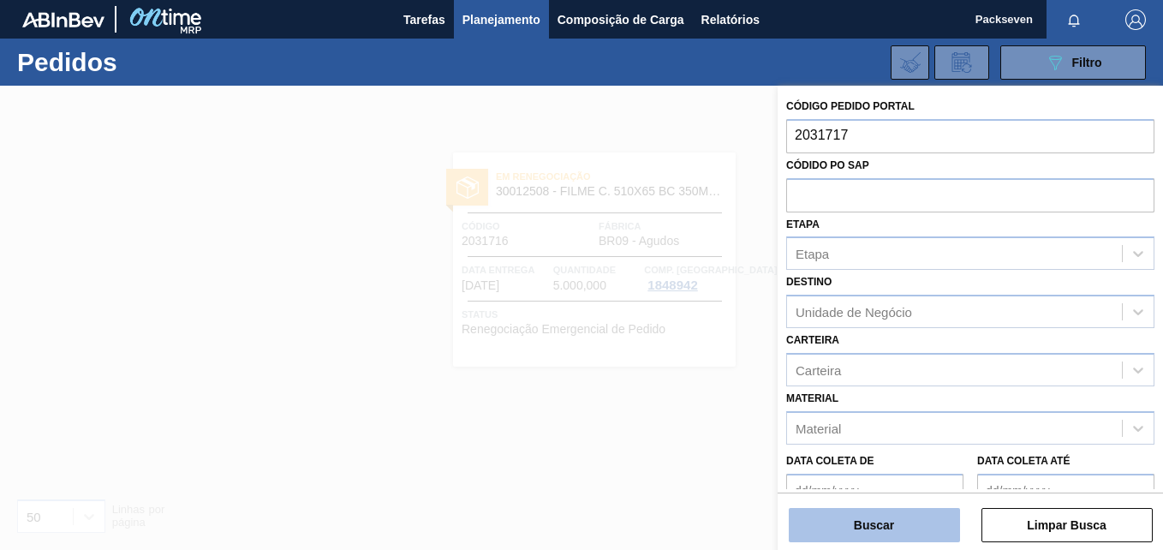
type input "2031717"
click at [891, 520] on button "Buscar" at bounding box center [874, 525] width 171 height 34
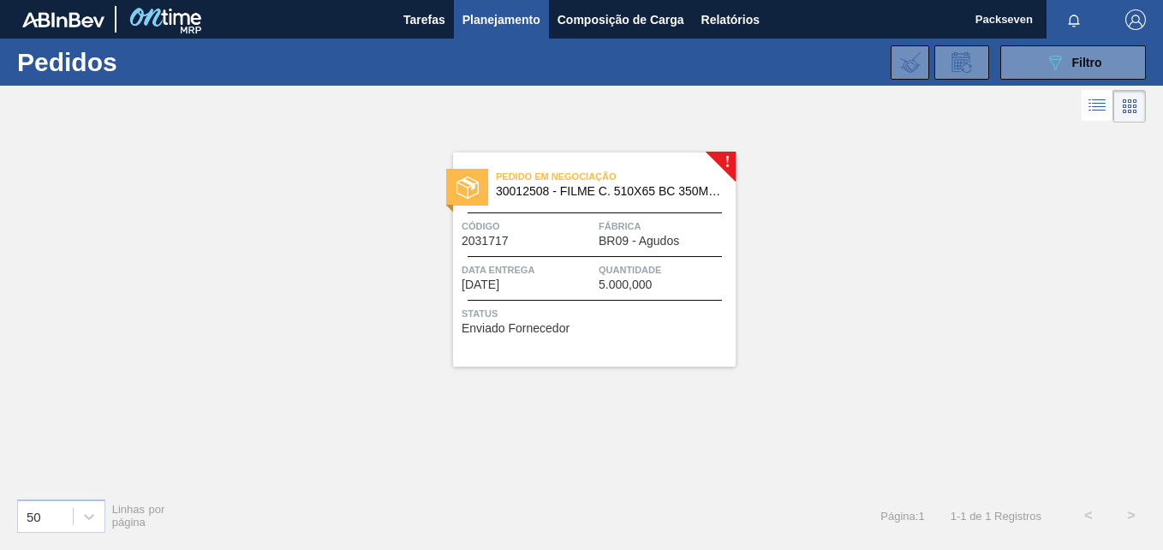
click at [556, 285] on div "Data entrega 31/10/2025" at bounding box center [528, 276] width 133 height 30
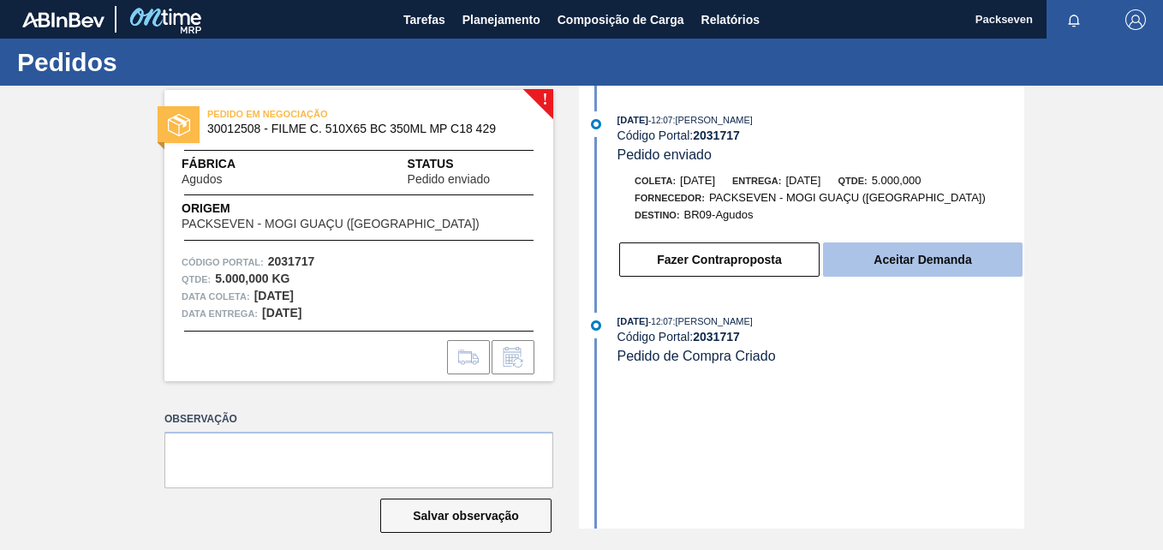
click at [928, 245] on button "Aceitar Demanda" at bounding box center [923, 259] width 200 height 34
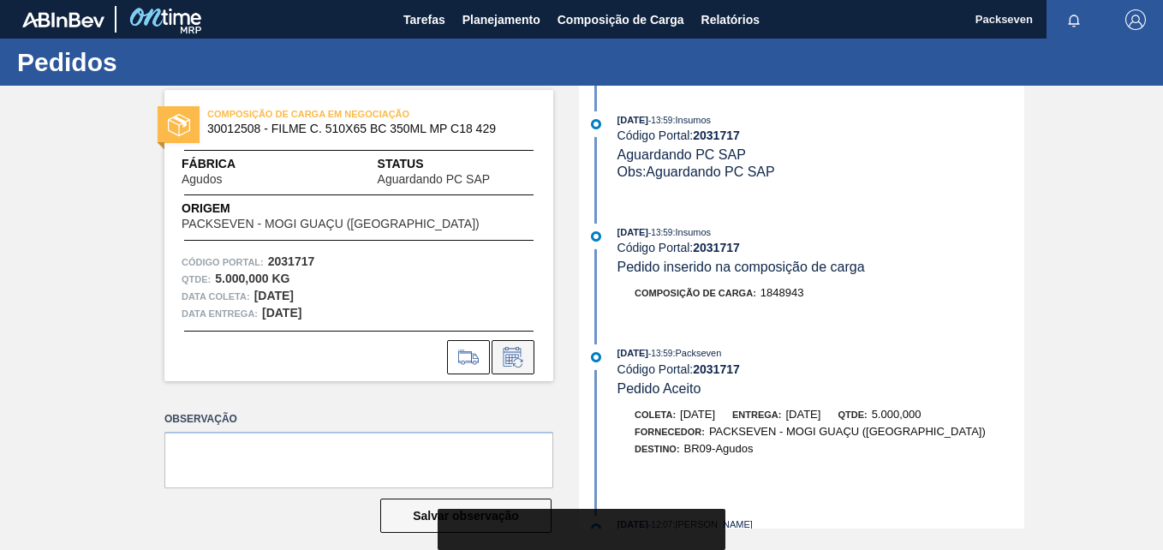
click at [514, 361] on icon at bounding box center [512, 357] width 27 height 21
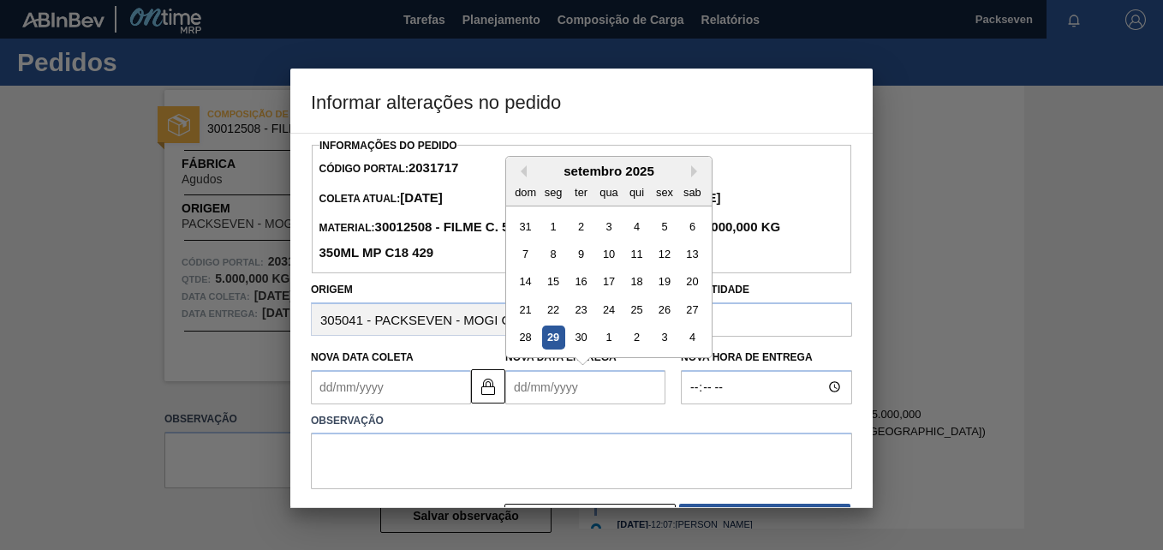
click at [551, 392] on Entrega2031717 "Nova Data Entrega" at bounding box center [585, 387] width 160 height 34
type Coleta2031717 "31/12/1999"
type Entrega2031717 "0"
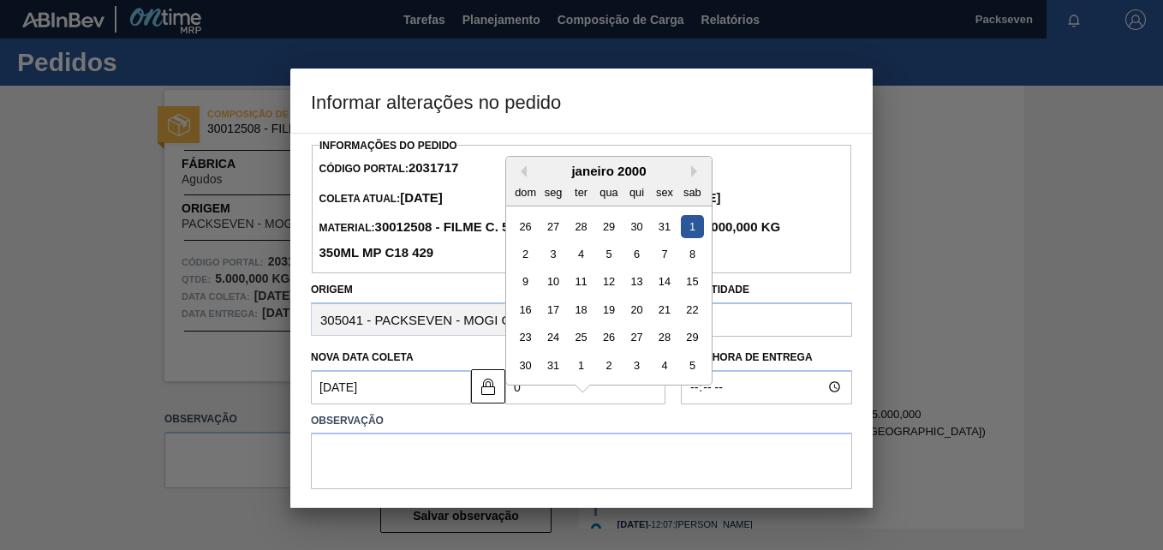
type Coleta2031717 "04/09/2025"
type Entrega2031717 "05"
type Coleta2031717 "31/12/1950"
type Entrega2031717 "051"
type Coleta2031717 "04/09/2025"
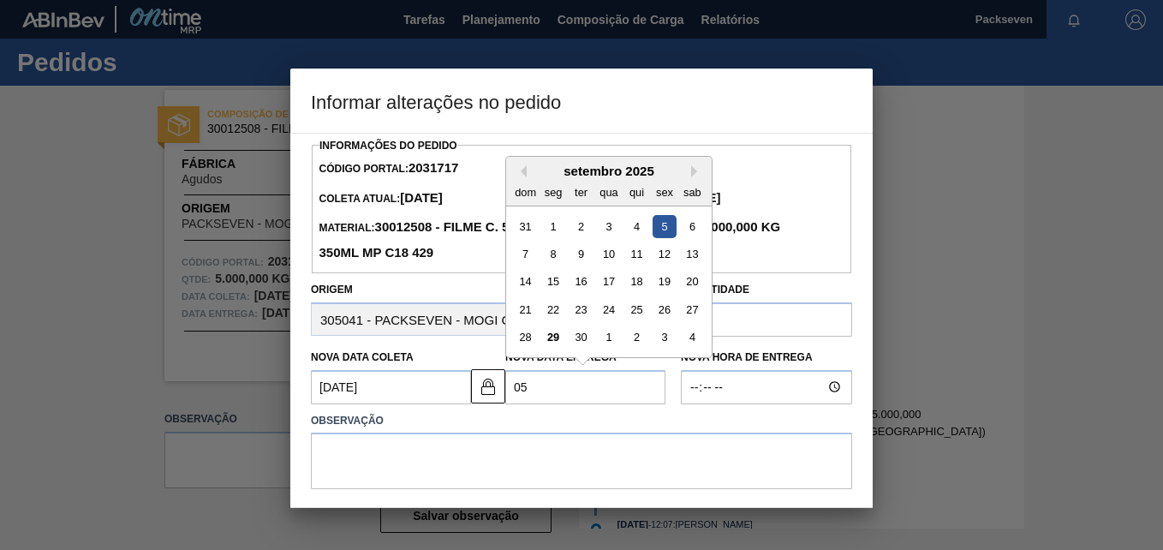
type Entrega2031717 "05/"
type Coleta2031717 "04/01/2025"
type Entrega2031717 "05/1"
type Coleta2031717 "04/11/2025"
type Entrega2031717 "05/11/"
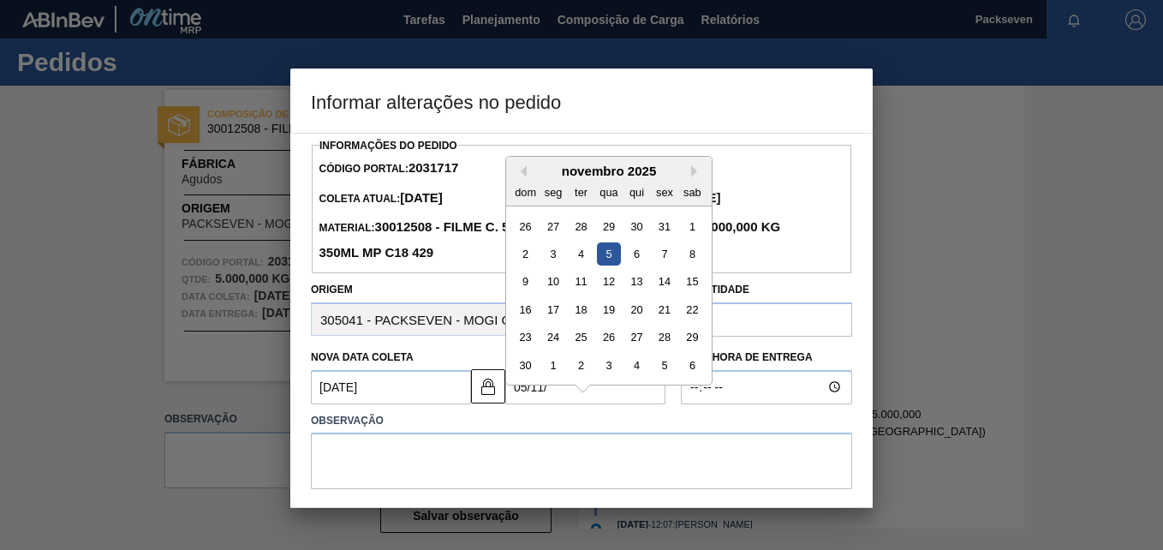
type Coleta2031717 "10/05/2002"
type Entrega2031717 "05/11/2"
type Coleta2031717 "04/11/2020"
type Entrega2031717 "05/11/202"
type Coleta2031717 "04/11/2025"
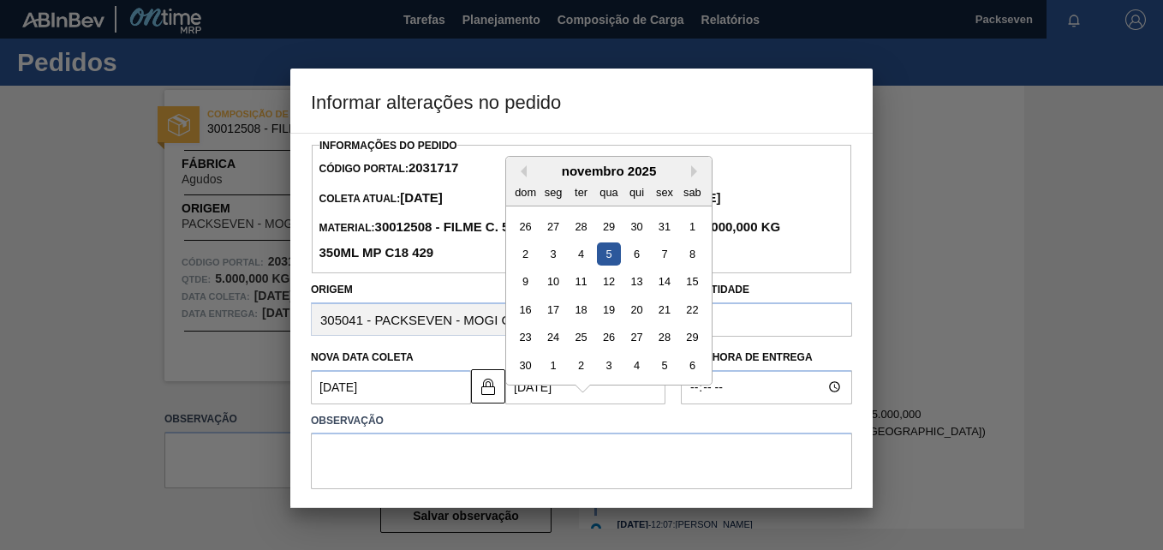
type Entrega2031717 "05/11/2025"
click at [602, 262] on div "5" at bounding box center [608, 253] width 23 height 23
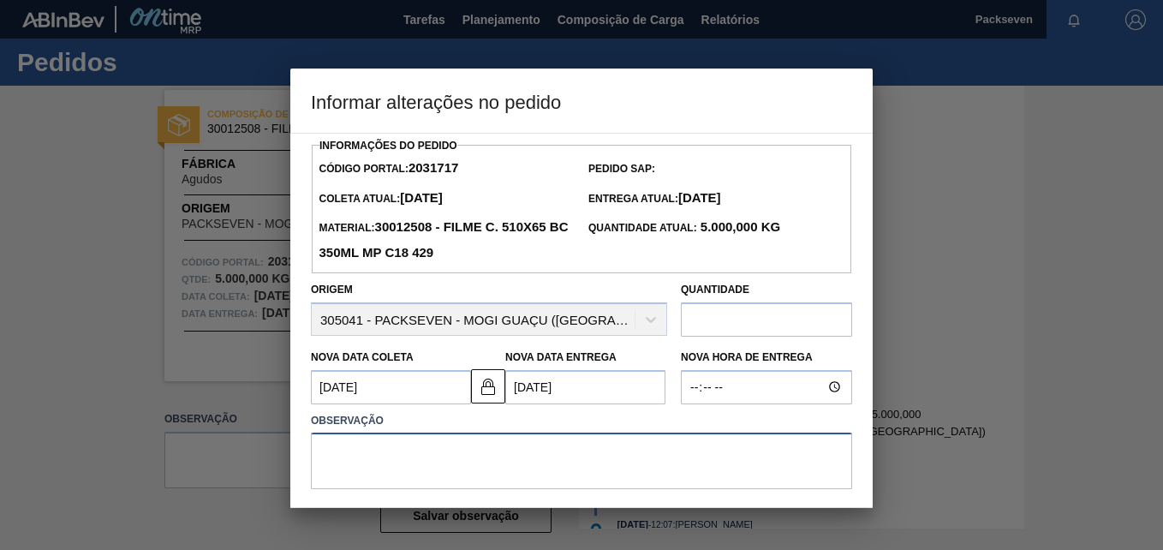
click at [420, 467] on textarea at bounding box center [581, 460] width 541 height 57
type textarea "alteração na data de entrega"
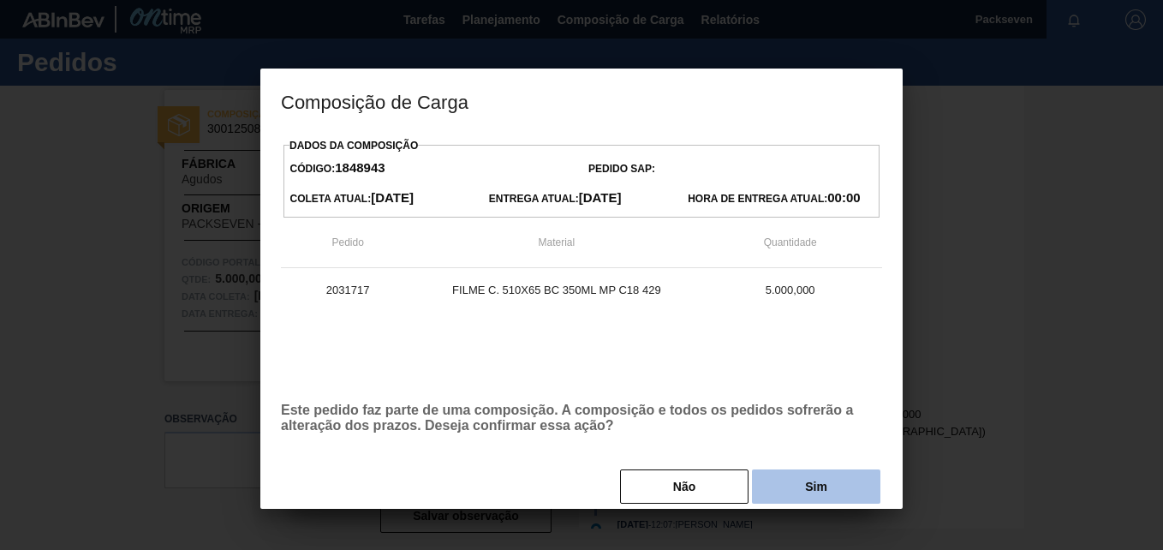
click at [765, 486] on button "Sim" at bounding box center [816, 486] width 128 height 34
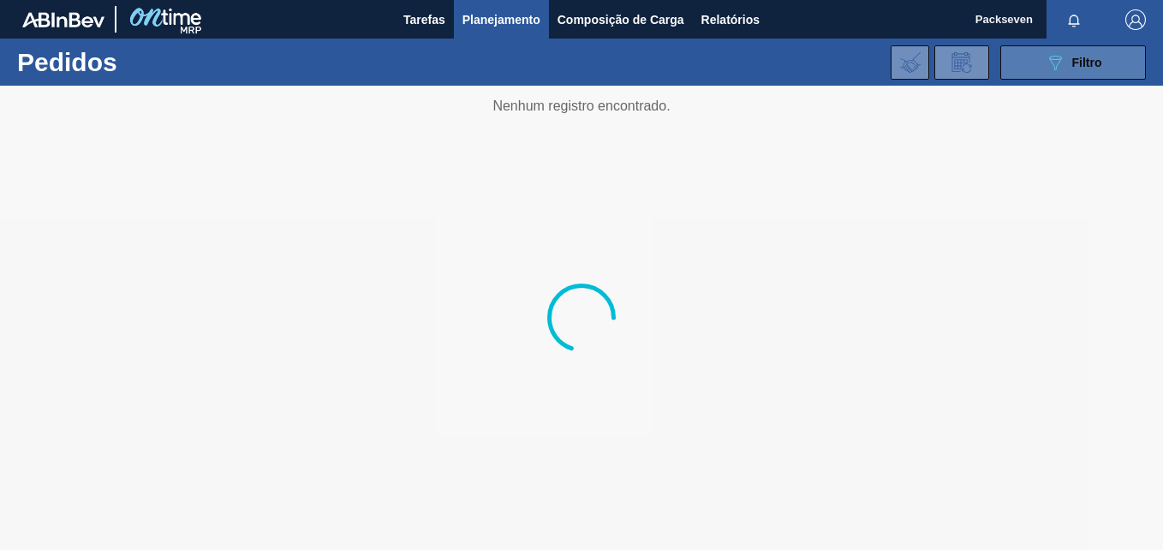
click at [1064, 54] on div "089F7B8B-B2A5-4AFE-B5C0-19BA573D28AC Filtro" at bounding box center [1073, 62] width 57 height 21
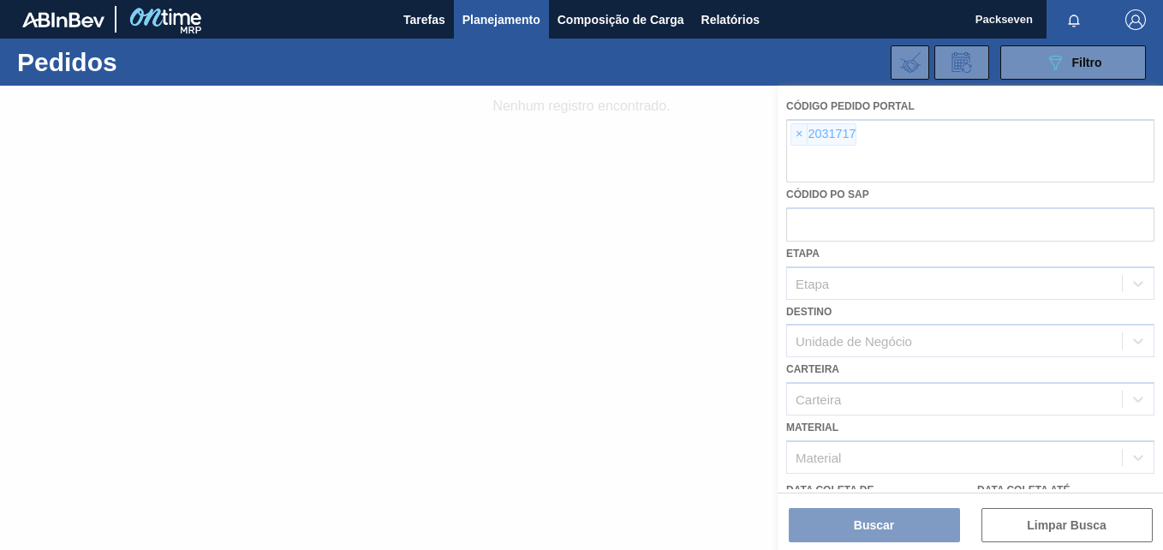
click at [799, 134] on div at bounding box center [581, 318] width 1163 height 464
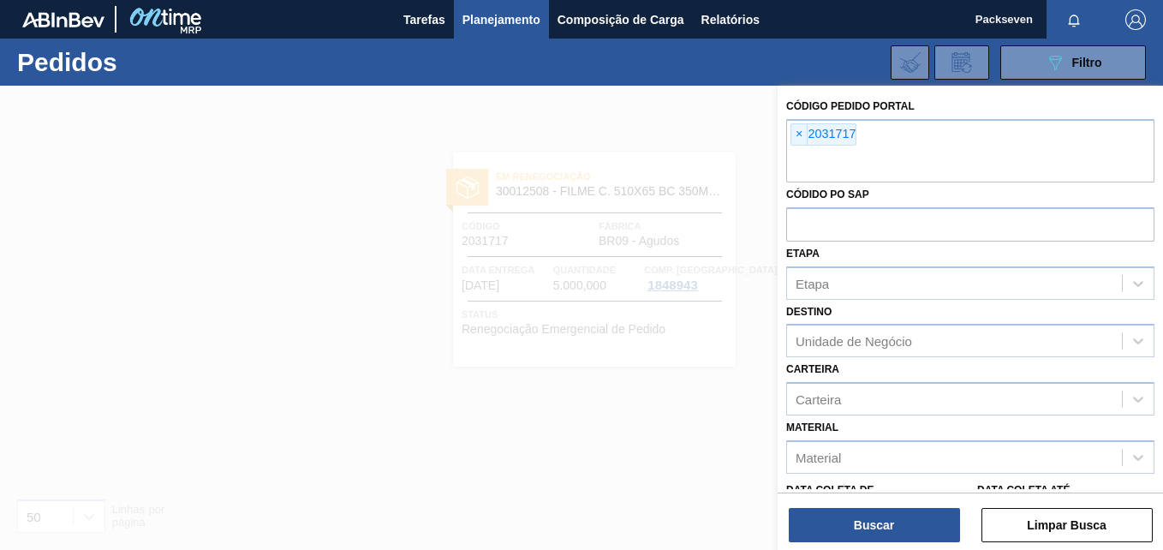
click at [799, 134] on span "×" at bounding box center [799, 134] width 16 height 21
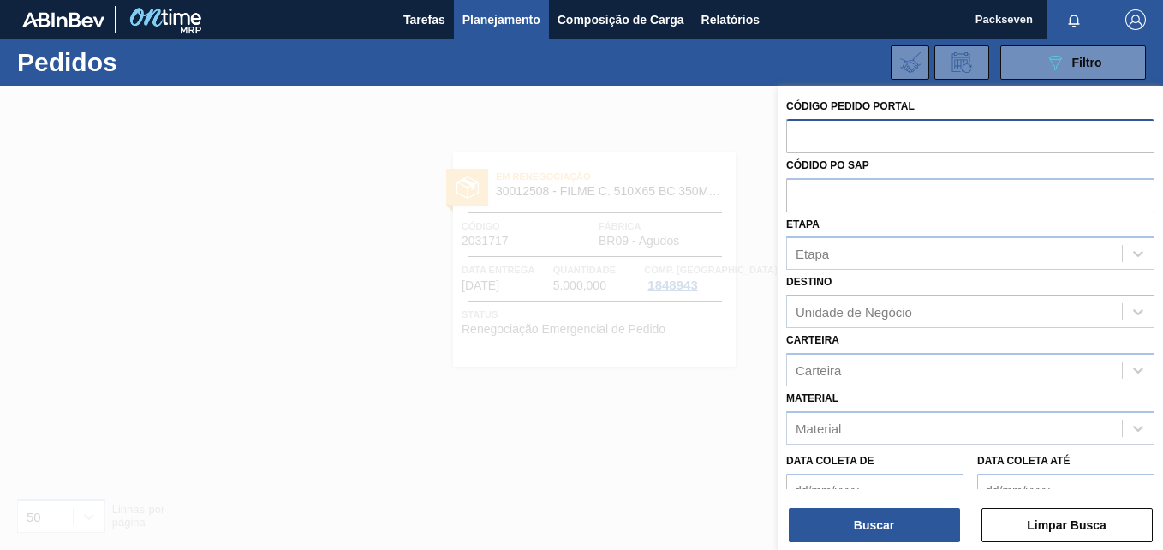
paste input "2022715"
type input "2022715"
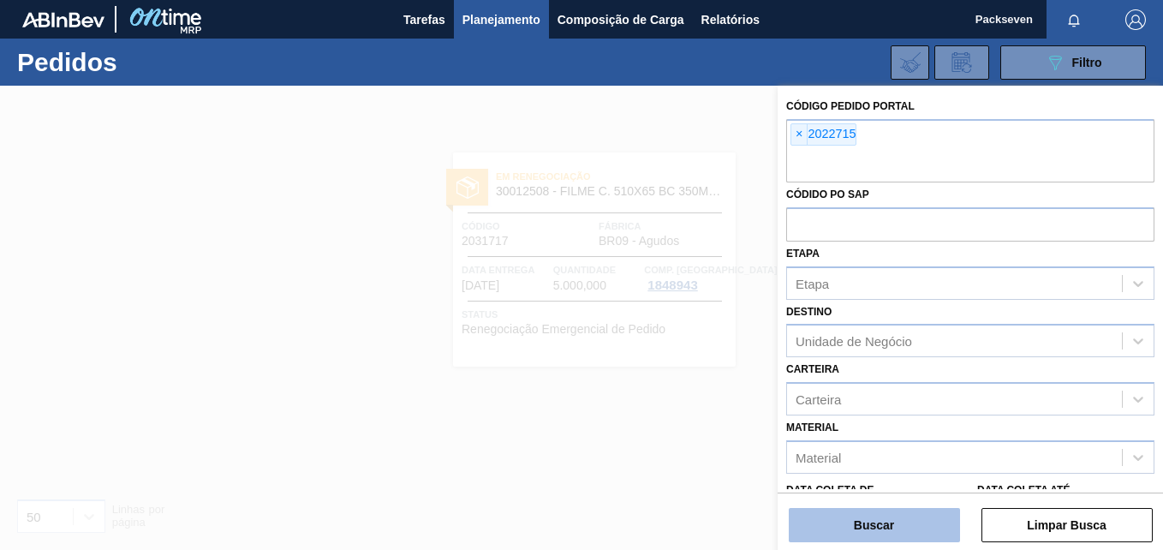
click at [872, 535] on button "Buscar" at bounding box center [874, 525] width 171 height 34
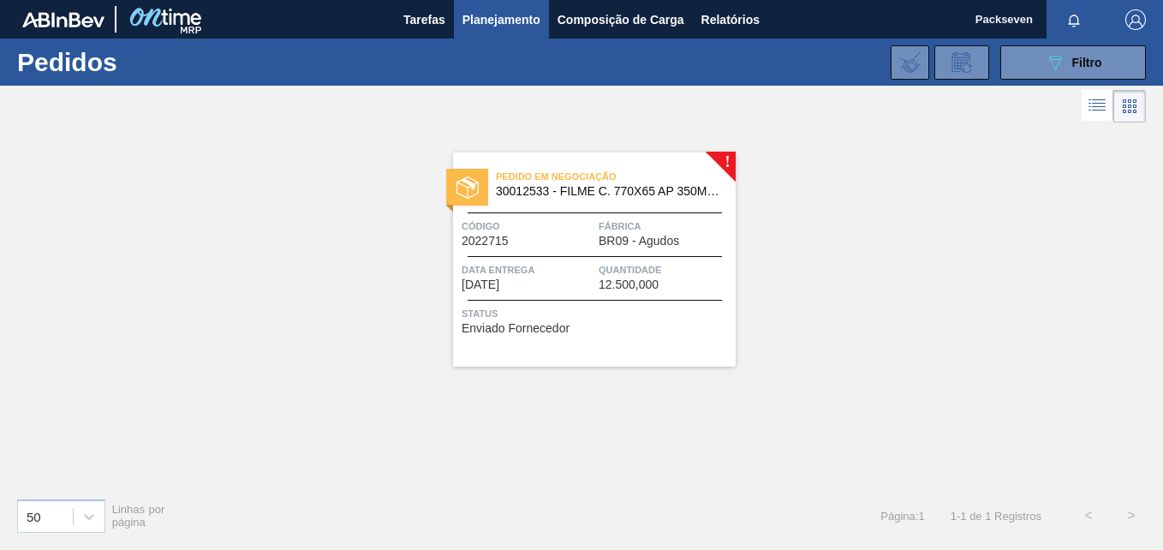
click at [558, 285] on div "Data entrega 31/10/2025" at bounding box center [528, 276] width 133 height 30
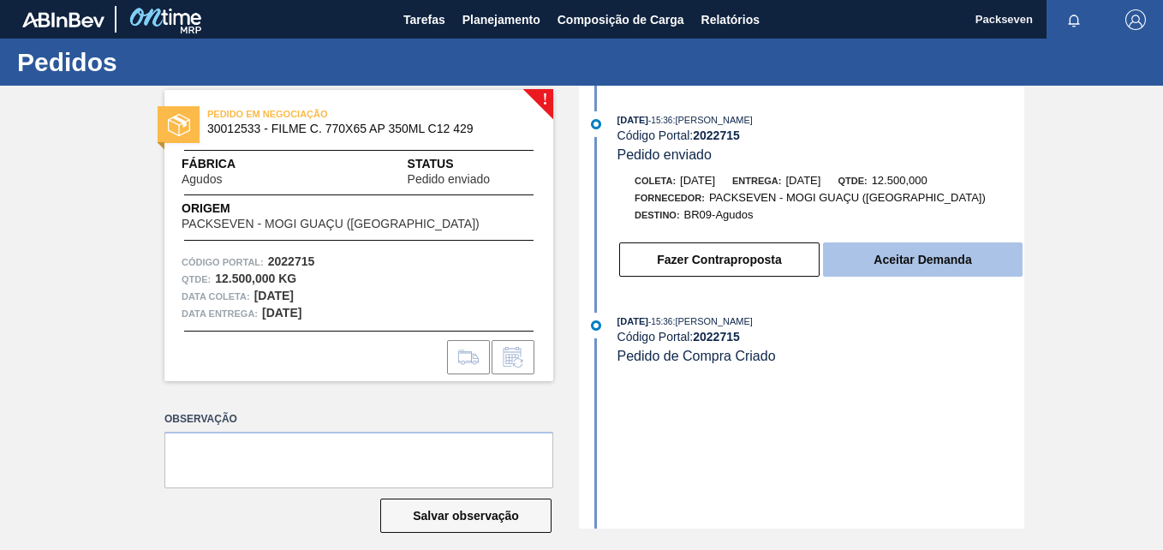
click at [896, 256] on button "Aceitar Demanda" at bounding box center [923, 259] width 200 height 34
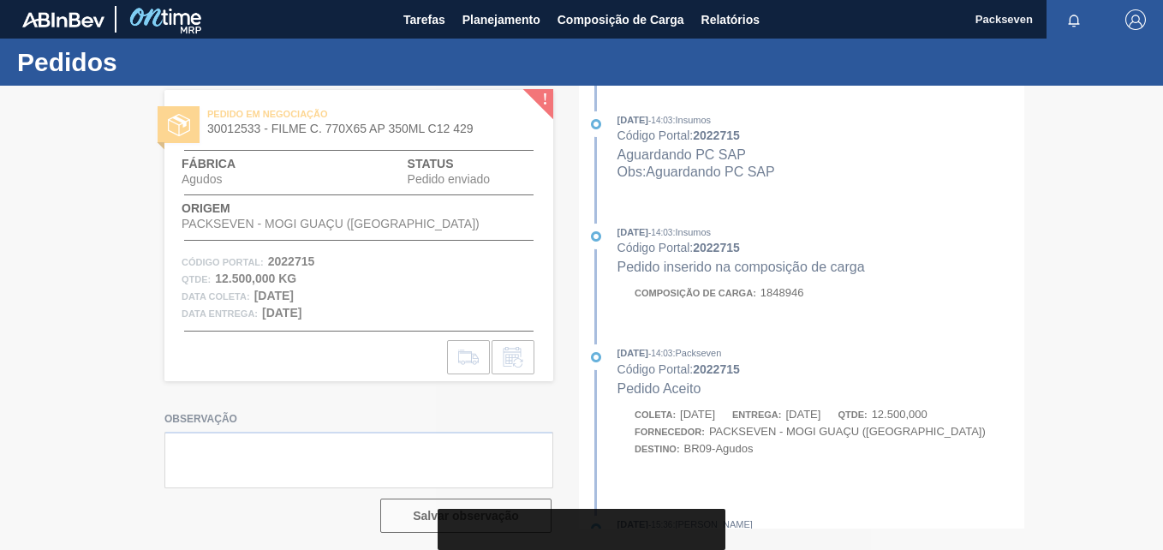
click at [522, 360] on div at bounding box center [581, 318] width 1163 height 464
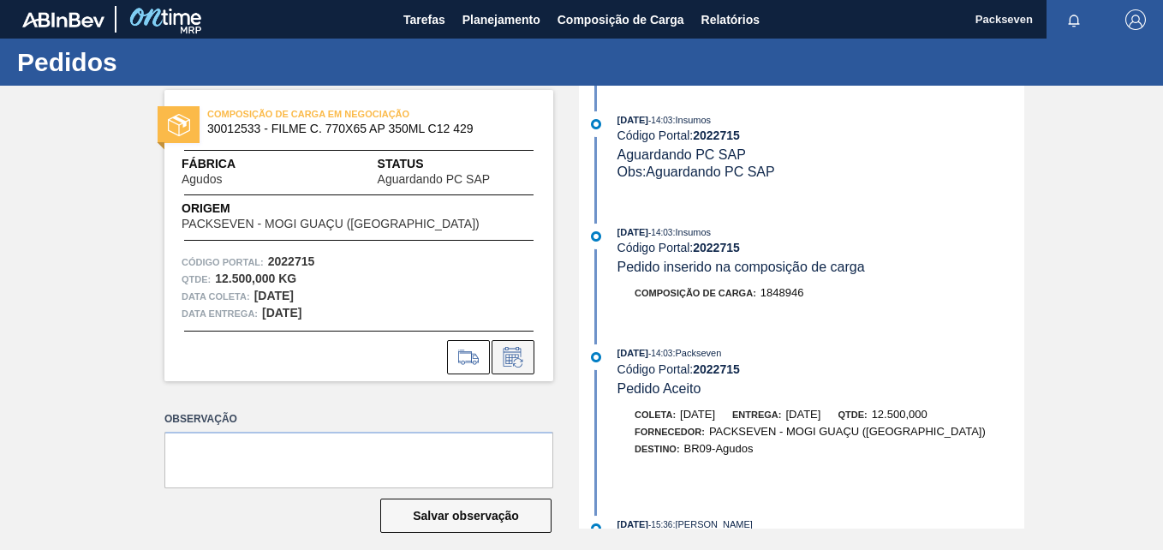
click at [523, 362] on icon at bounding box center [512, 357] width 27 height 21
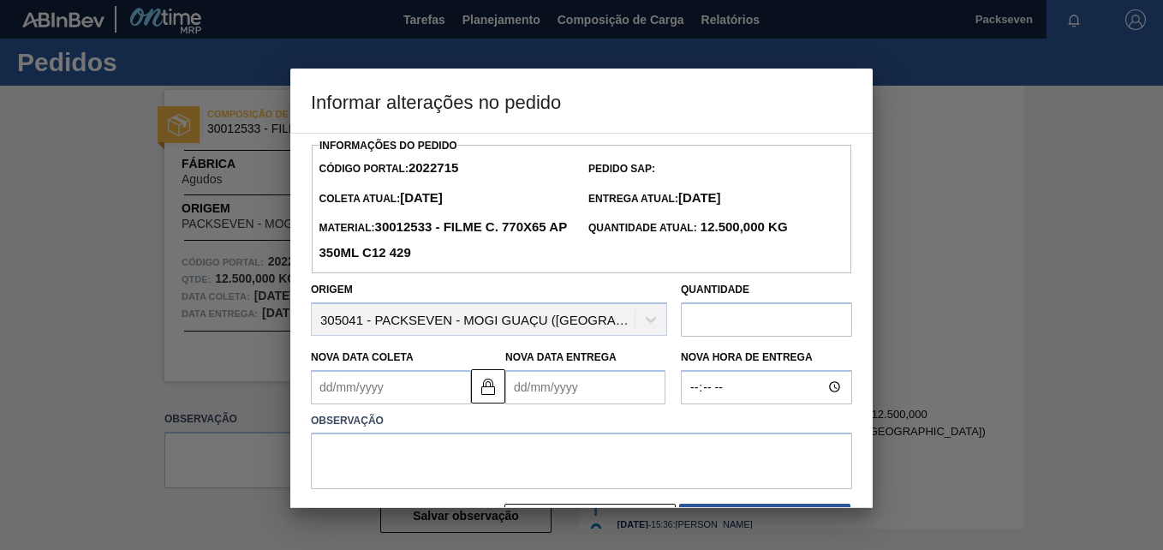
click at [573, 384] on Entrega2022715 "Nova Data Entrega" at bounding box center [585, 387] width 160 height 34
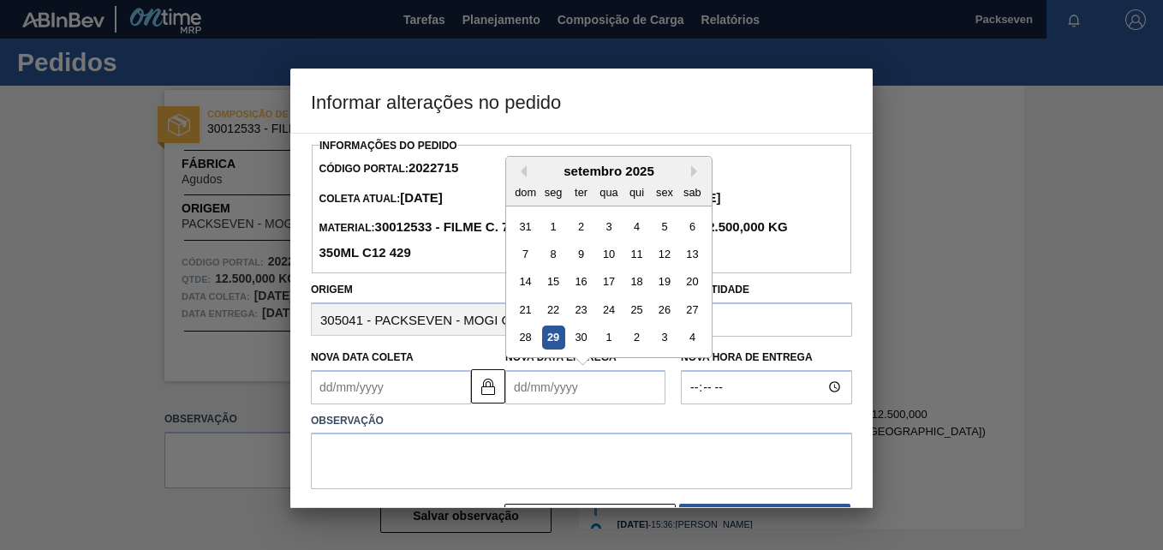
type Coleta2022715 "31/12/1999"
type Entrega2022715 "0"
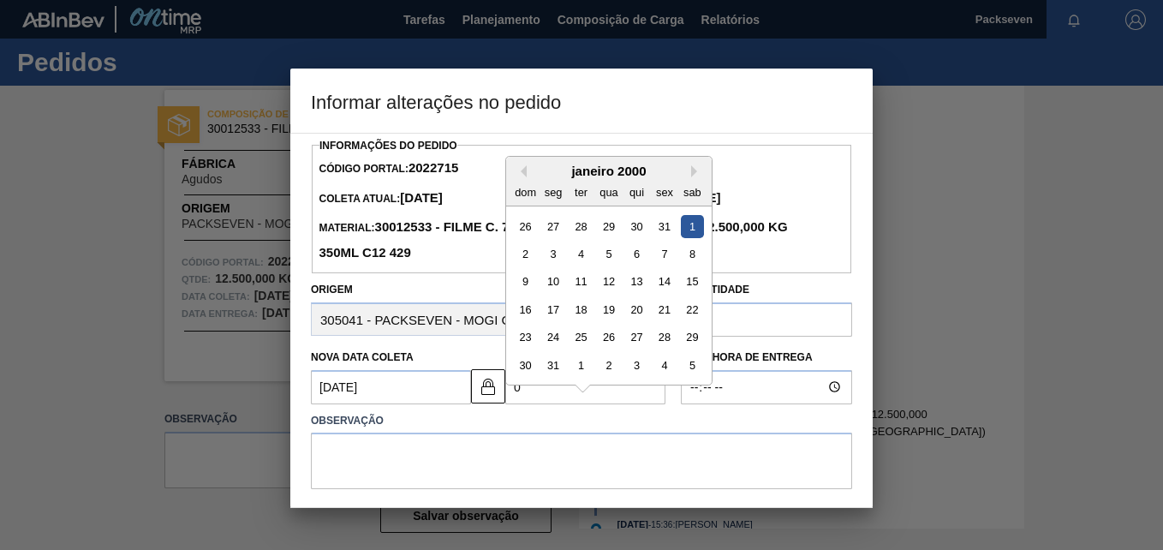
type Coleta2022715 "06/09/2025"
type Entrega2022715 "07/"
type Coleta2022715 "06/01/2025"
type Entrega2022715 "07/1"
type Coleta2022715 "[DATE]"
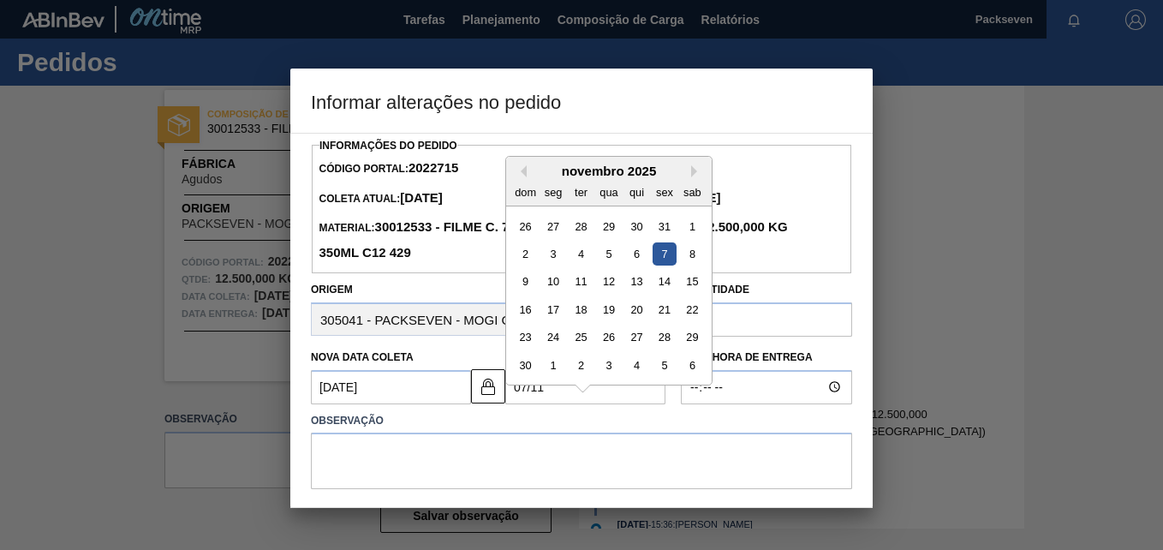
type Entrega2022715 "07/11/"
type Coleta2022715 "10/07/2002"
type Entrega2022715 "07/11/2"
type Coleta2022715 "06/11/2020"
type Entrega2022715 "07/11/202"
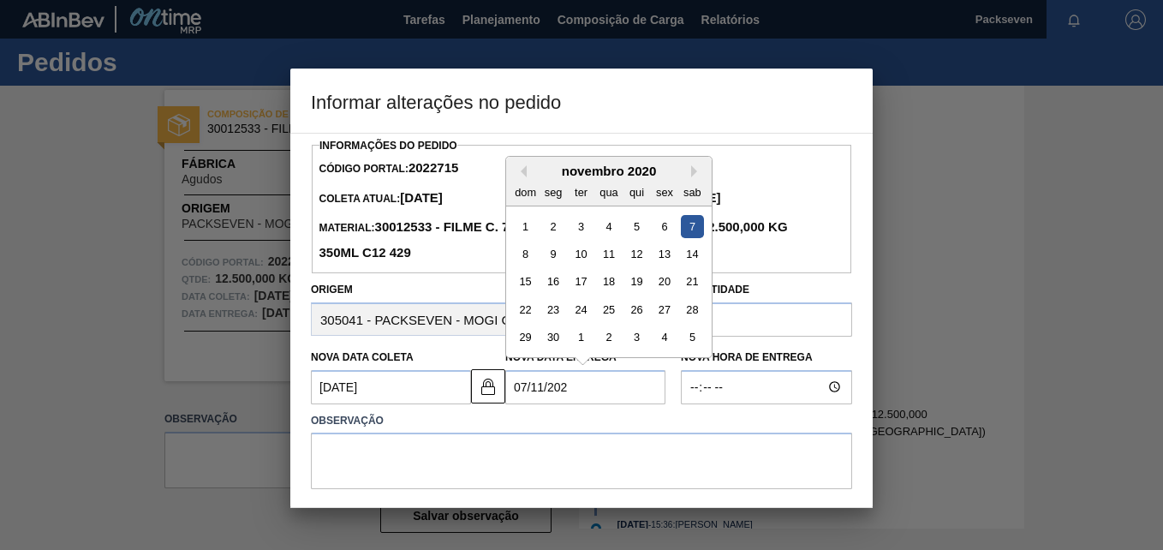
type Coleta2022715 "[DATE]"
type Entrega2022715 "[DATE]"
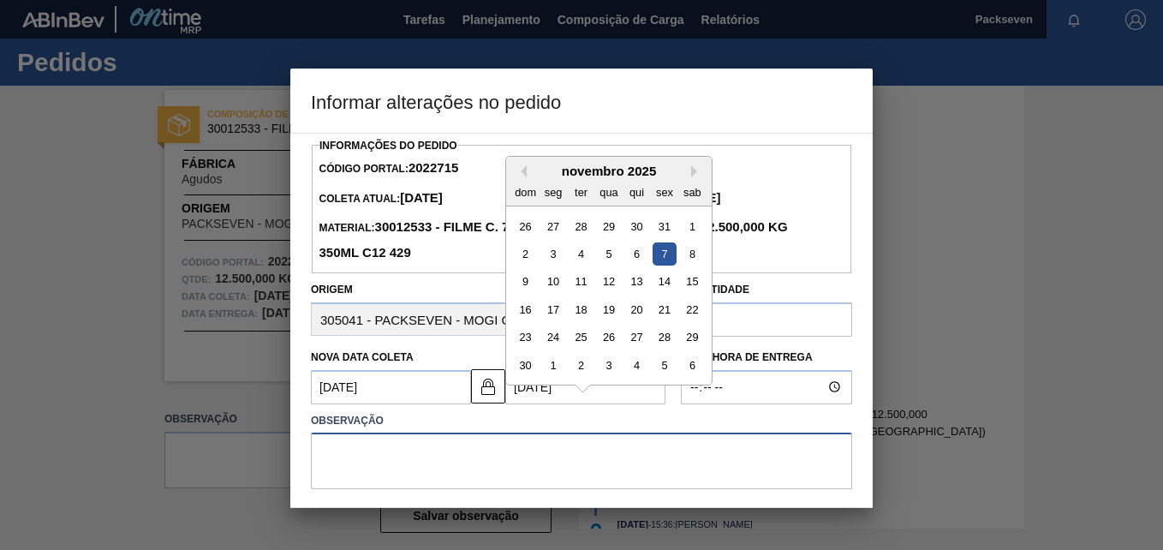
click at [545, 483] on textarea at bounding box center [581, 460] width 541 height 57
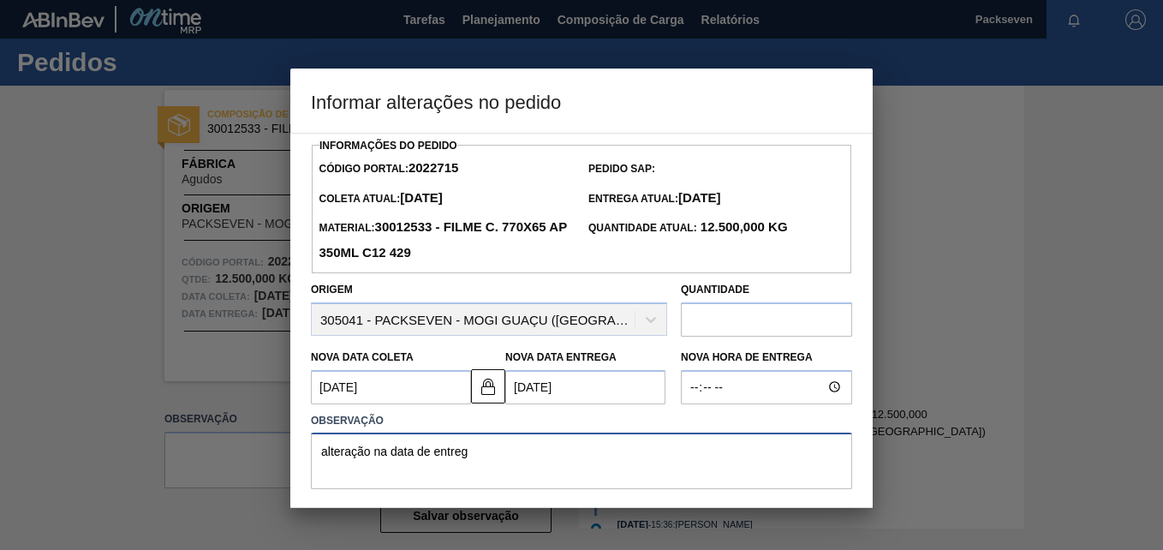
type textarea "alteração na data de entrega"
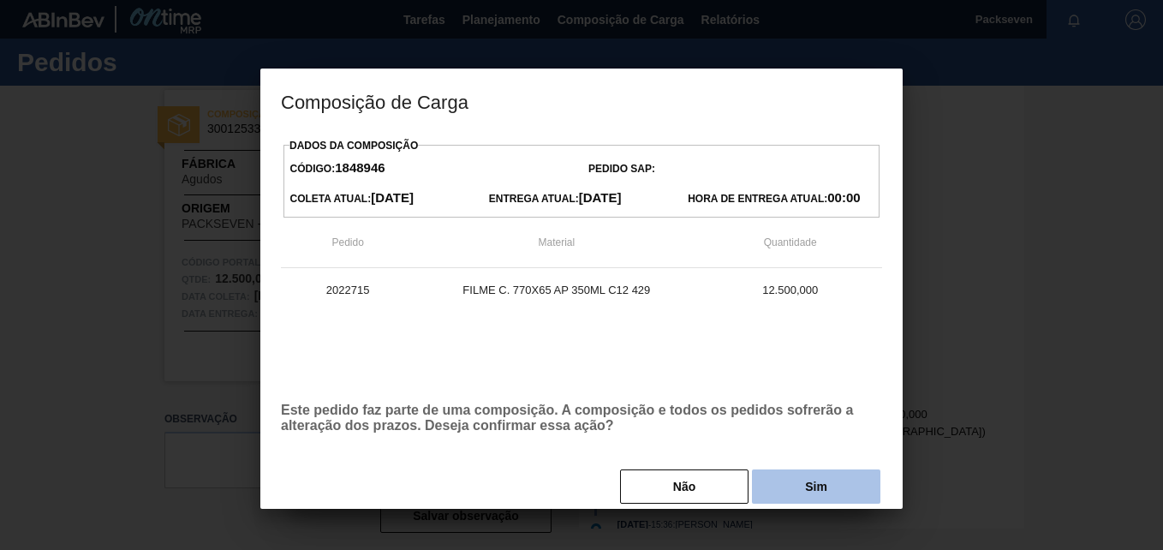
click at [821, 482] on button "Sim" at bounding box center [816, 486] width 128 height 34
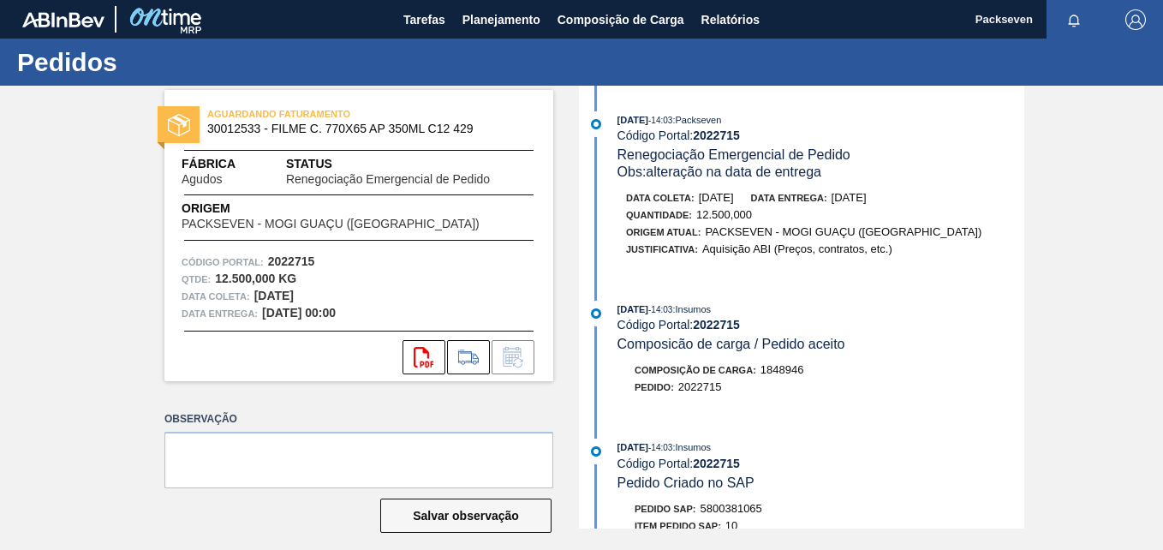
click at [729, 135] on strong "2022715" at bounding box center [716, 135] width 47 height 14
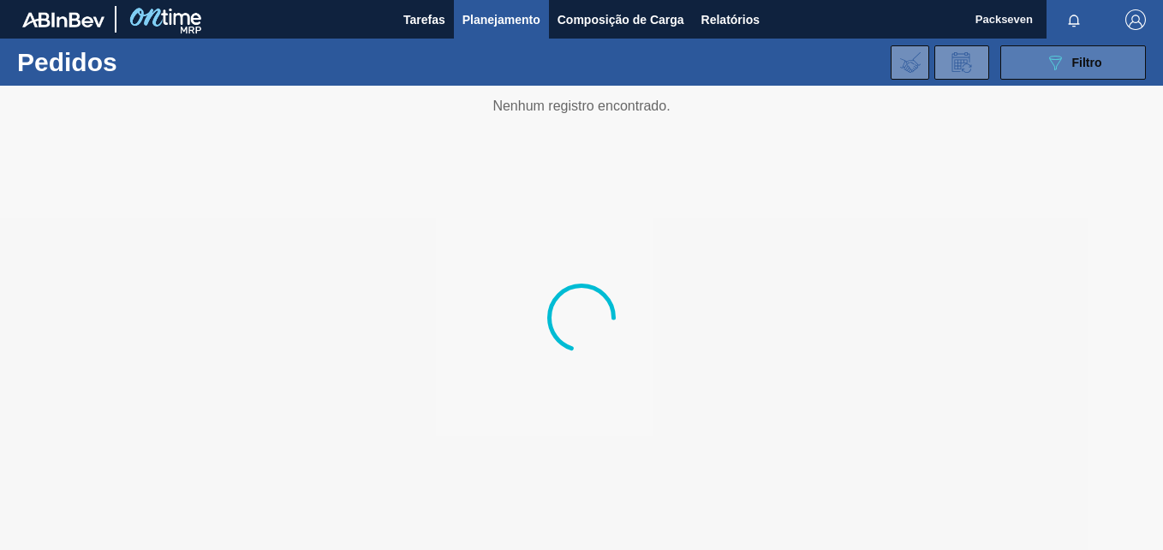
click at [1025, 66] on button "089F7B8B-B2A5-4AFE-B5C0-19BA573D28AC Filtro" at bounding box center [1073, 62] width 146 height 34
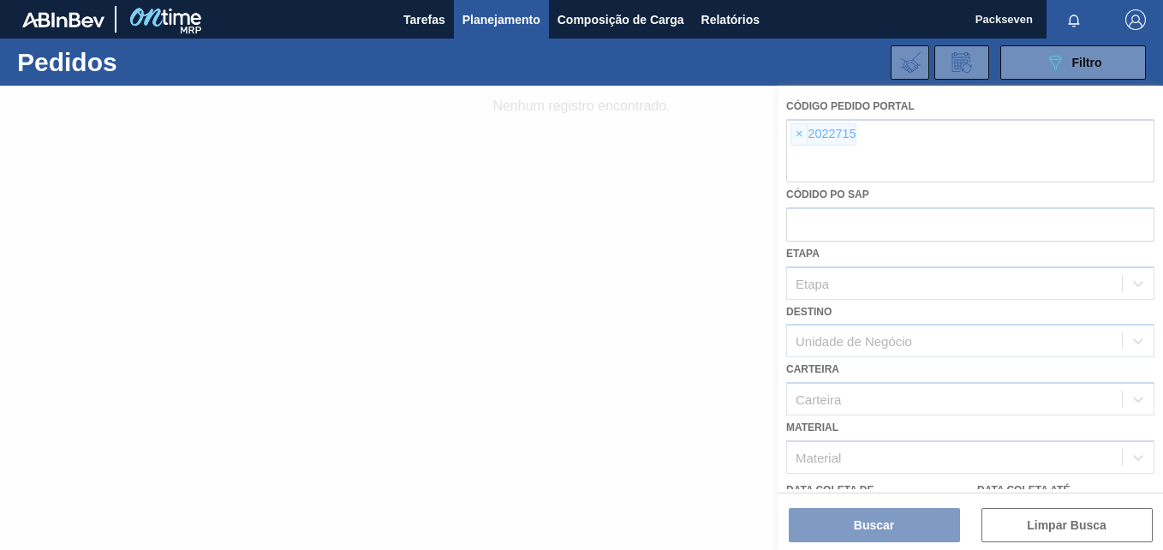
click at [796, 131] on div at bounding box center [581, 318] width 1163 height 464
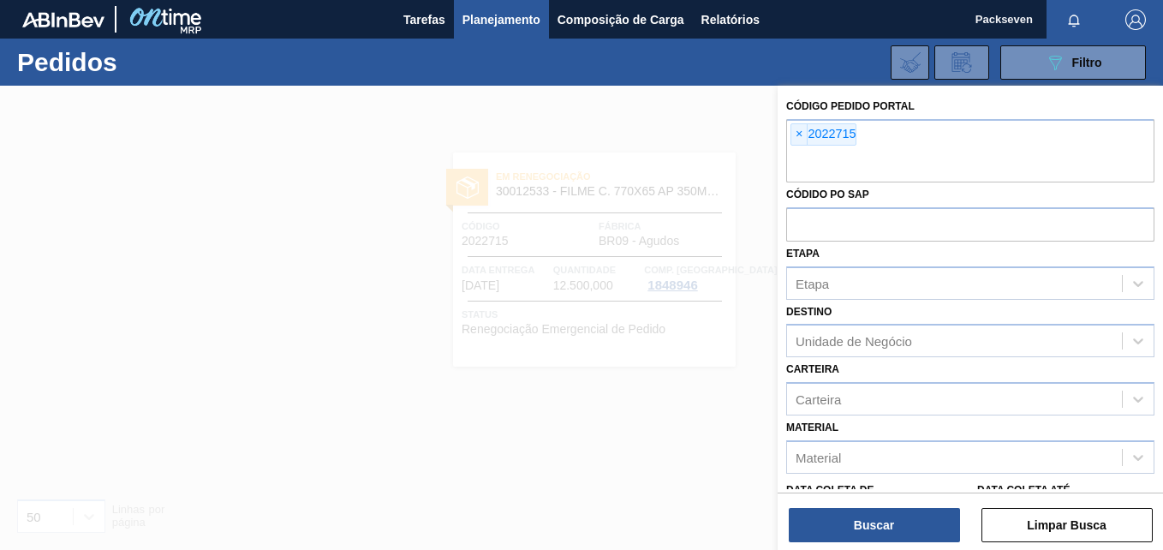
click at [796, 131] on span "×" at bounding box center [799, 134] width 16 height 21
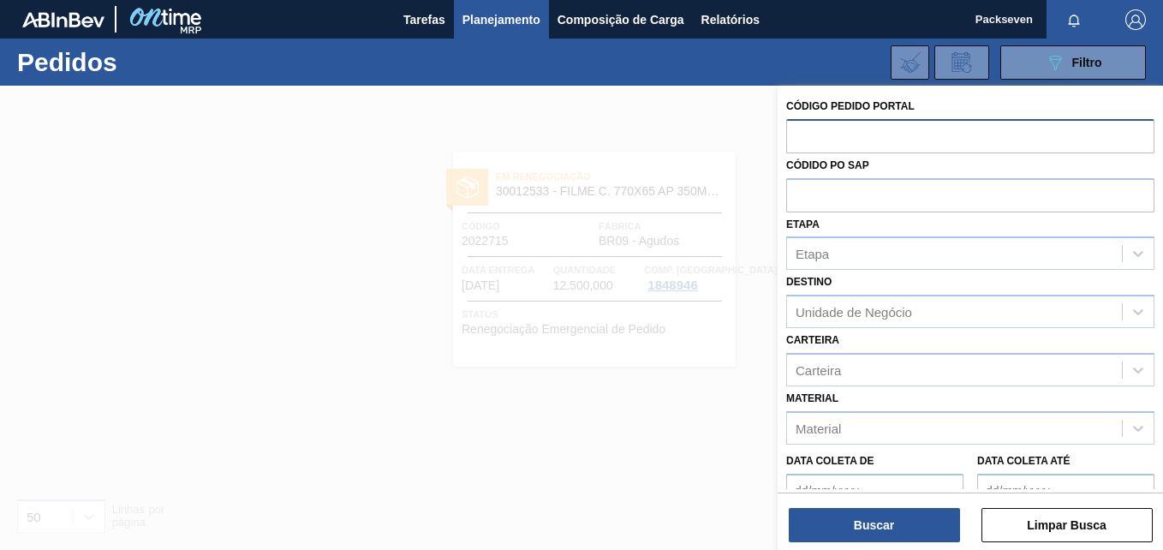
paste input "2016942"
type input "2016942"
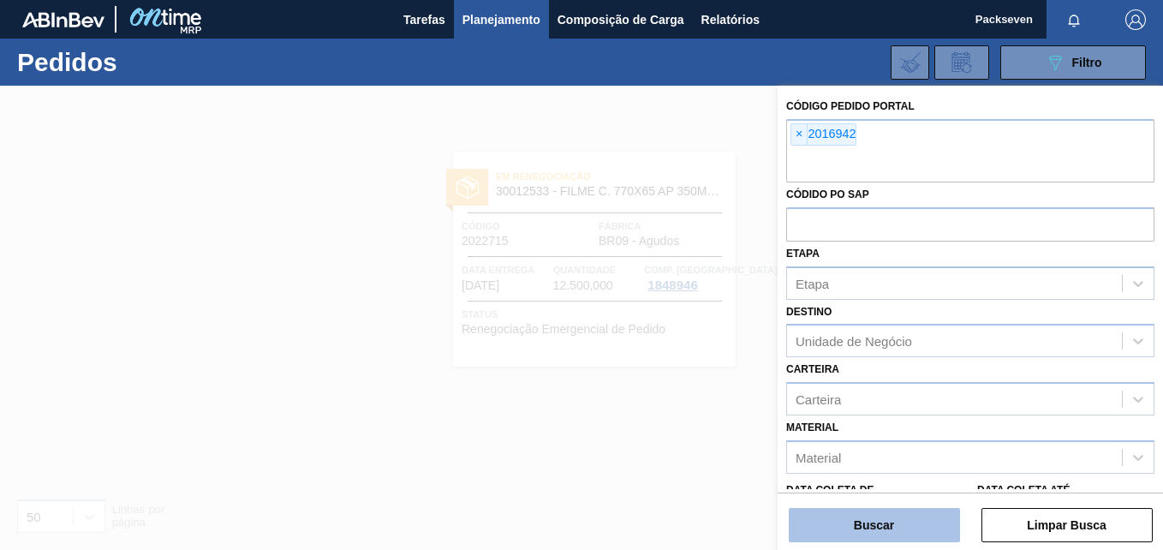
click at [915, 527] on button "Buscar" at bounding box center [874, 525] width 171 height 34
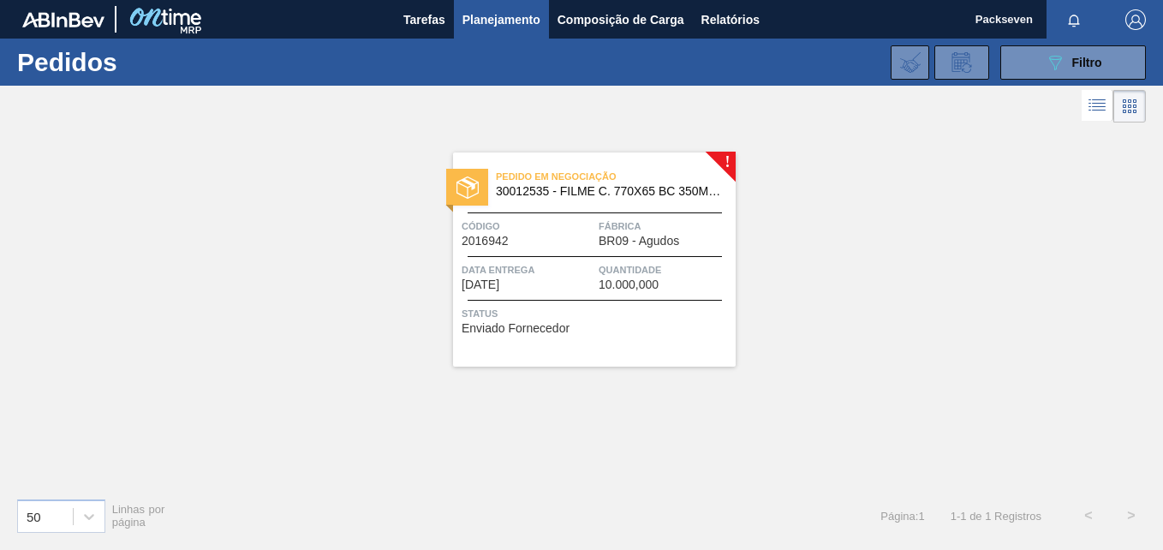
click at [635, 283] on span "10.000,000" at bounding box center [629, 284] width 60 height 13
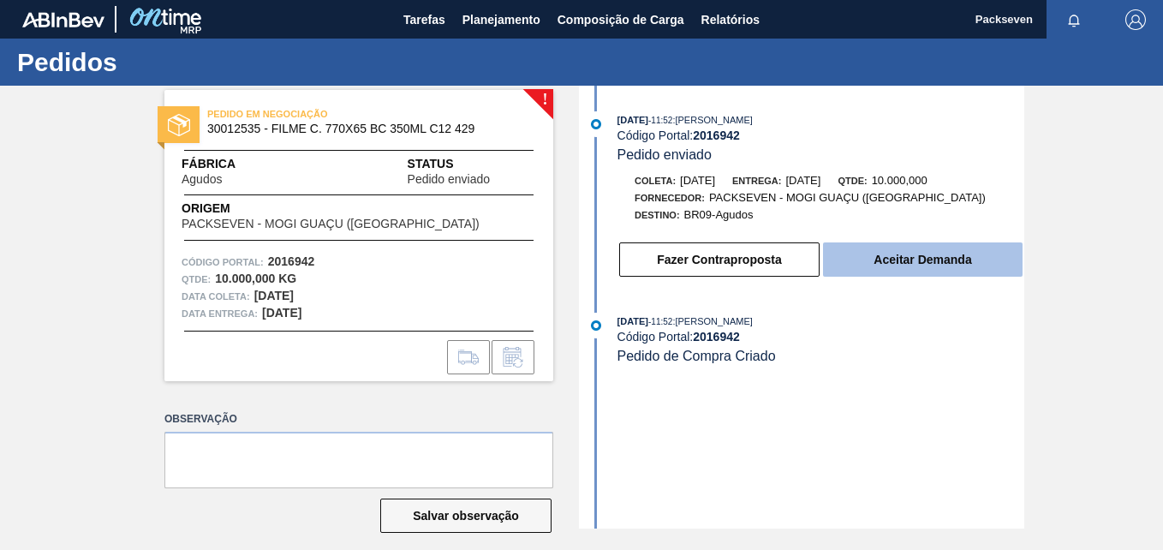
click at [924, 260] on button "Aceitar Demanda" at bounding box center [923, 259] width 200 height 34
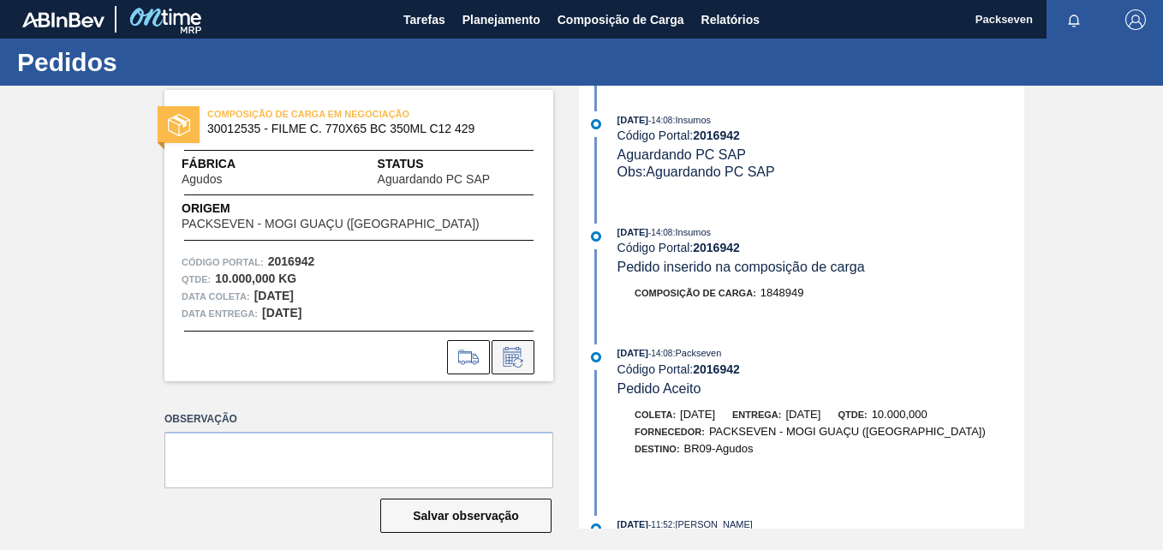
click at [508, 361] on icon at bounding box center [511, 359] width 13 height 10
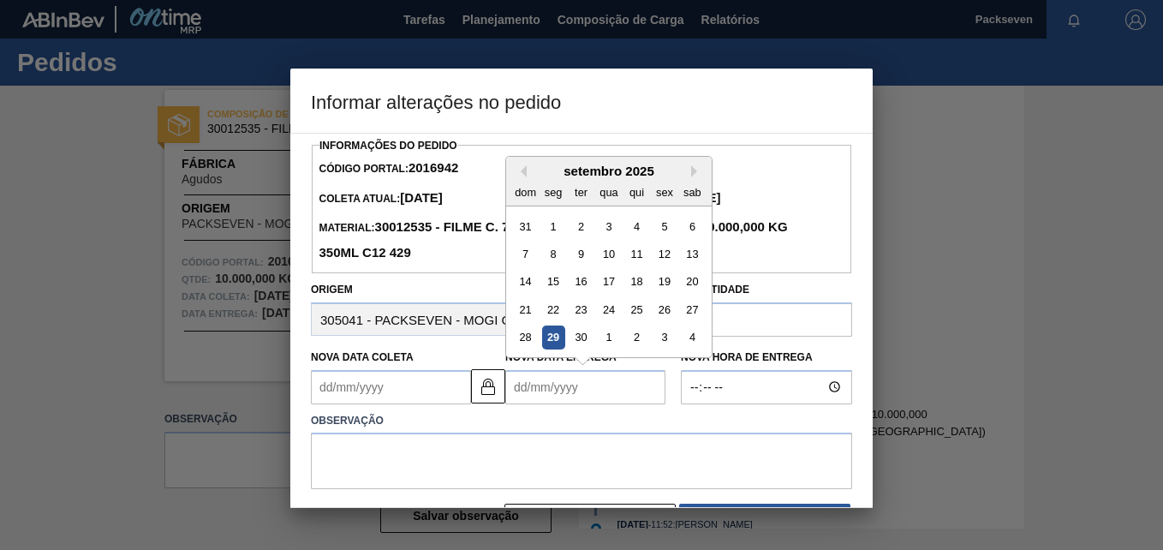
click at [595, 403] on Entrega2016942 "Nova Data Entrega" at bounding box center [585, 387] width 160 height 34
type Coleta2016942 "31/08/2025"
type Entrega2016942 "1"
type Coleta2016942 "09/09/2025"
type Entrega2016942 "10/"
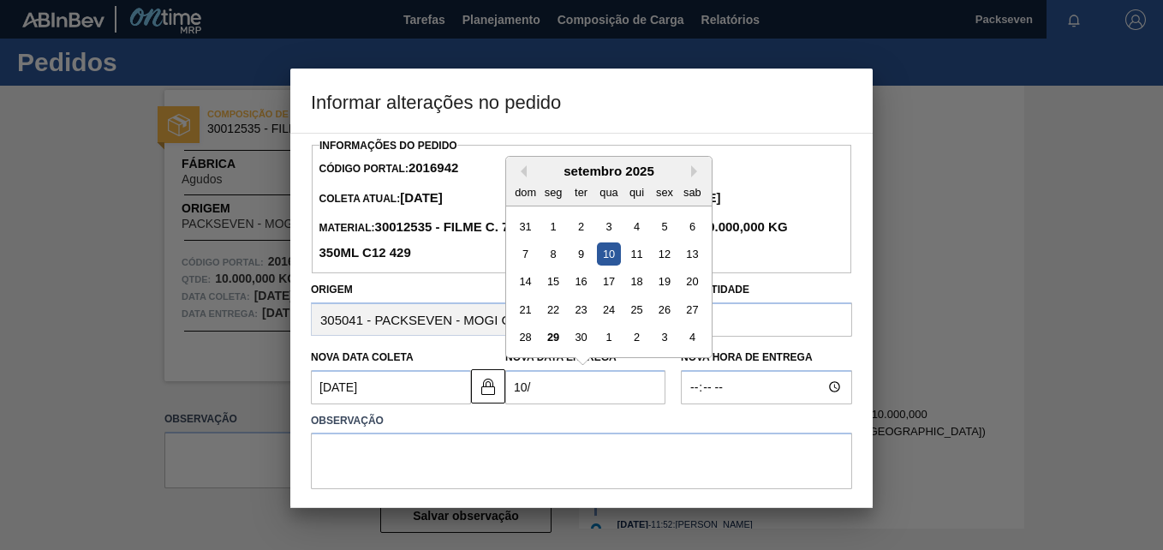
type Coleta2016942 "09/01/2025"
type Entrega2016942 "10/1"
type Coleta2016942 "30/09/2001"
type Entrega2016942 "10/1/"
type Coleta2016942 "09/01/2025"
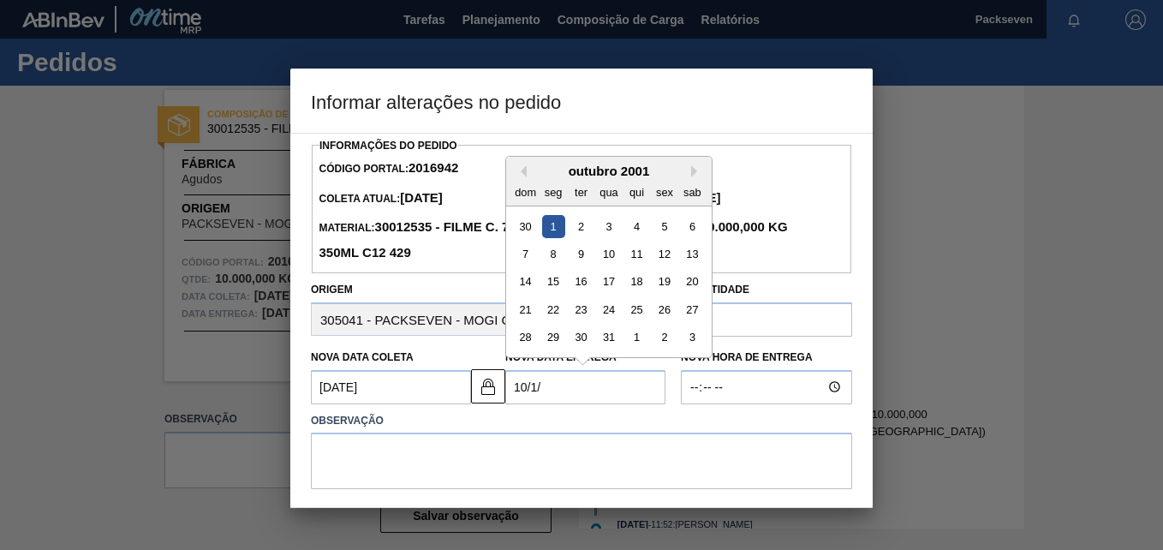
type Entrega2016942 "10/1"
type Coleta2016942 "[DATE]"
type Entrega2016942 "10/11/"
type Coleta2016942 "10/10/2002"
type Entrega2016942 "10/11/2"
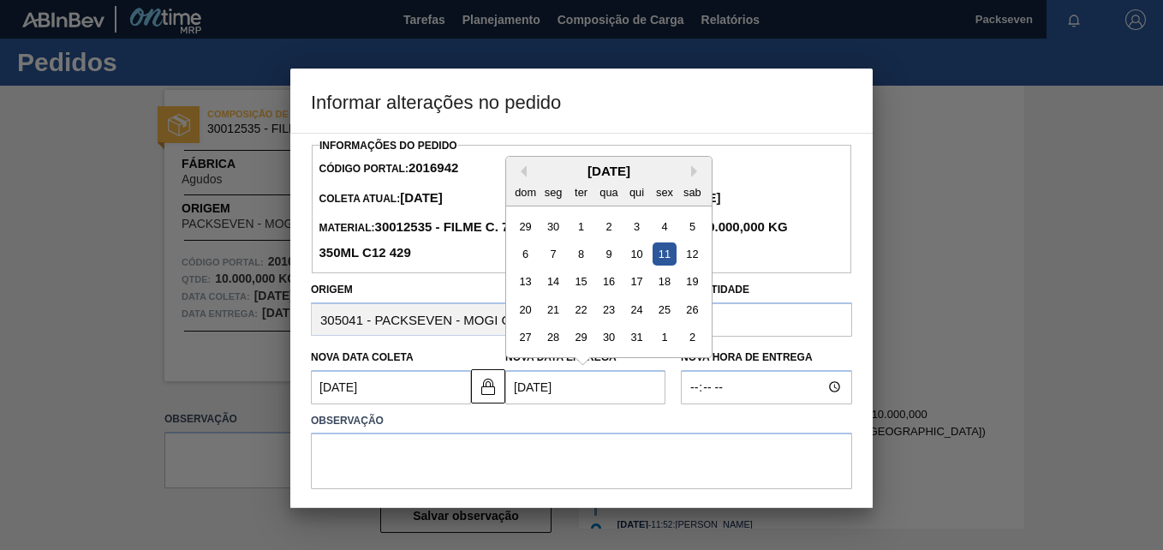
type Coleta2016942 "09/11/2020"
type Entrega2016942 "10/11/202"
type Coleta2016942 "[DATE]"
type Entrega2016942 "[DATE]"
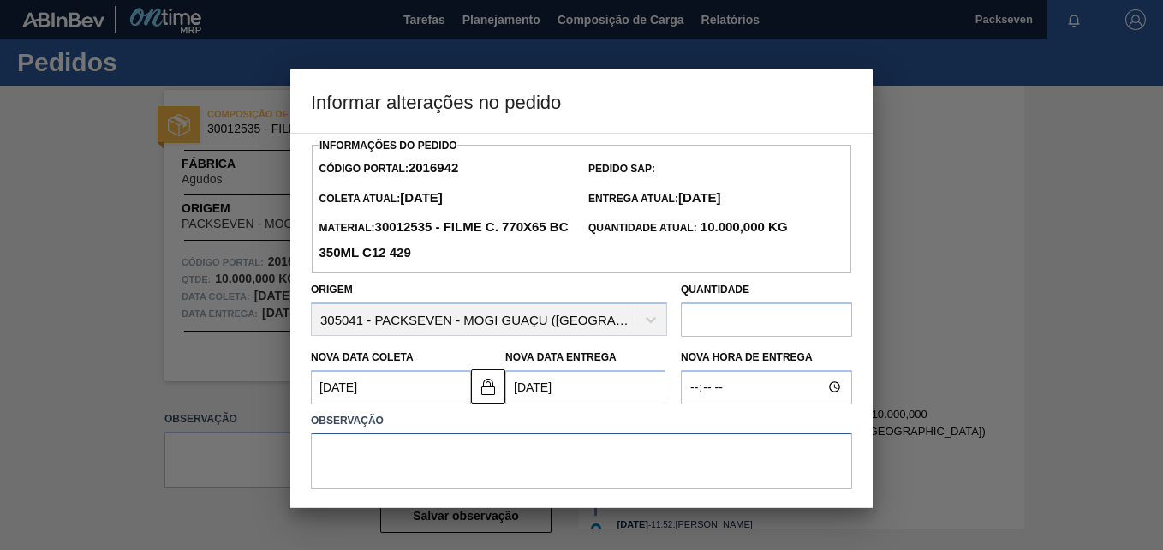
click at [610, 458] on textarea at bounding box center [581, 460] width 541 height 57
type textarea "Alteração na data de entrega."
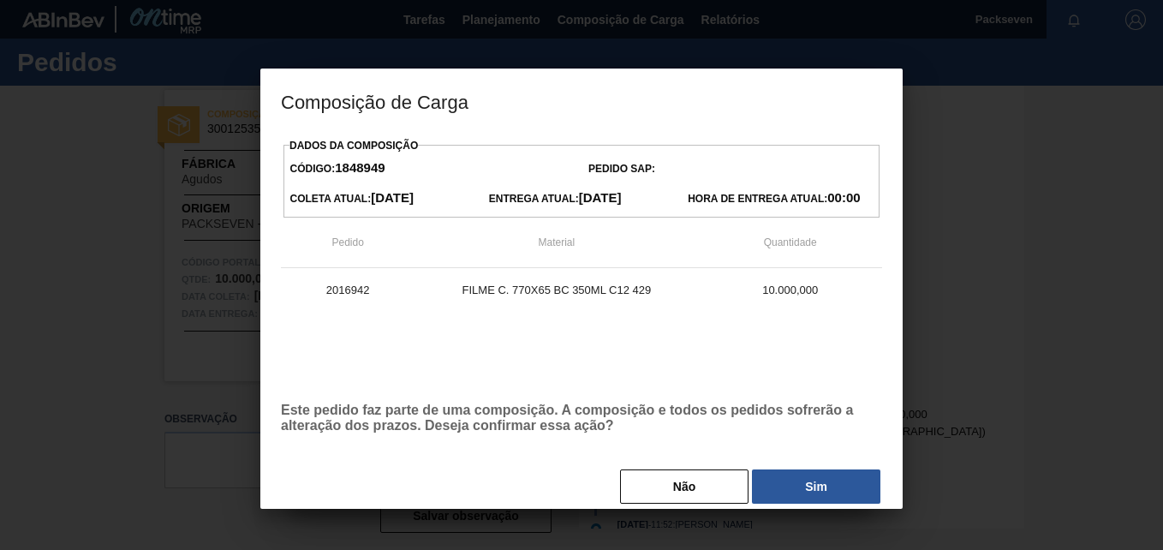
click at [805, 469] on div "Não Sim" at bounding box center [581, 487] width 601 height 38
click at [824, 486] on button "Sim" at bounding box center [816, 486] width 128 height 34
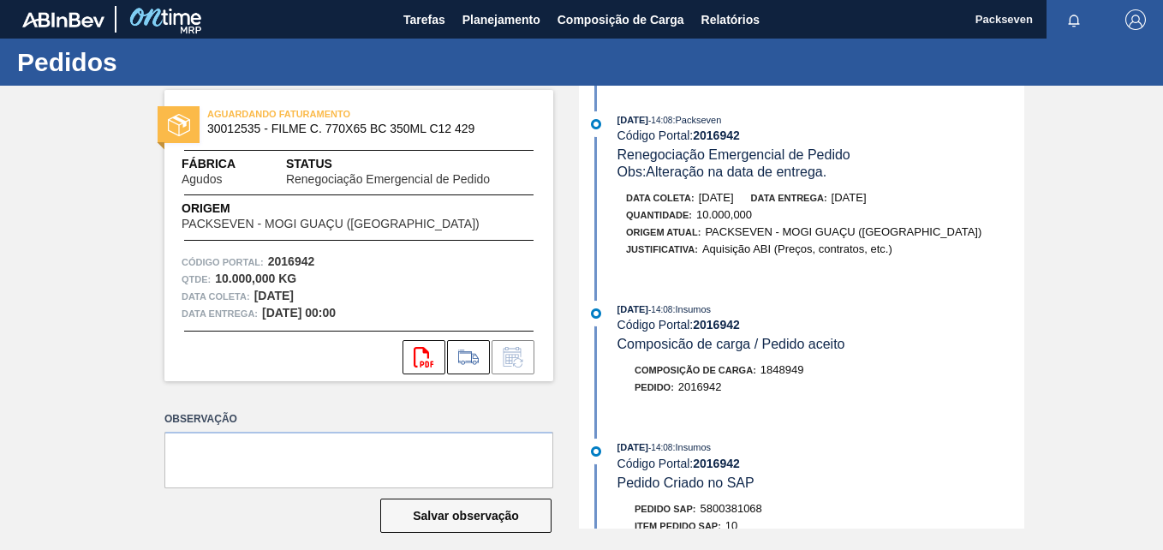
click at [96, 206] on div "AGUARDANDO FATURAMENTO 30012535 - FILME C. 770X65 BC 350ML C12 429 Fábrica Agud…" at bounding box center [581, 307] width 1163 height 443
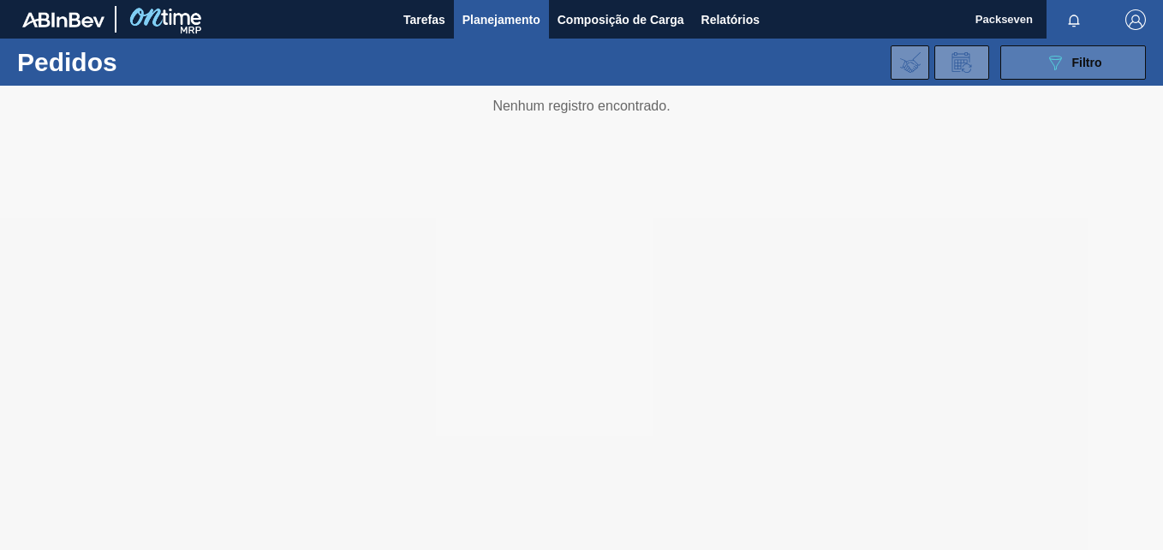
click at [1105, 54] on button "089F7B8B-B2A5-4AFE-B5C0-19BA573D28AC Filtro" at bounding box center [1073, 62] width 146 height 34
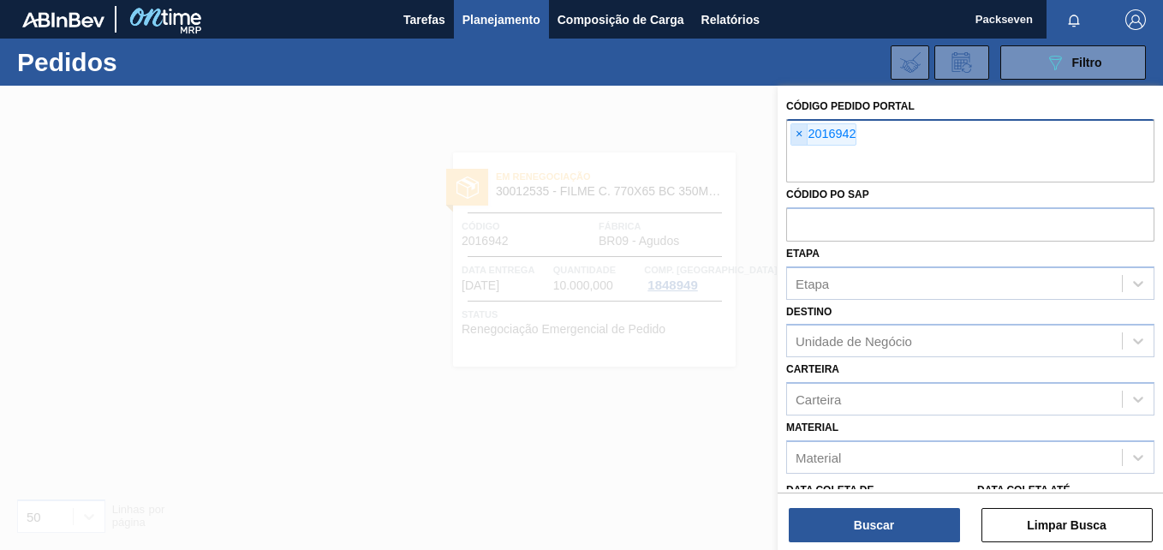
click at [798, 138] on span "×" at bounding box center [799, 134] width 16 height 21
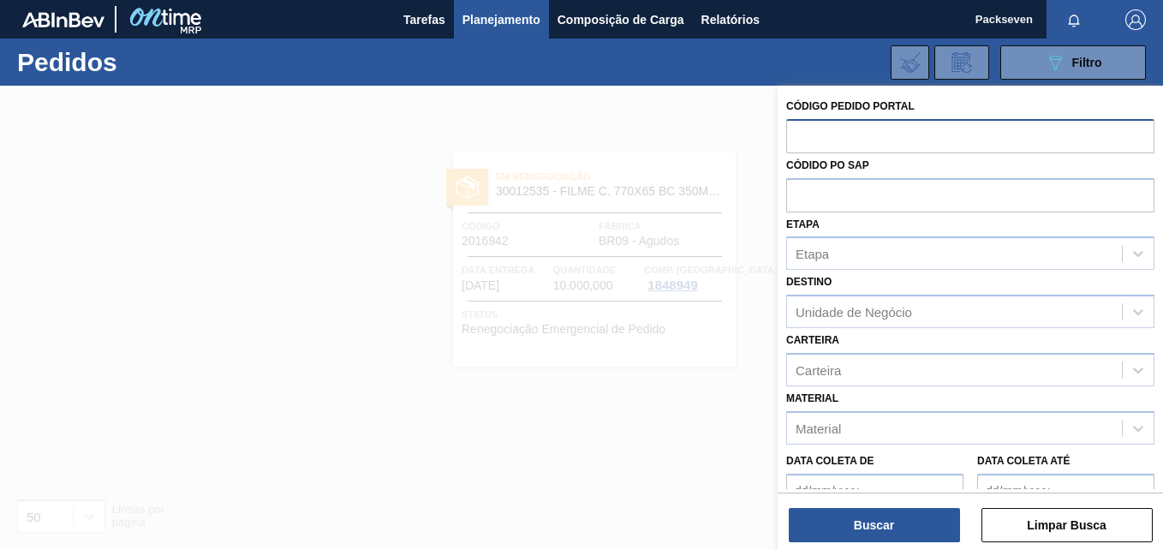
paste input "2016943"
type input "2016943"
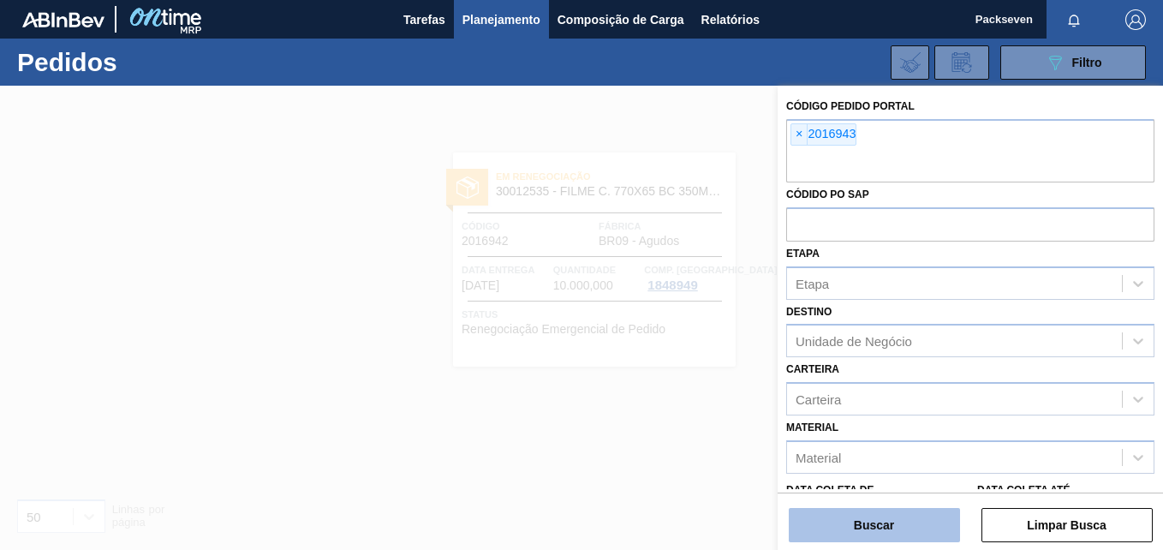
click at [865, 528] on button "Buscar" at bounding box center [874, 525] width 171 height 34
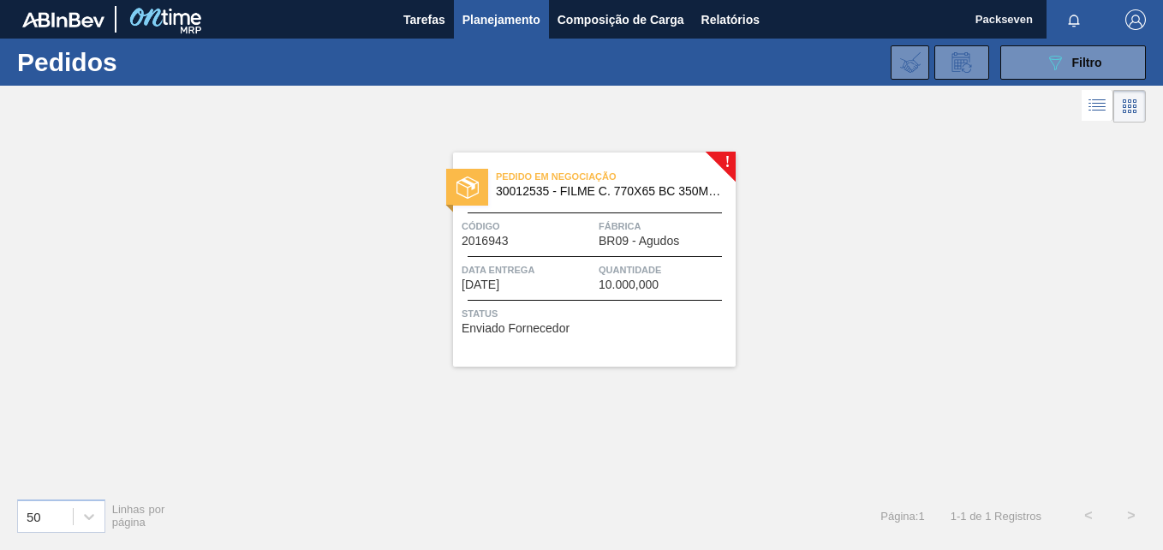
click at [593, 273] on span "Data entrega" at bounding box center [528, 269] width 133 height 17
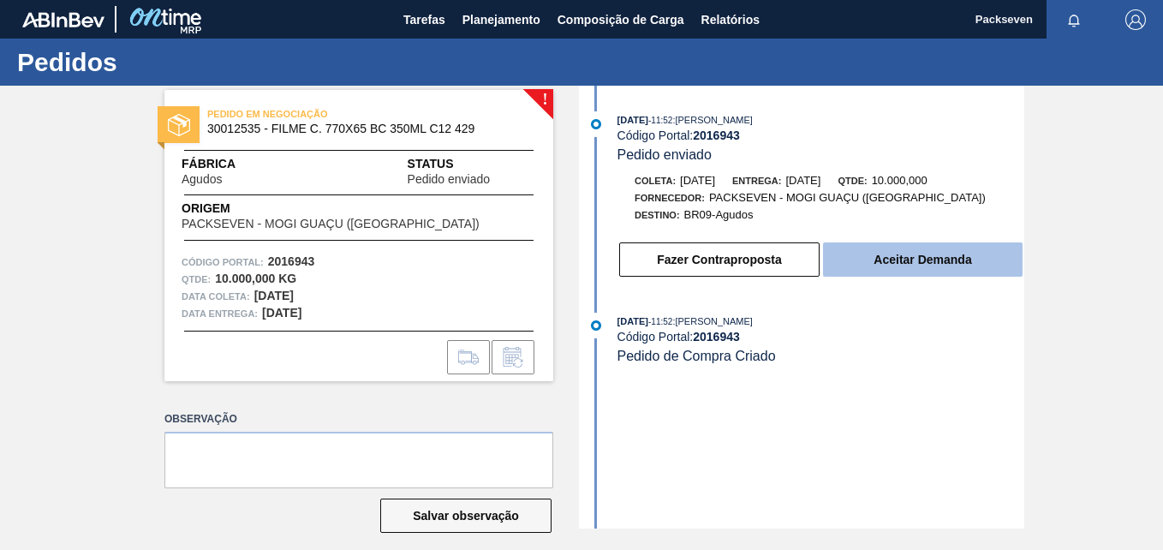
click at [908, 264] on button "Aceitar Demanda" at bounding box center [923, 259] width 200 height 34
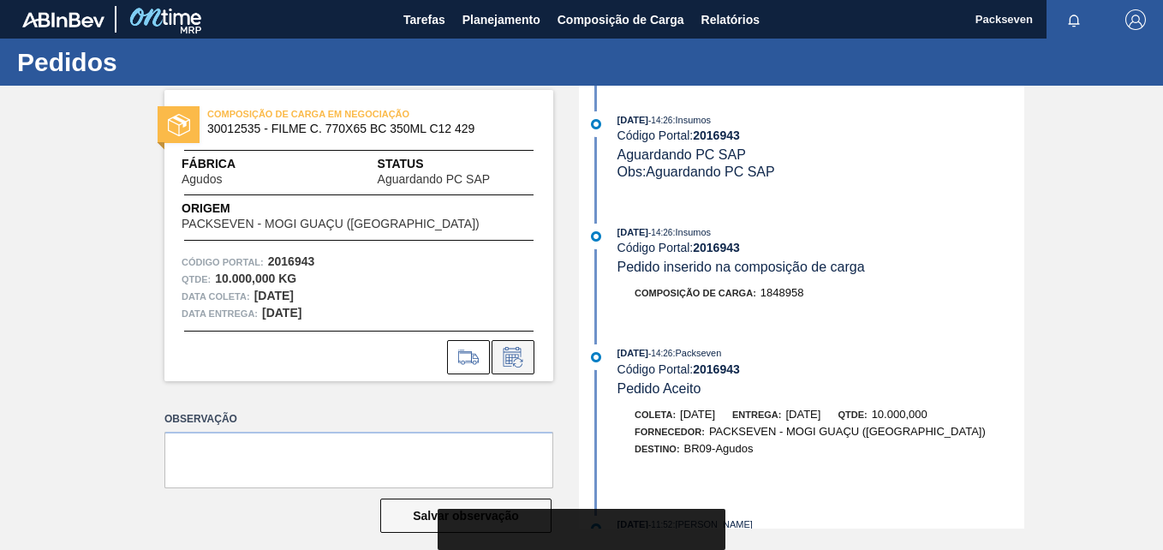
click at [515, 359] on icon at bounding box center [512, 357] width 27 height 21
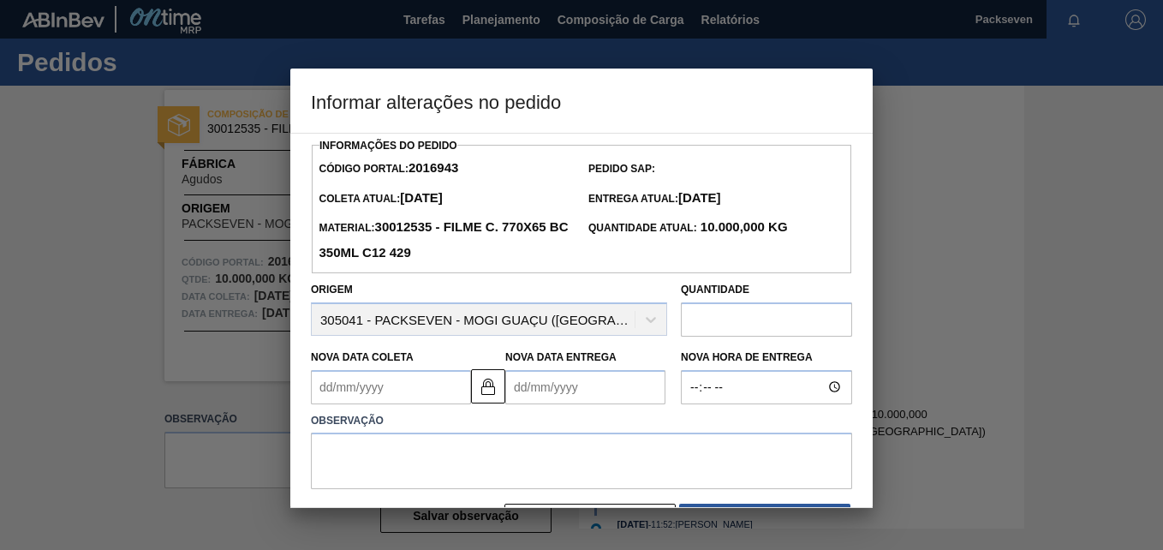
click at [527, 395] on Entrega2016943 "Nova Data Entrega" at bounding box center [585, 387] width 160 height 34
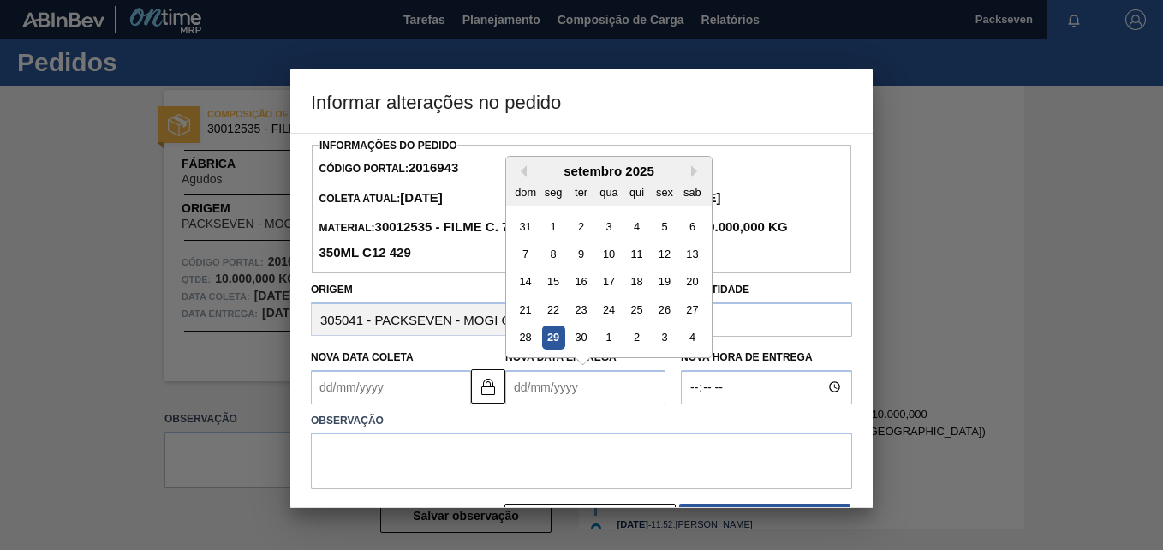
type Coleta2016943 "31/08/2025"
type Entrega2016943 "1"
type Coleta2016943 "09/09/2025"
type Entrega2016943 "10/"
type Coleta2016943 "09/01/2025"
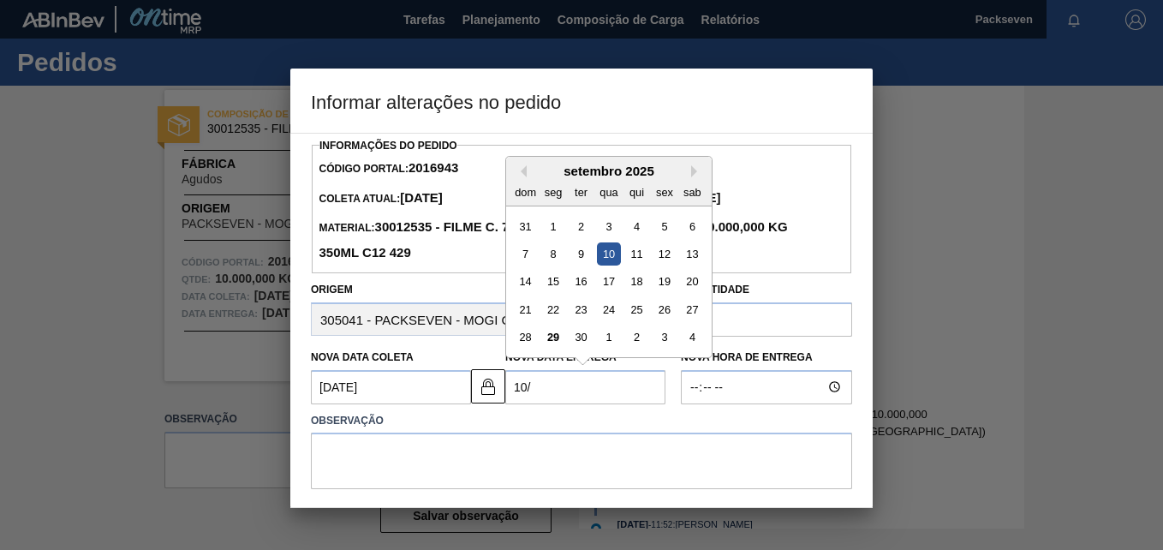
type Entrega2016943 "10/1"
type Coleta2016943 "[DATE]"
type Entrega2016943 "10/11/"
type Coleta2016943 "10/10/2002"
type Entrega2016943 "10/11/2"
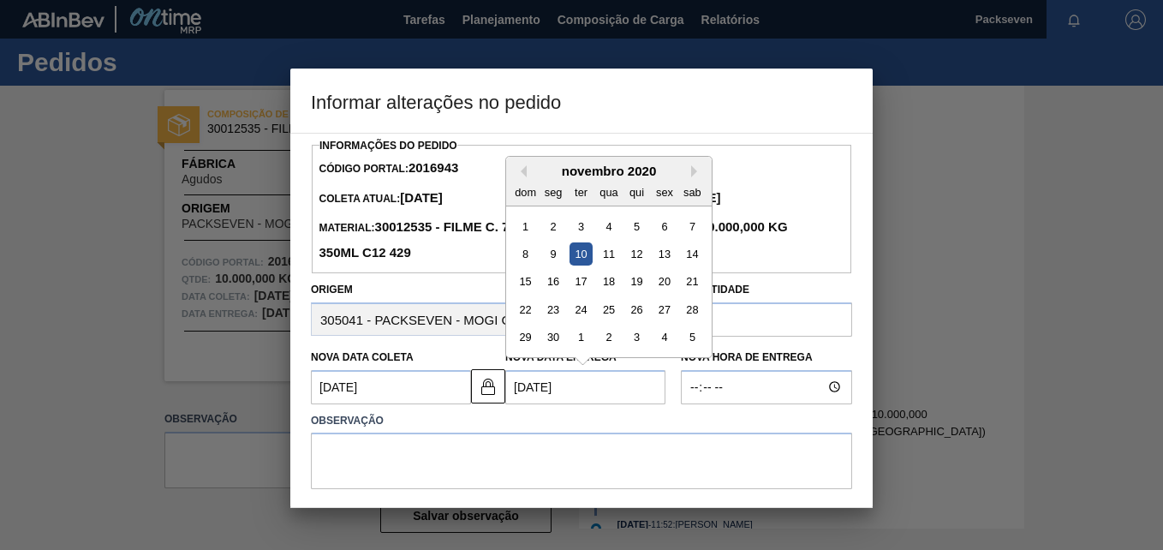
type Coleta2016943 "09/11/2020"
type Entrega2016943 "10/11/202"
type Coleta2016943 "[DATE]"
type Entrega2016943 "[DATE]"
click at [548, 280] on div "10" at bounding box center [553, 281] width 23 height 23
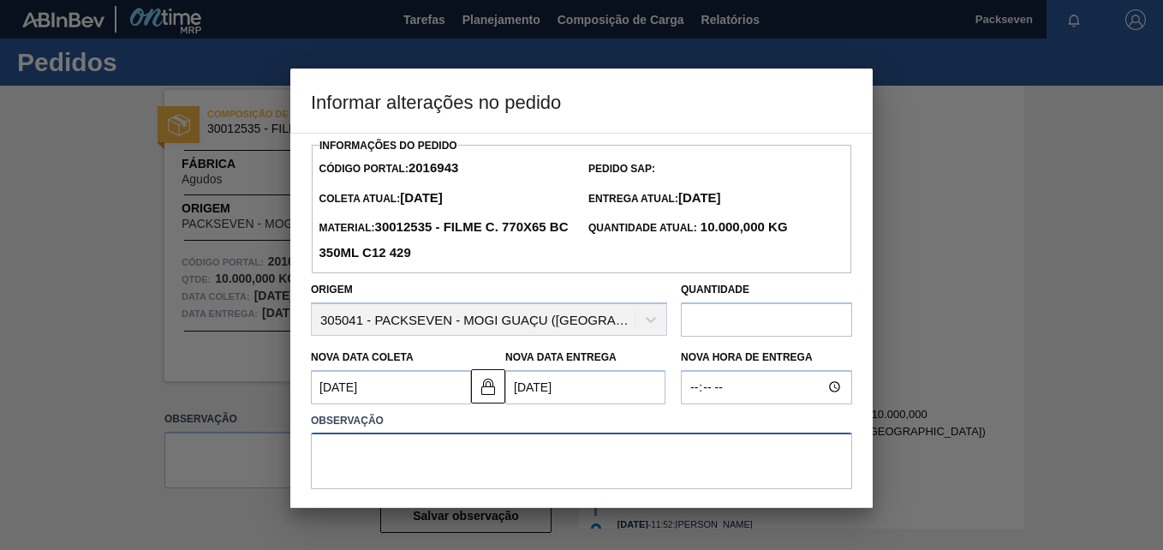
click at [611, 432] on textarea at bounding box center [581, 460] width 541 height 57
type textarea "Alteração na"
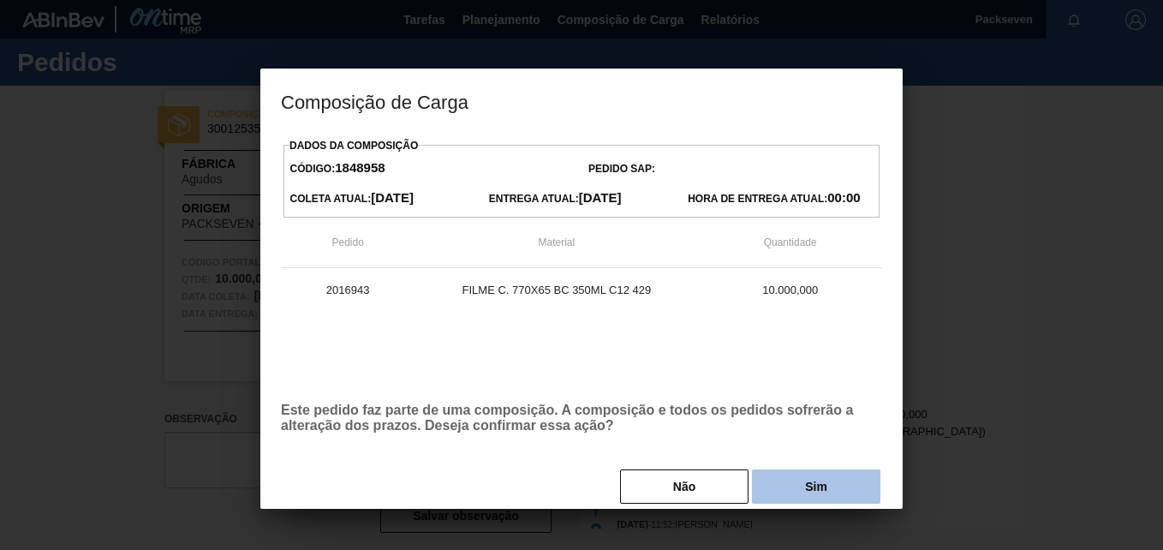
click at [829, 480] on button "Sim" at bounding box center [816, 486] width 128 height 34
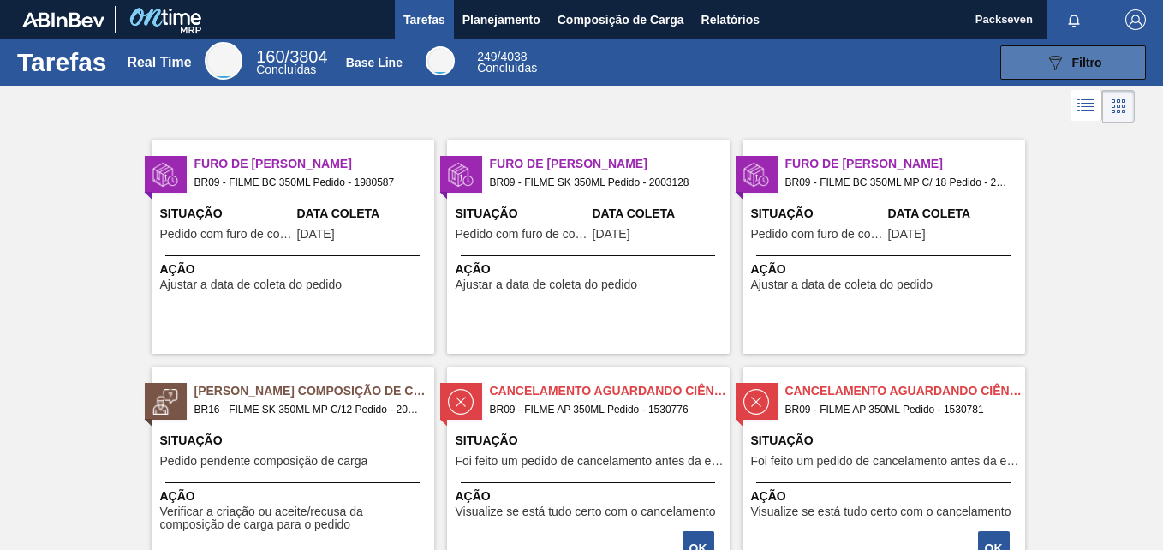
click at [1019, 63] on button "089F7B8B-B2A5-4AFE-B5C0-19BA573D28AC Filtro" at bounding box center [1073, 62] width 146 height 34
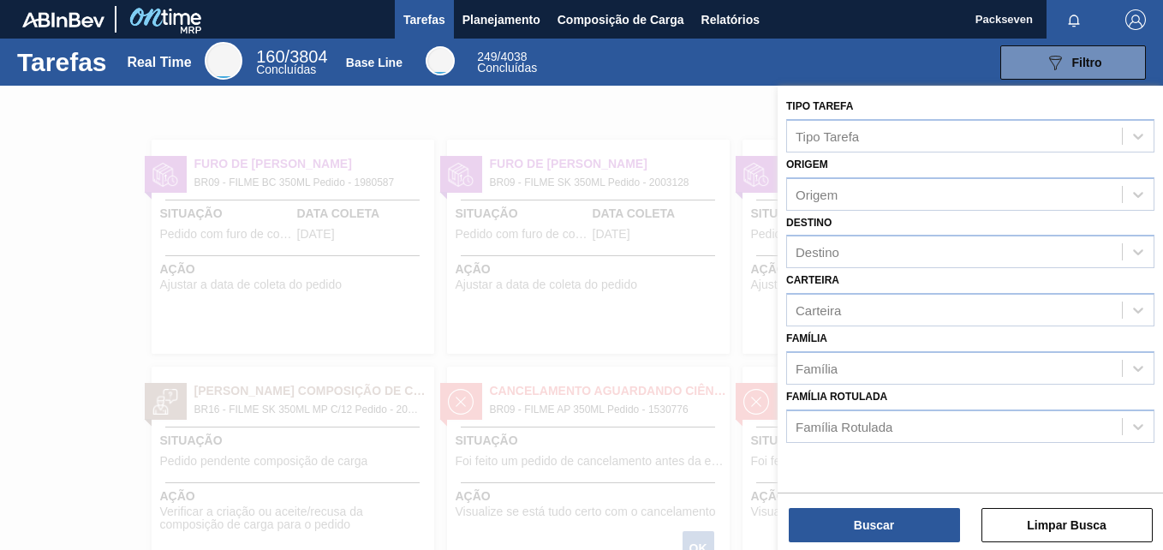
click at [772, 94] on div at bounding box center [581, 361] width 1163 height 550
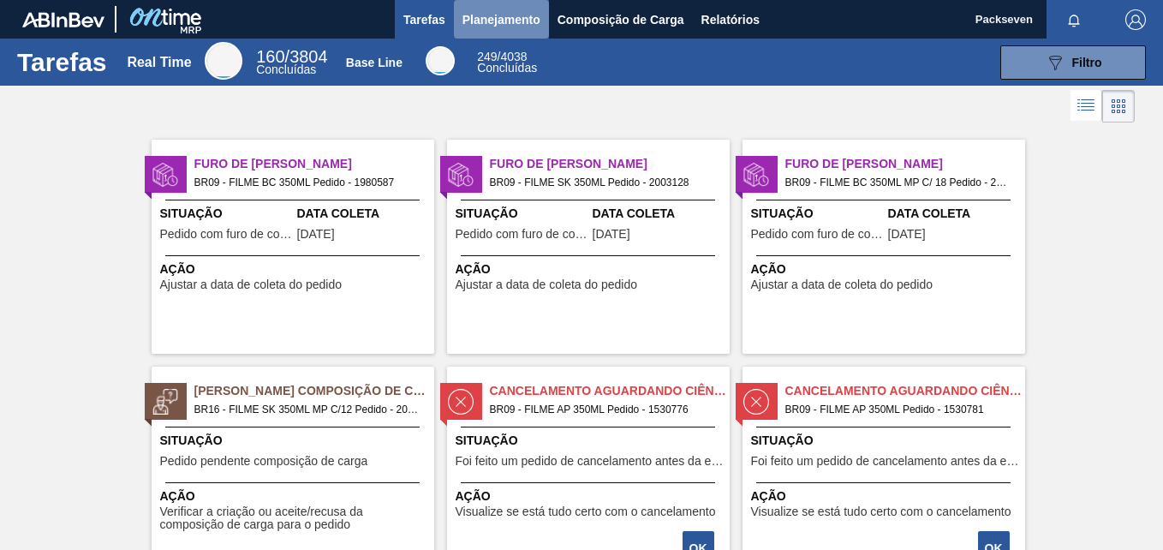
click at [515, 21] on span "Planejamento" at bounding box center [501, 19] width 78 height 21
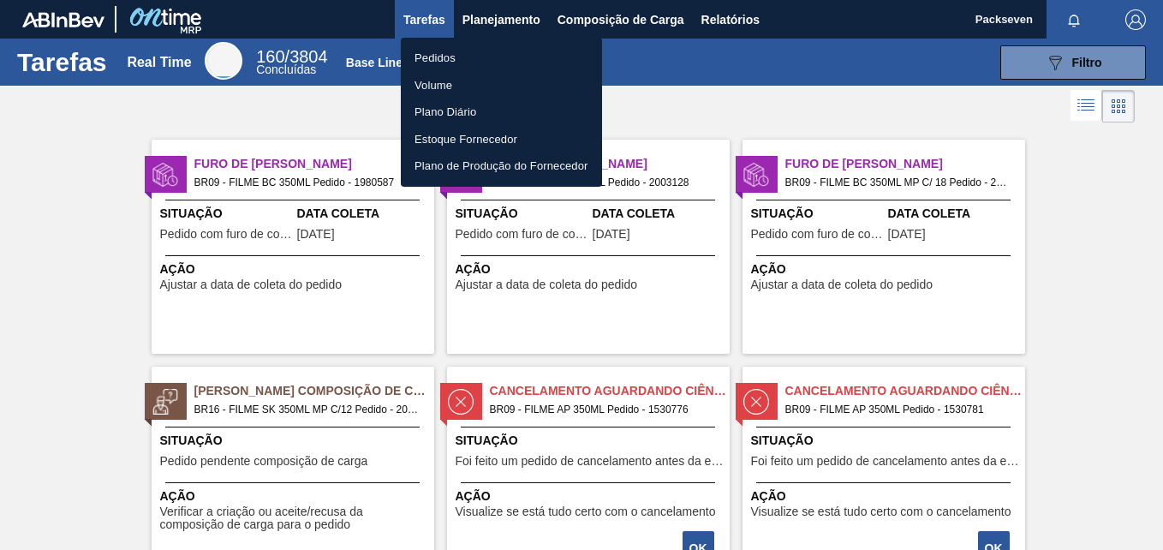
click at [447, 53] on li "Pedidos" at bounding box center [501, 58] width 201 height 27
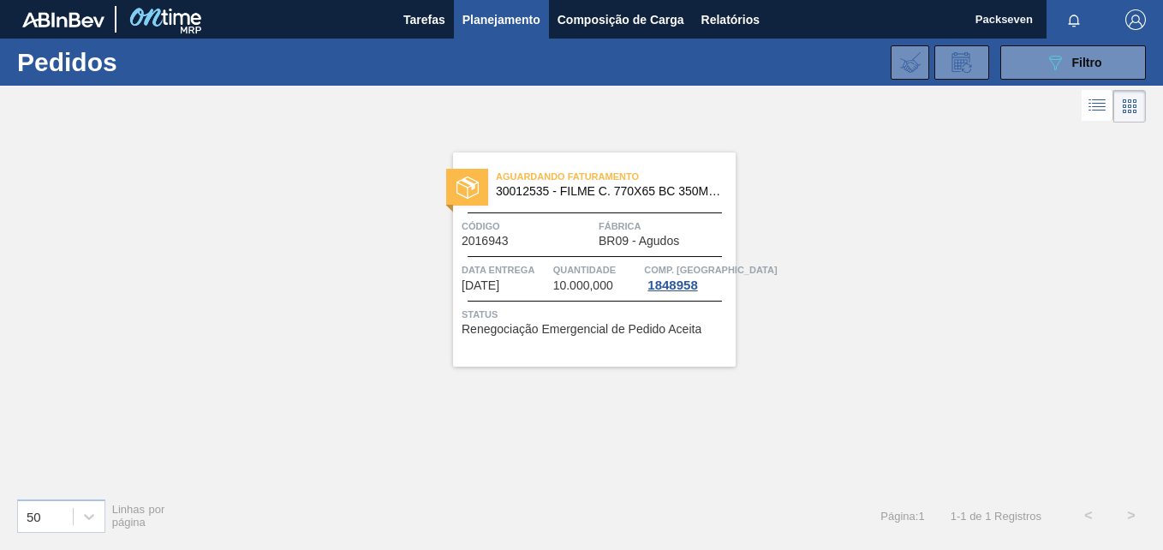
click at [575, 314] on span "Status" at bounding box center [597, 314] width 270 height 17
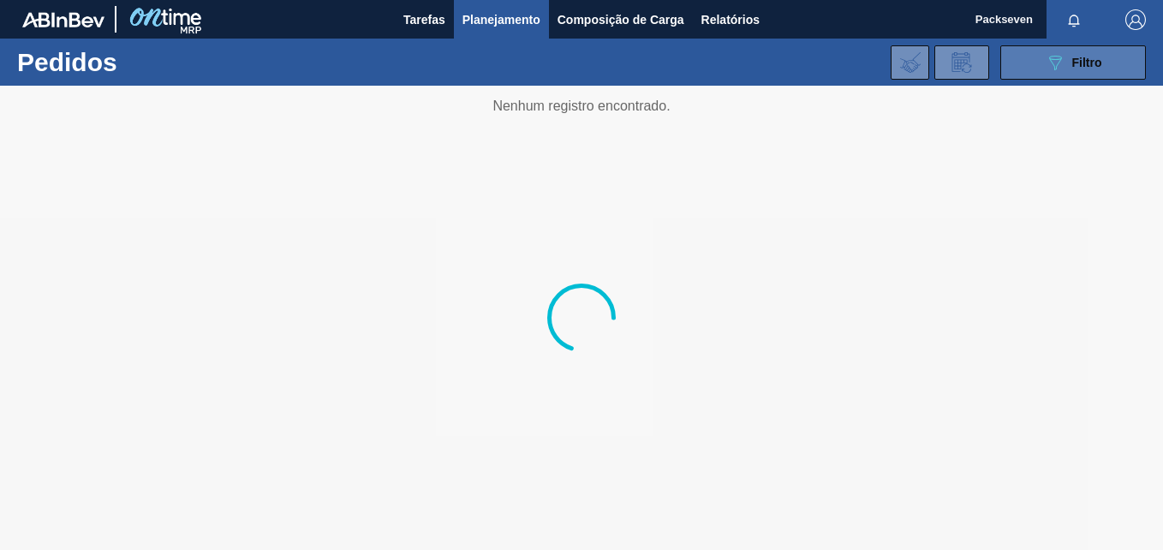
click at [1070, 62] on div "089F7B8B-B2A5-4AFE-B5C0-19BA573D28AC Filtro" at bounding box center [1073, 62] width 57 height 21
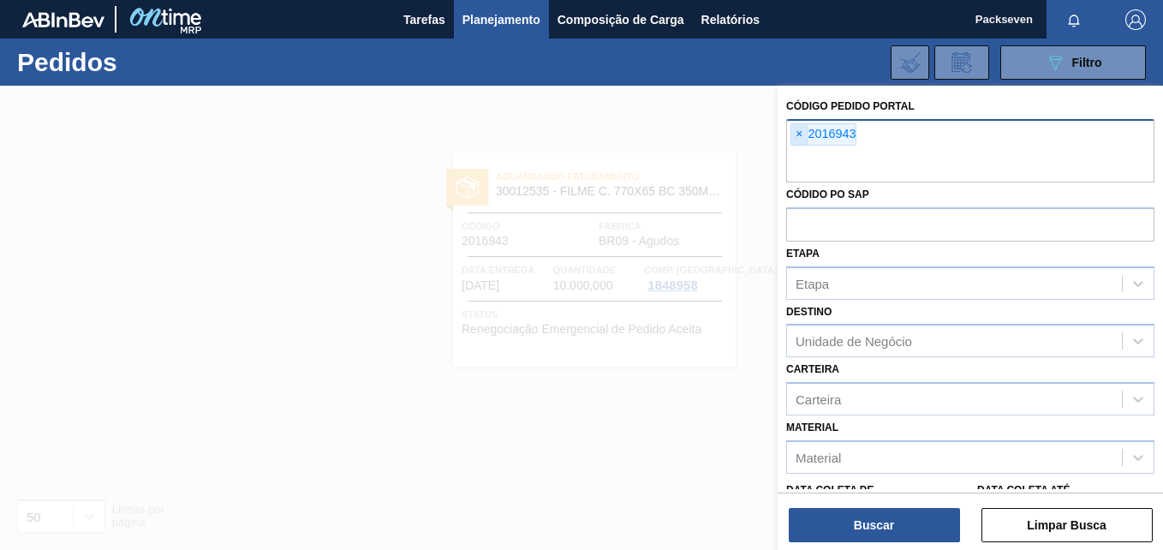
click at [796, 136] on span "×" at bounding box center [799, 134] width 16 height 21
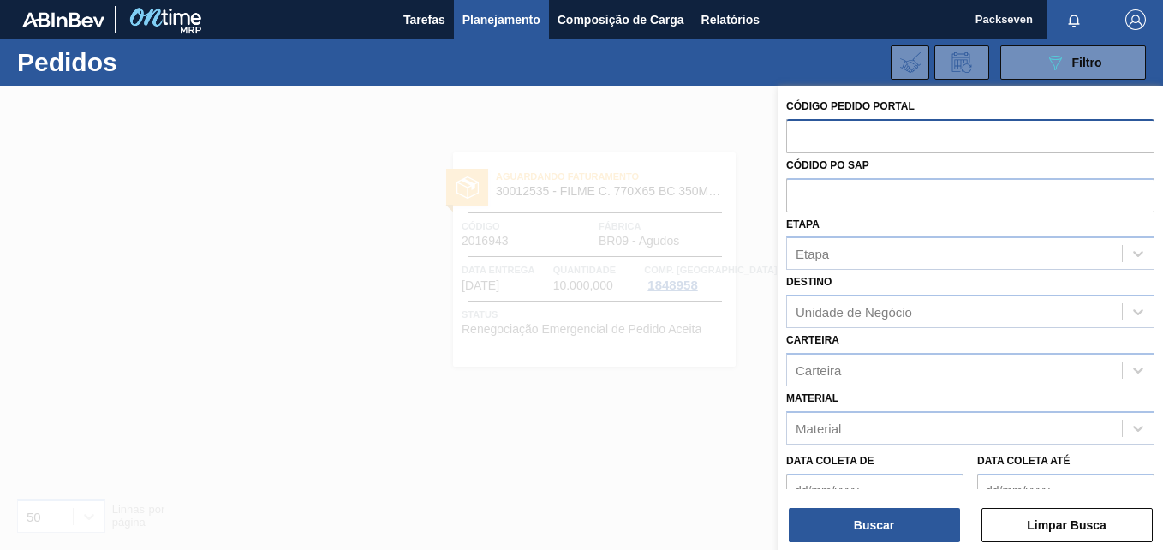
paste input "2022715"
type input "2022715"
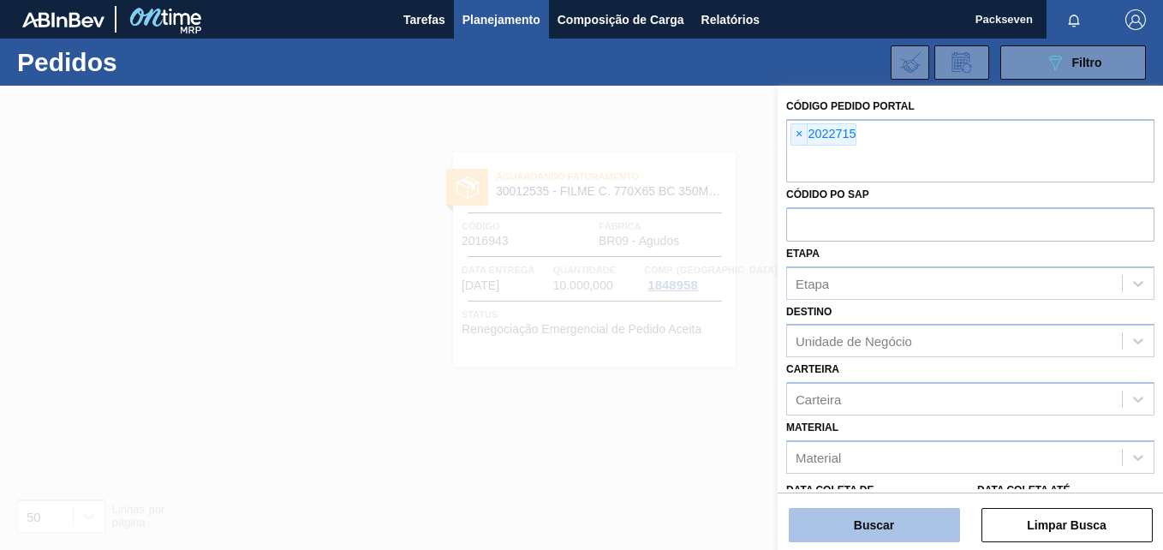
click at [848, 520] on button "Buscar" at bounding box center [874, 525] width 171 height 34
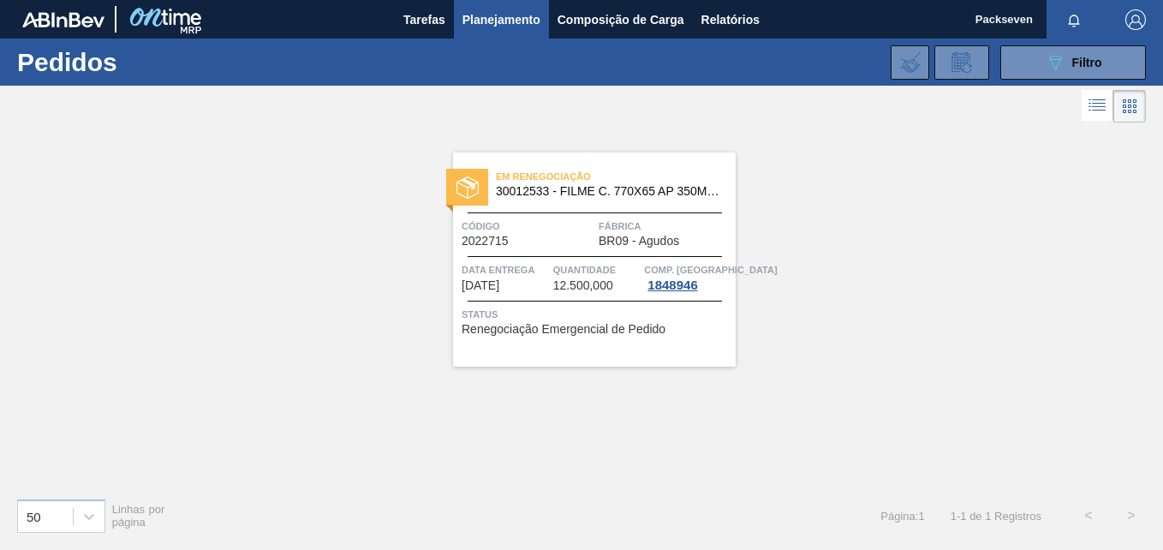
click at [525, 325] on span "Renegociação Emergencial de Pedido" at bounding box center [564, 329] width 204 height 13
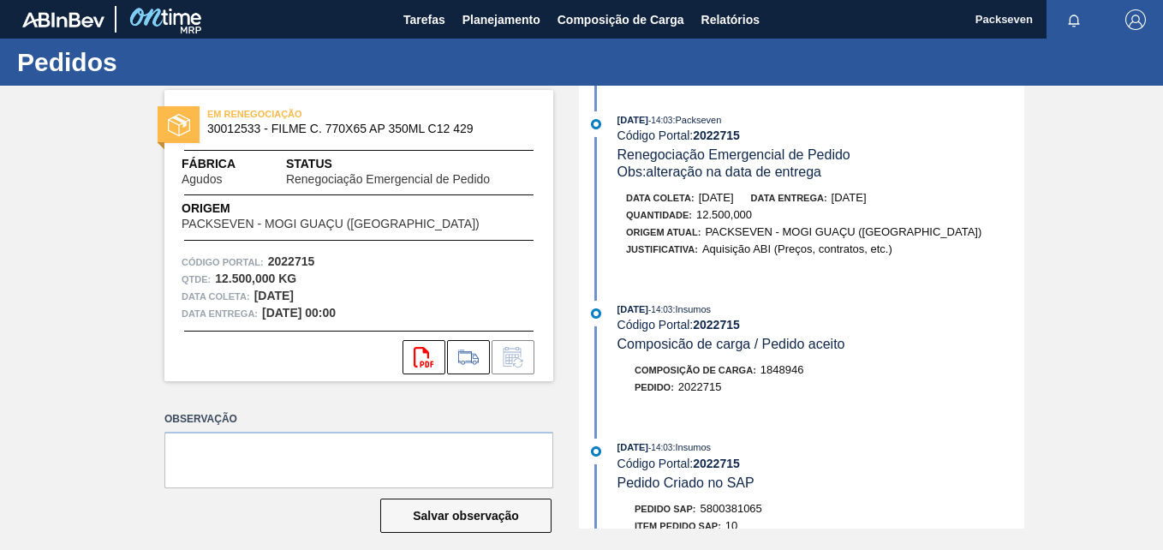
click at [1030, 344] on div "EM RENEGOCIAÇÃO 30012533 - FILME C. 770X65 AP 350ML C12 429 Fábrica Agudos Stat…" at bounding box center [581, 307] width 1163 height 443
